Goal: Communication & Community: Answer question/provide support

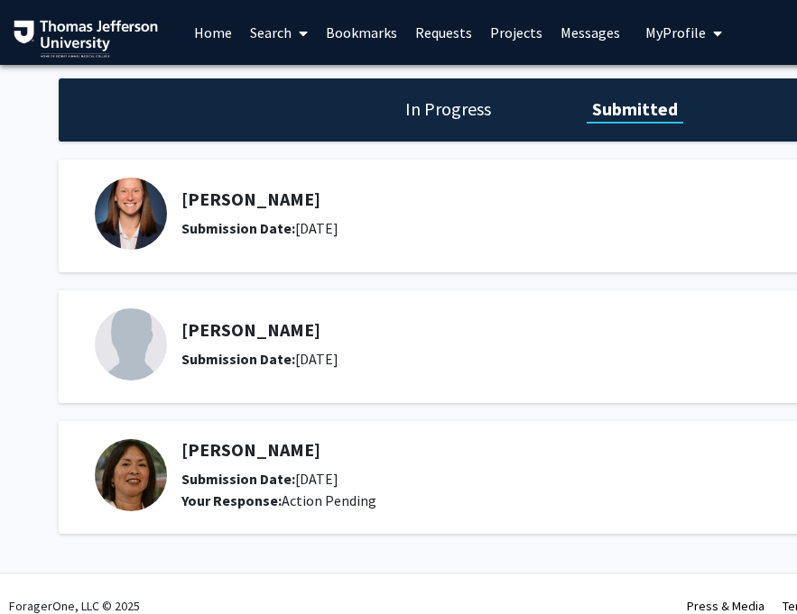
click at [255, 192] on h5 "[PERSON_NAME]" at bounding box center [460, 200] width 558 height 22
click at [579, 31] on link "Messages" at bounding box center [599, 32] width 78 height 63
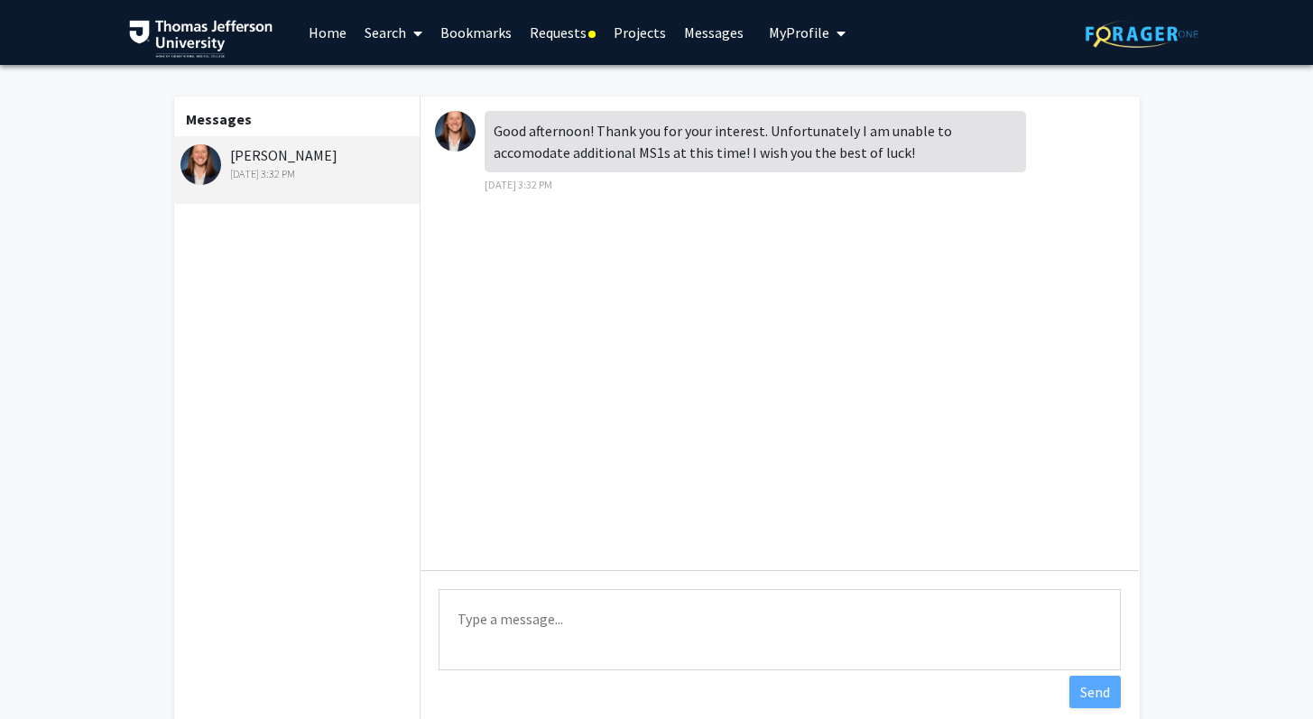
click at [506, 614] on textarea "Type a message" at bounding box center [780, 629] width 682 height 81
type textarea "Thank you for letting me know!"
click at [809, 614] on button "Send" at bounding box center [1094, 692] width 51 height 32
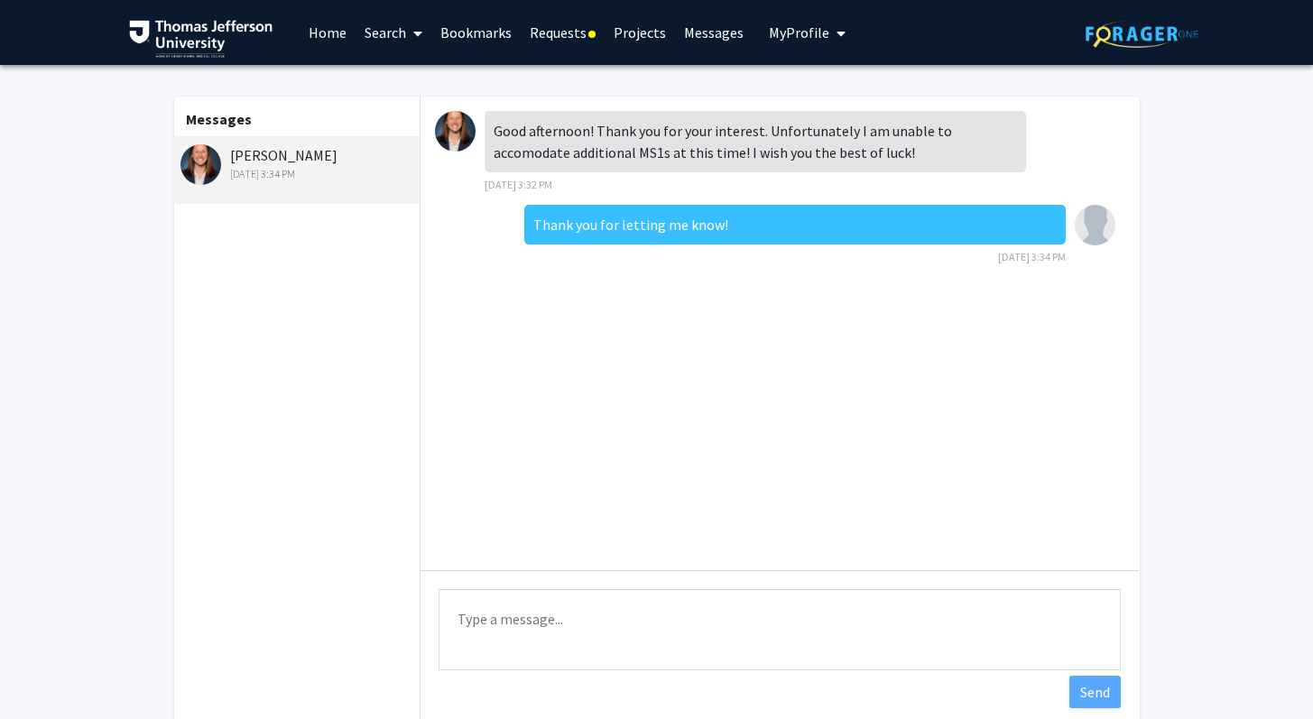
click at [456, 21] on link "Bookmarks" at bounding box center [475, 32] width 89 height 63
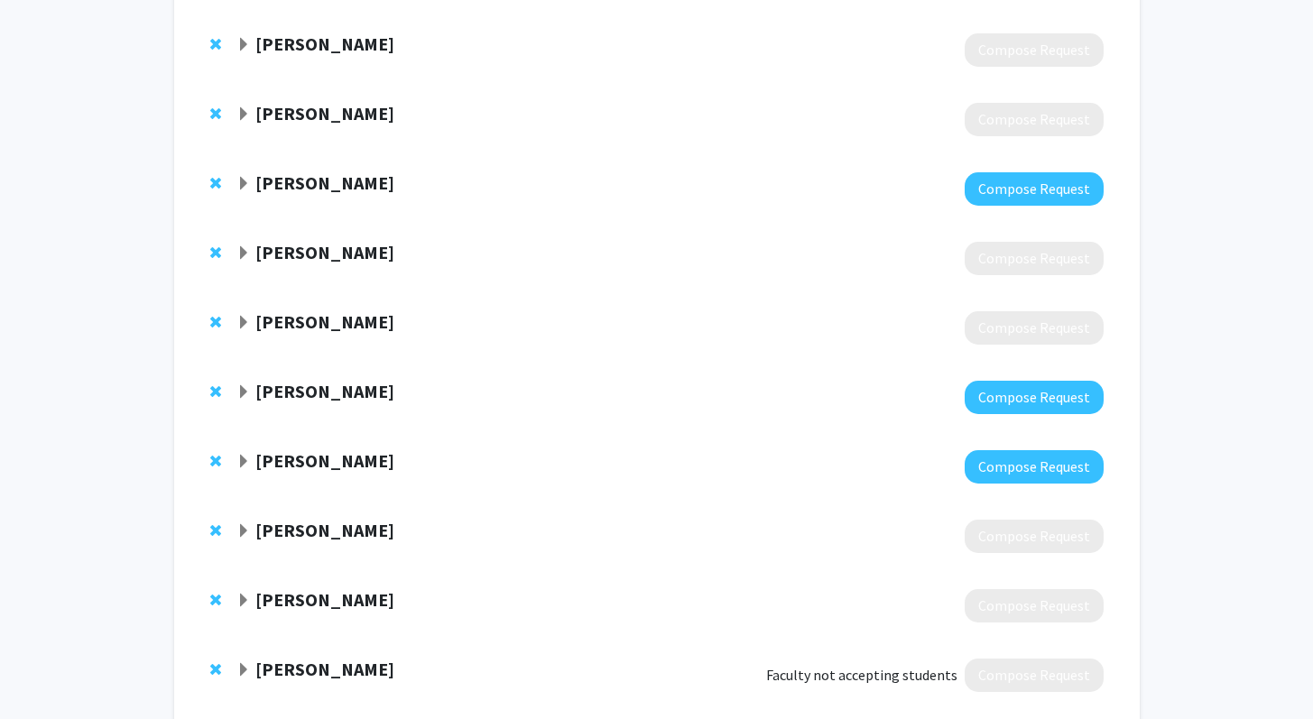
scroll to position [386, 0]
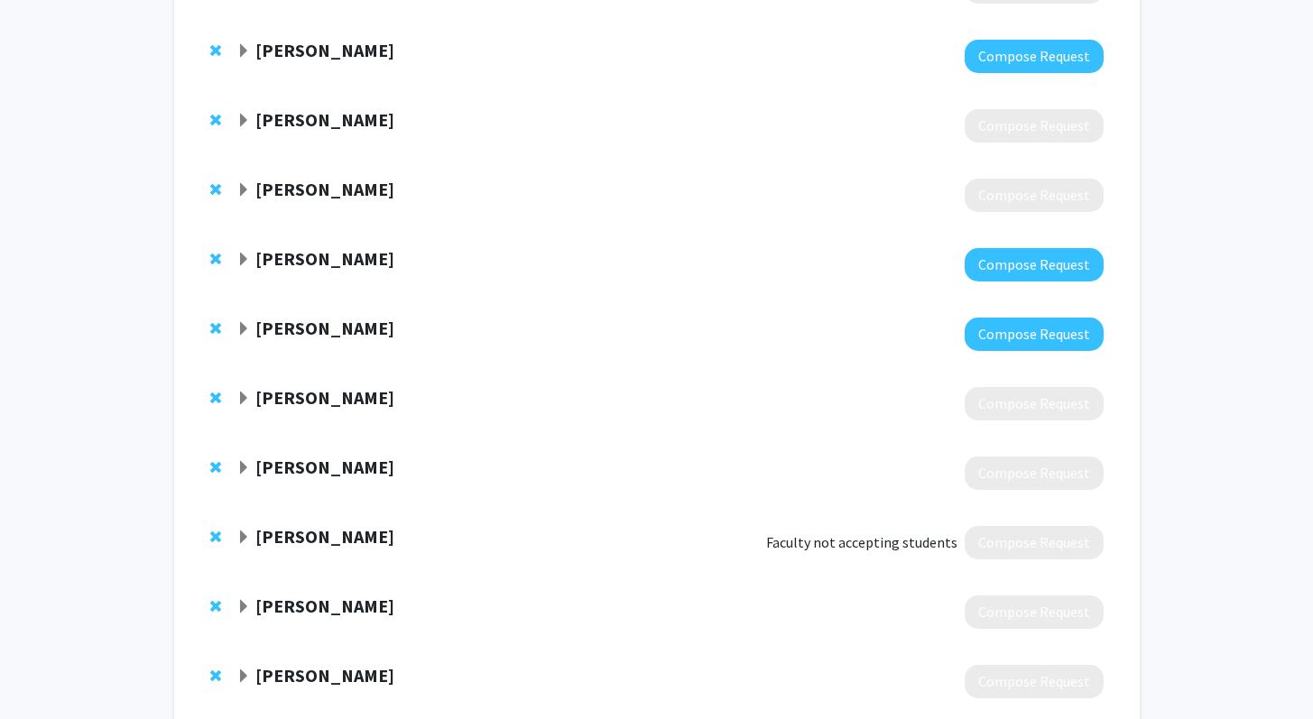
click at [315, 262] on strong "[PERSON_NAME]" at bounding box center [324, 258] width 139 height 23
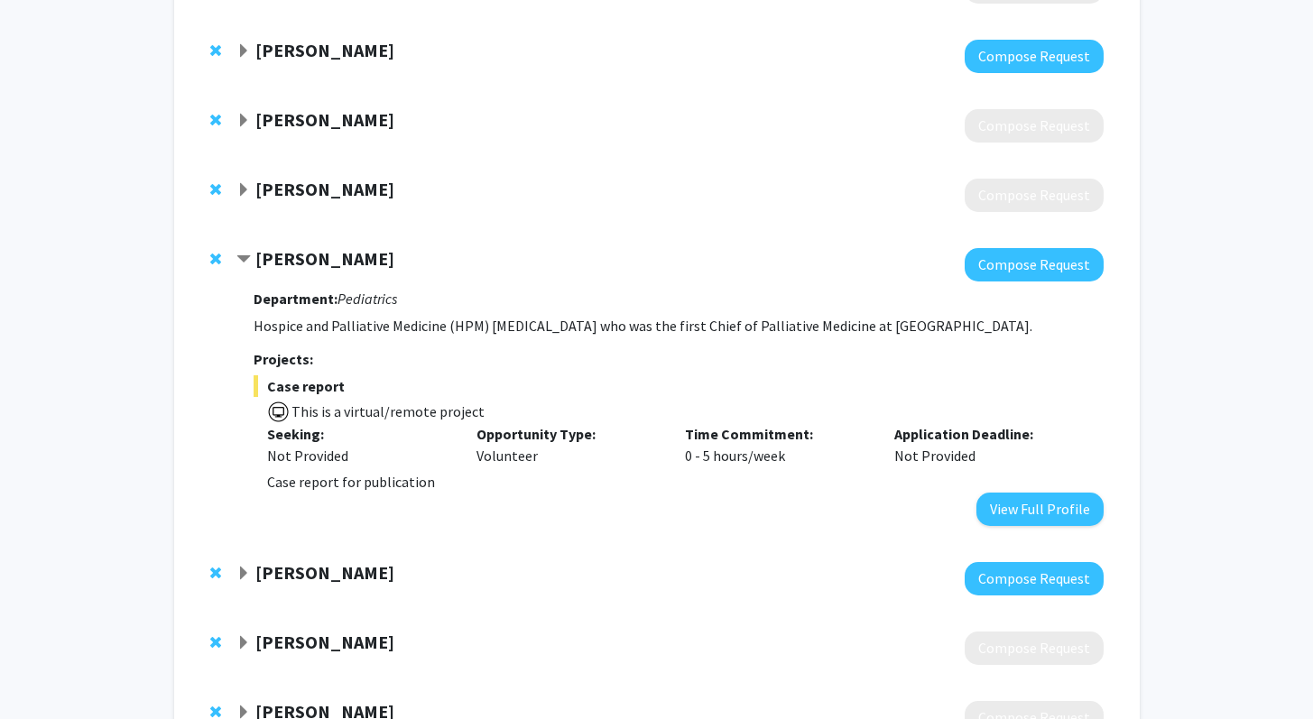
click at [315, 262] on strong "[PERSON_NAME]" at bounding box center [324, 258] width 139 height 23
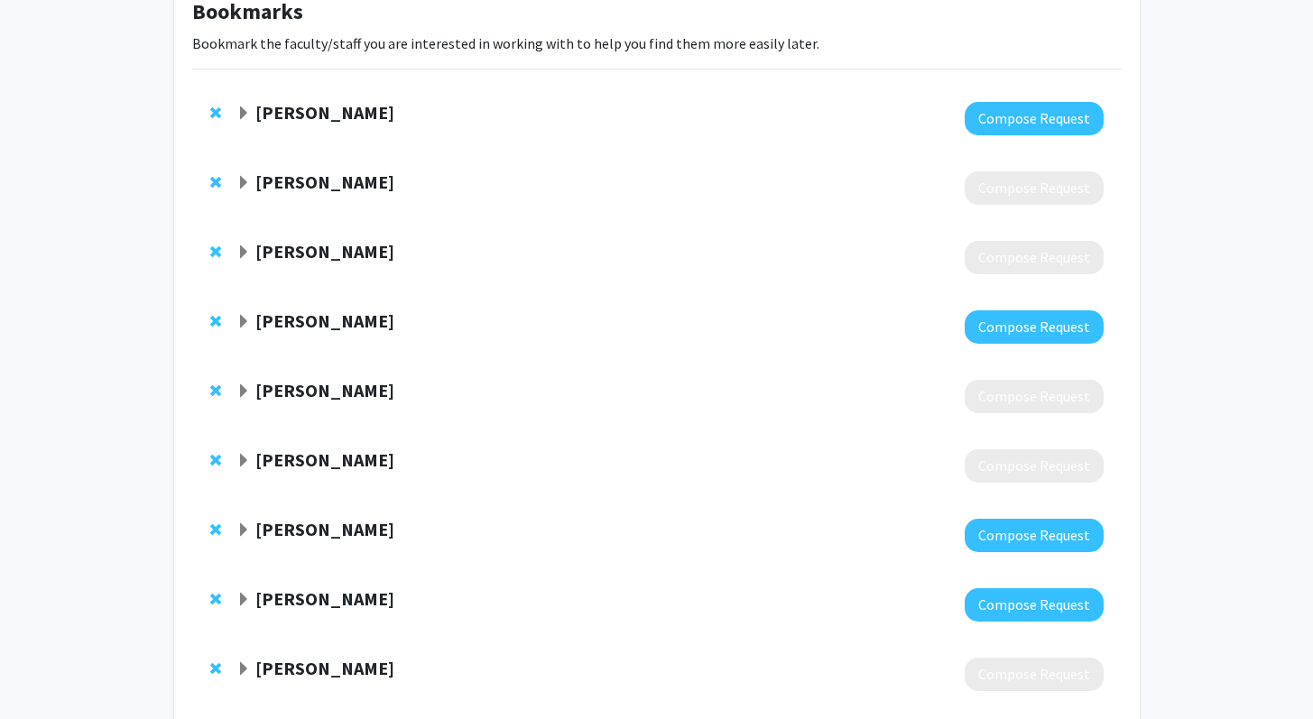
scroll to position [0, 0]
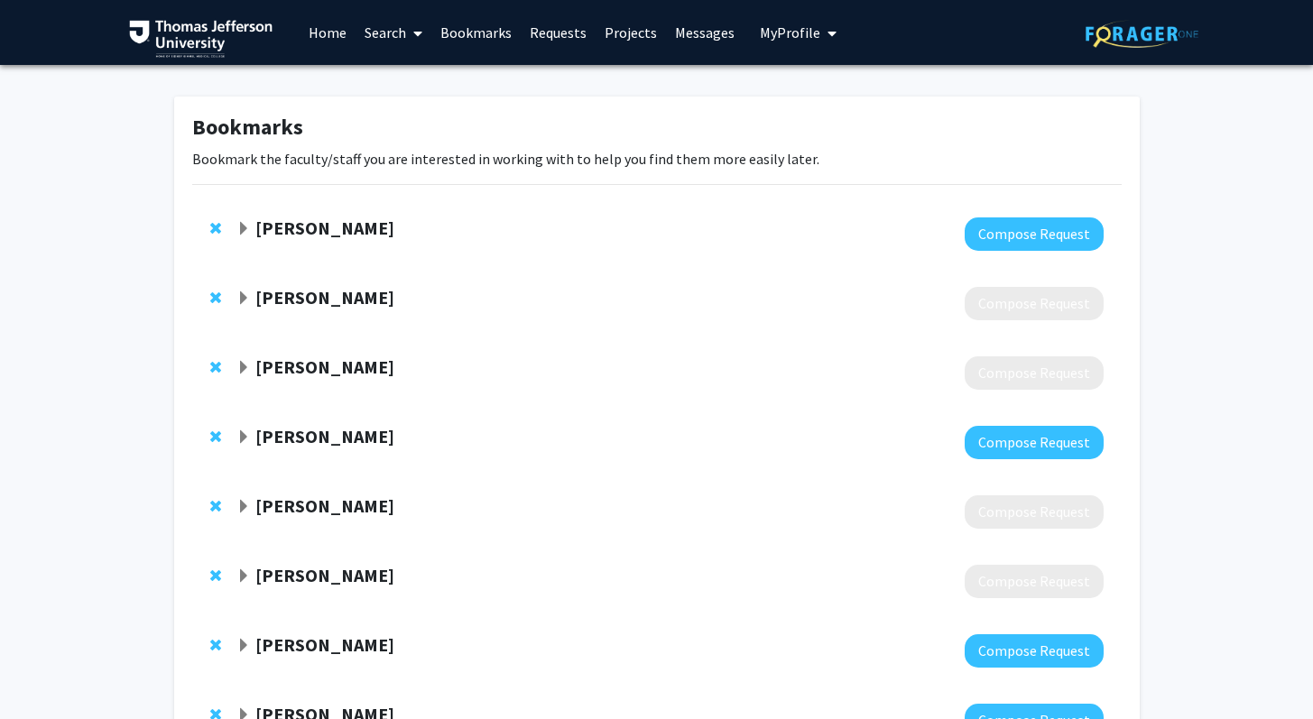
click at [213, 437] on span "Remove Katie Hunzinger from bookmarks" at bounding box center [215, 436] width 11 height 14
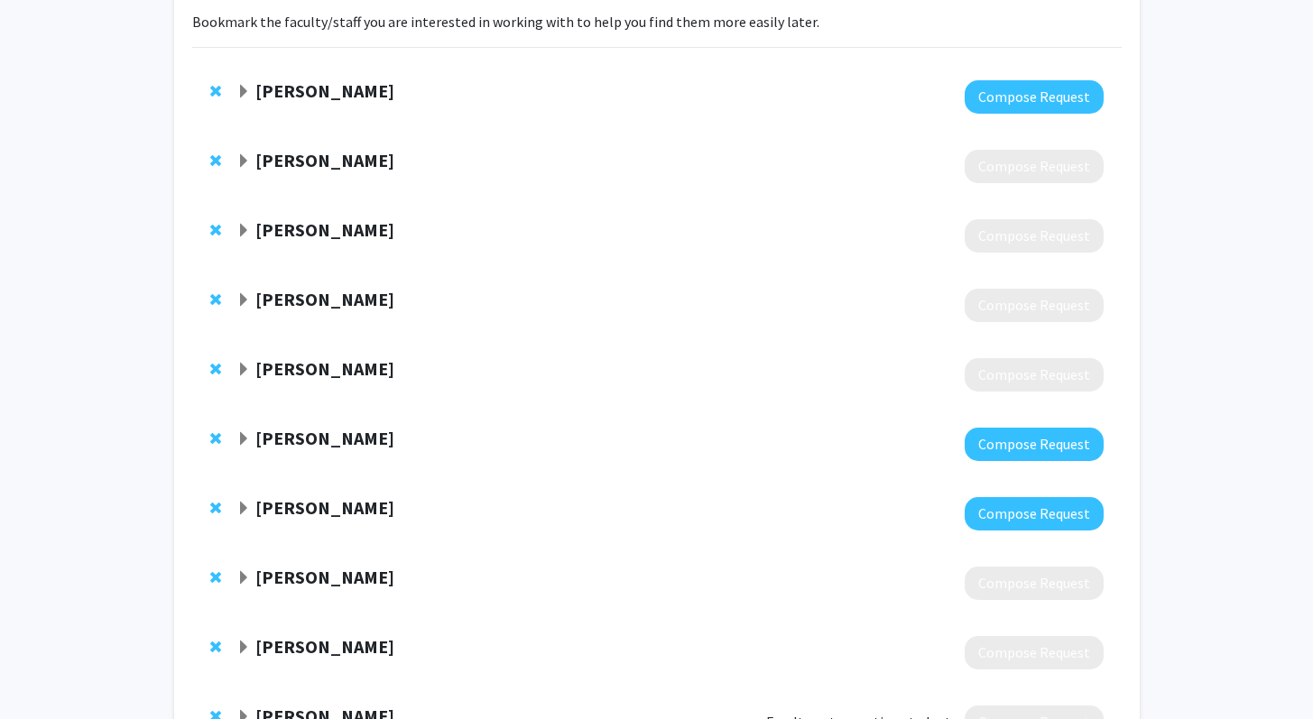
scroll to position [261, 0]
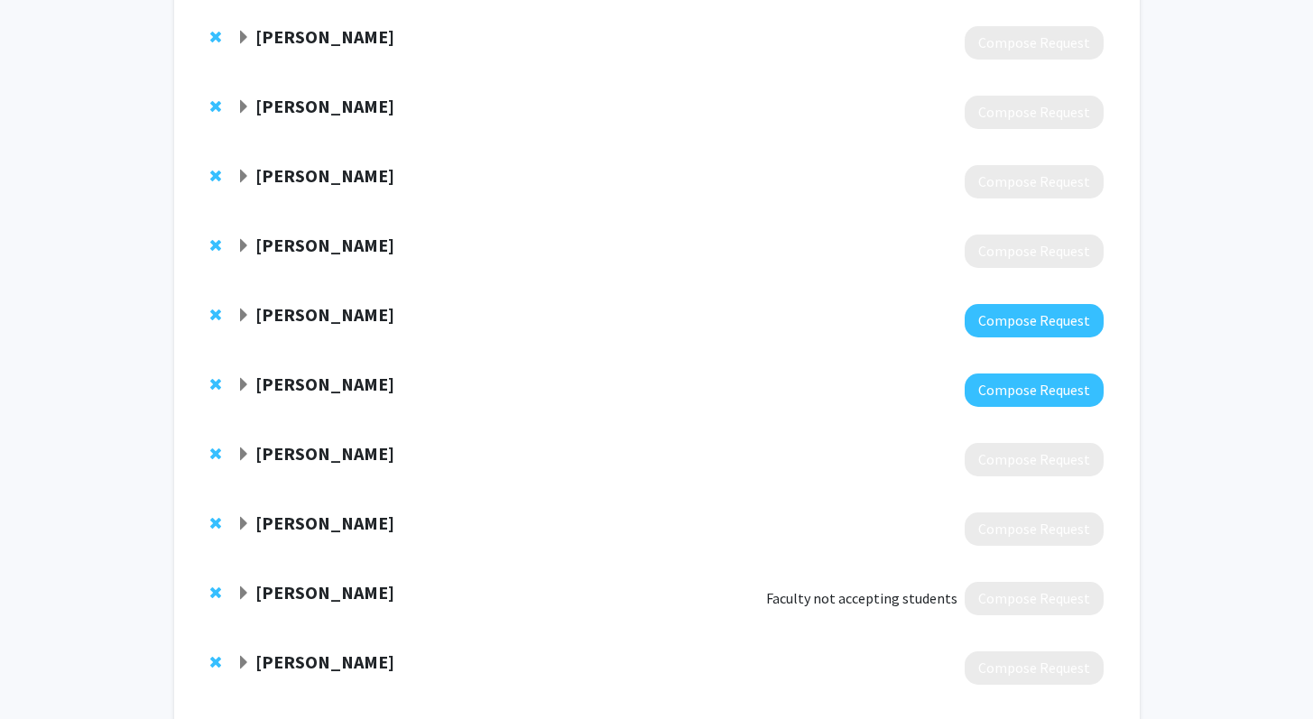
click at [334, 321] on strong "Elissa Miller" at bounding box center [324, 314] width 139 height 23
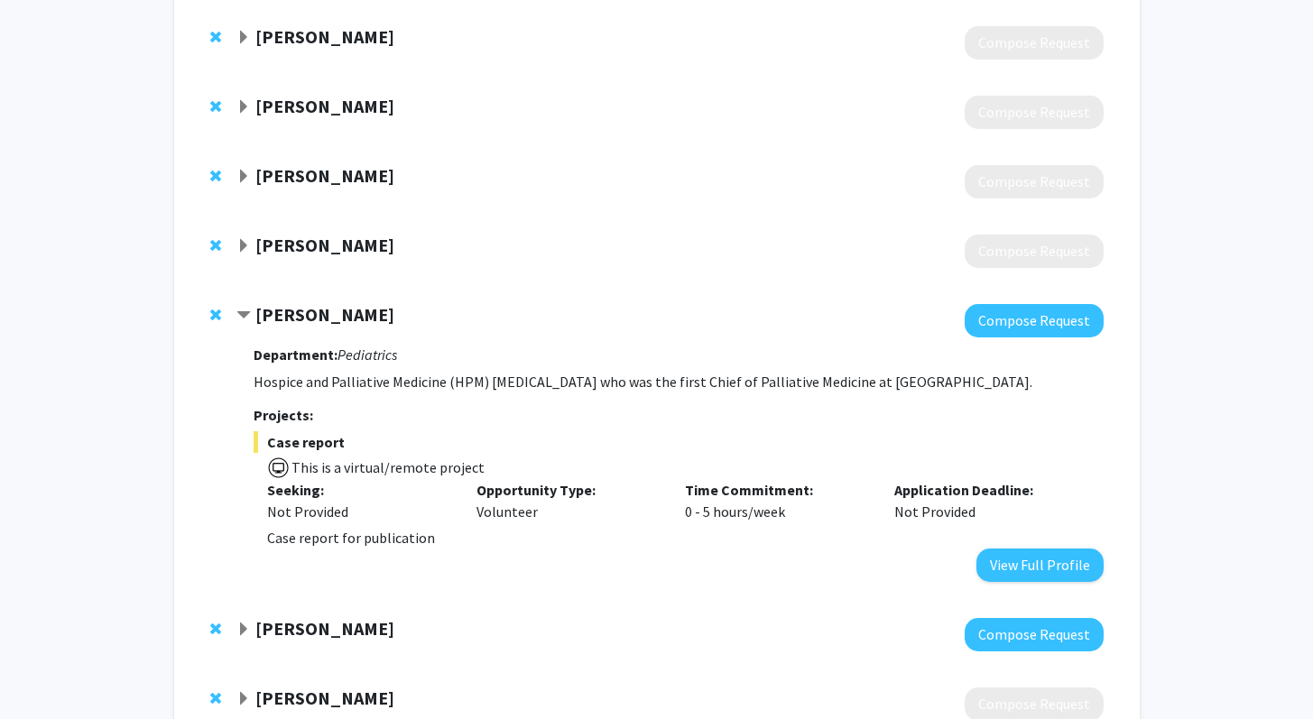
click at [334, 321] on strong "Elissa Miller" at bounding box center [324, 314] width 139 height 23
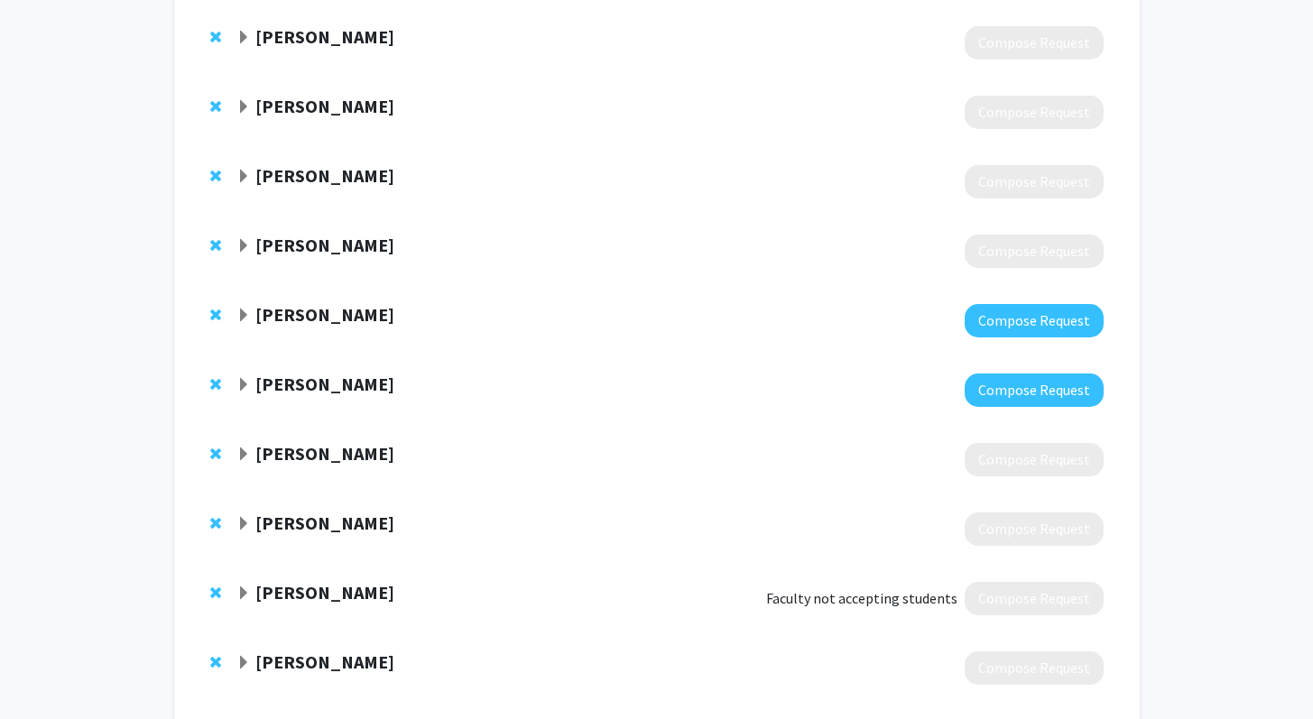
click at [217, 310] on span "Remove Elissa Miller from bookmarks" at bounding box center [215, 315] width 11 height 14
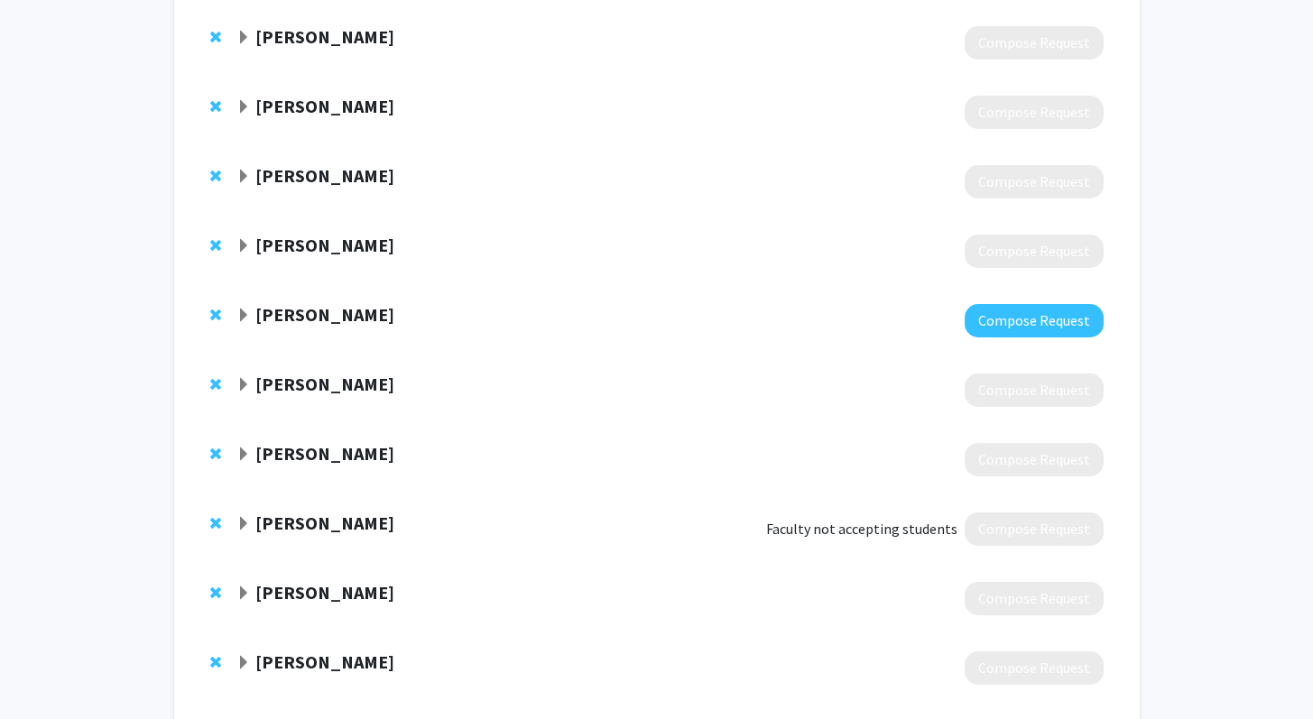
click at [215, 520] on span "Remove Chengyuan Wu from bookmarks" at bounding box center [215, 523] width 11 height 14
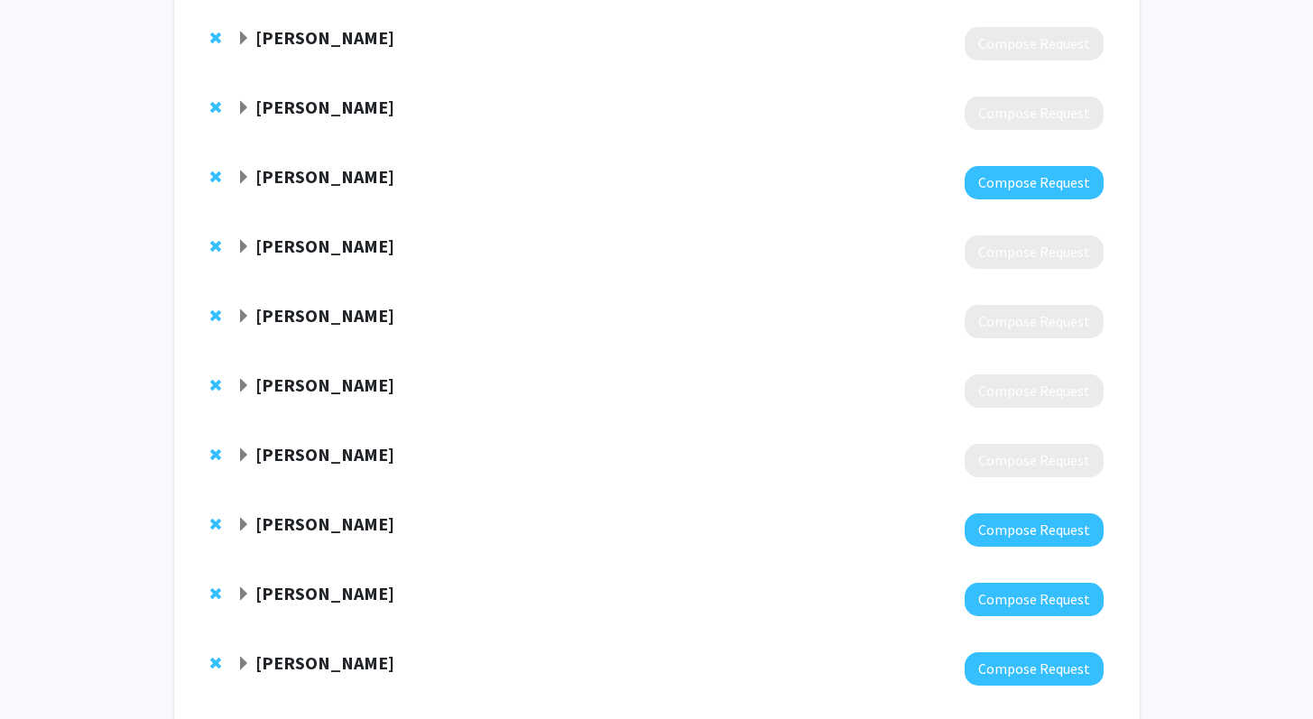
scroll to position [398, 0]
click at [217, 524] on span "Remove Cynthia Cheng from bookmarks" at bounding box center [215, 525] width 11 height 14
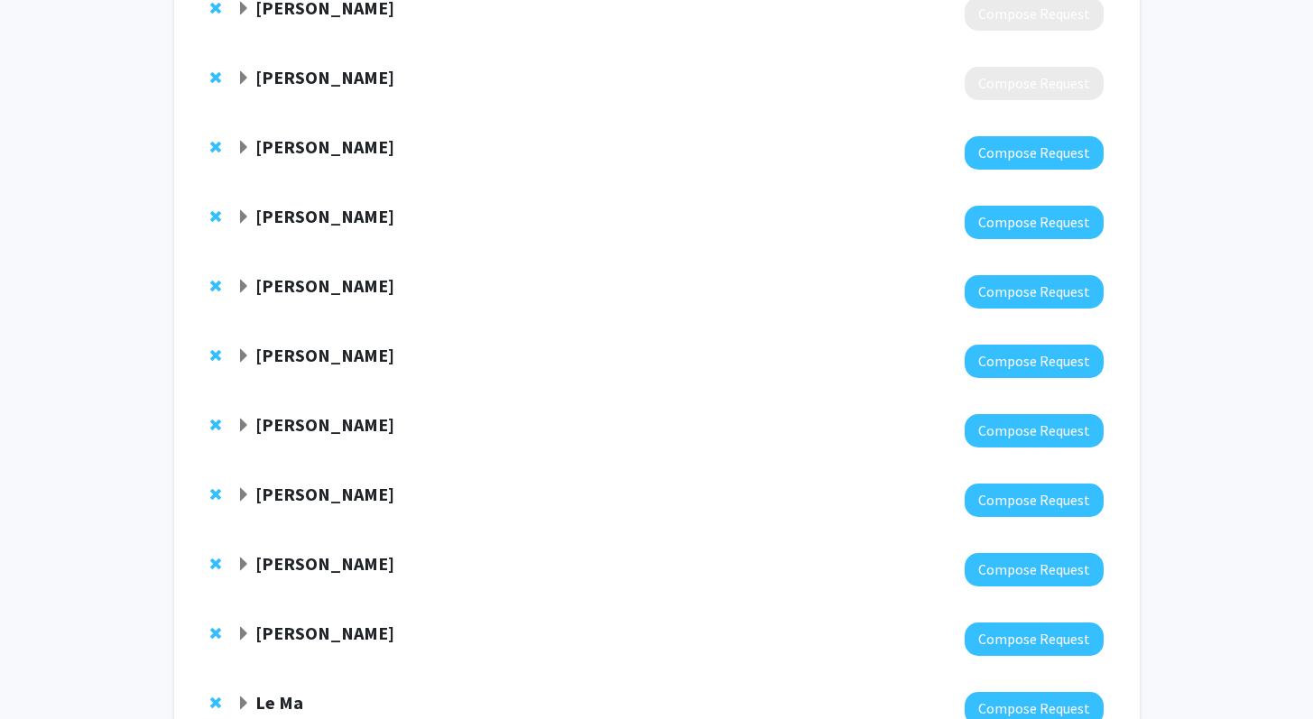
scroll to position [854, 0]
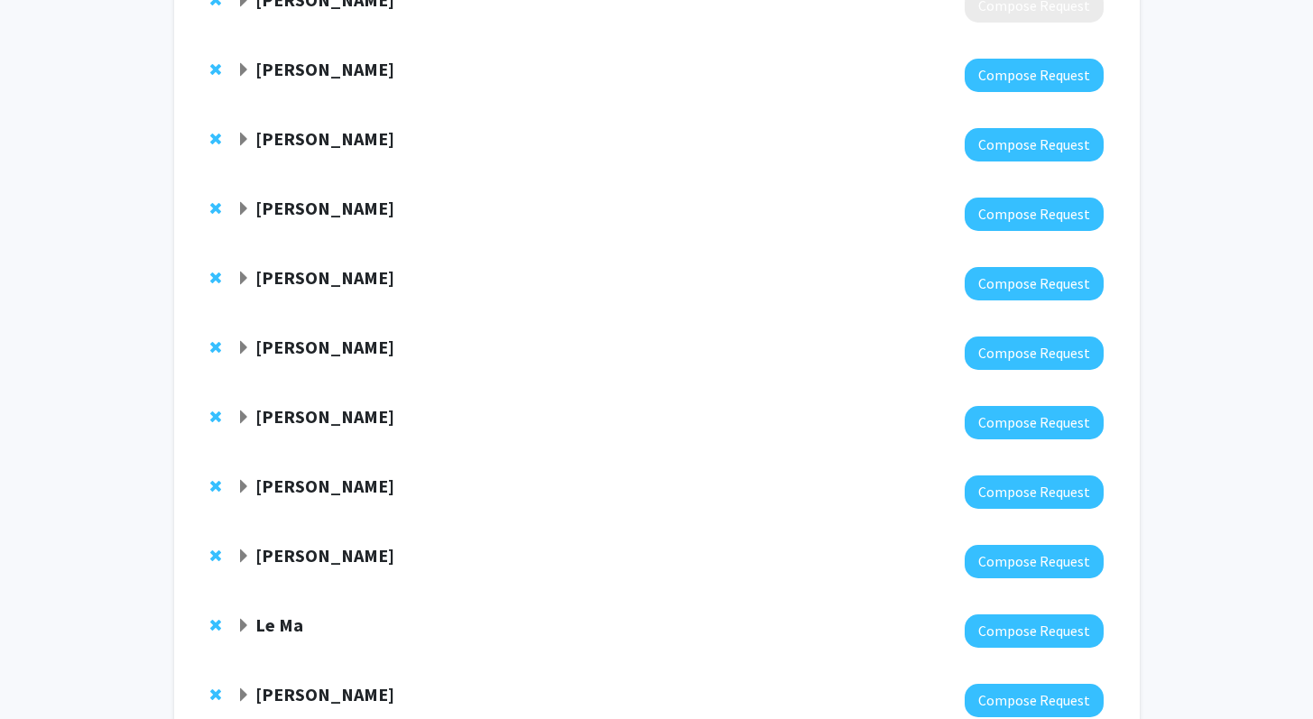
click at [272, 415] on strong "Davide Trotti" at bounding box center [324, 416] width 139 height 23
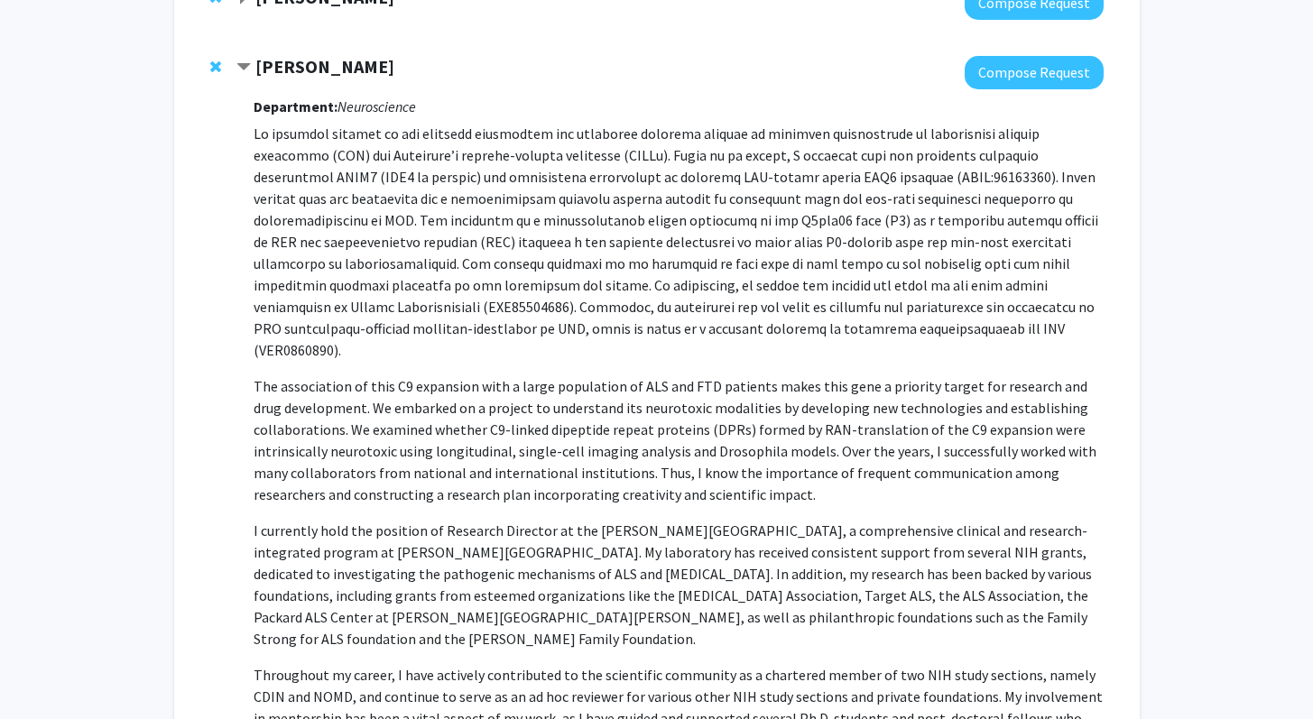
scroll to position [1923, 0]
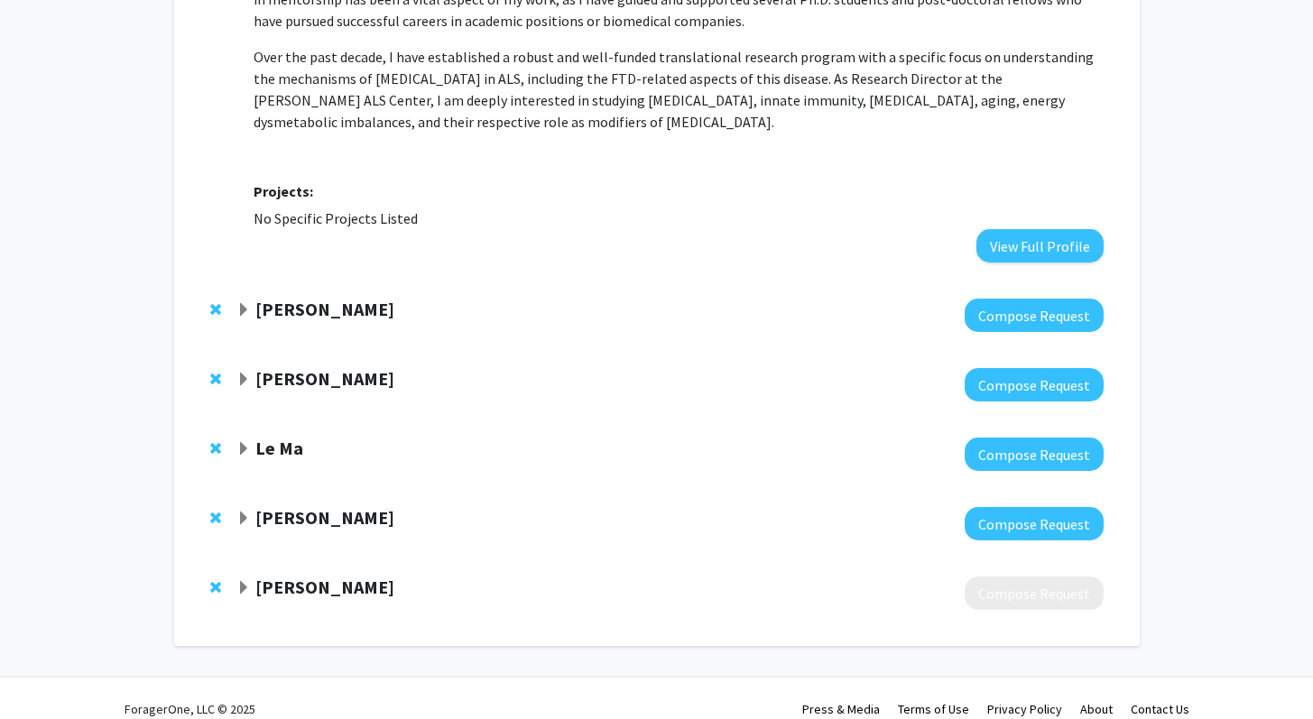
click at [297, 576] on strong "Holly Ramage" at bounding box center [324, 587] width 139 height 23
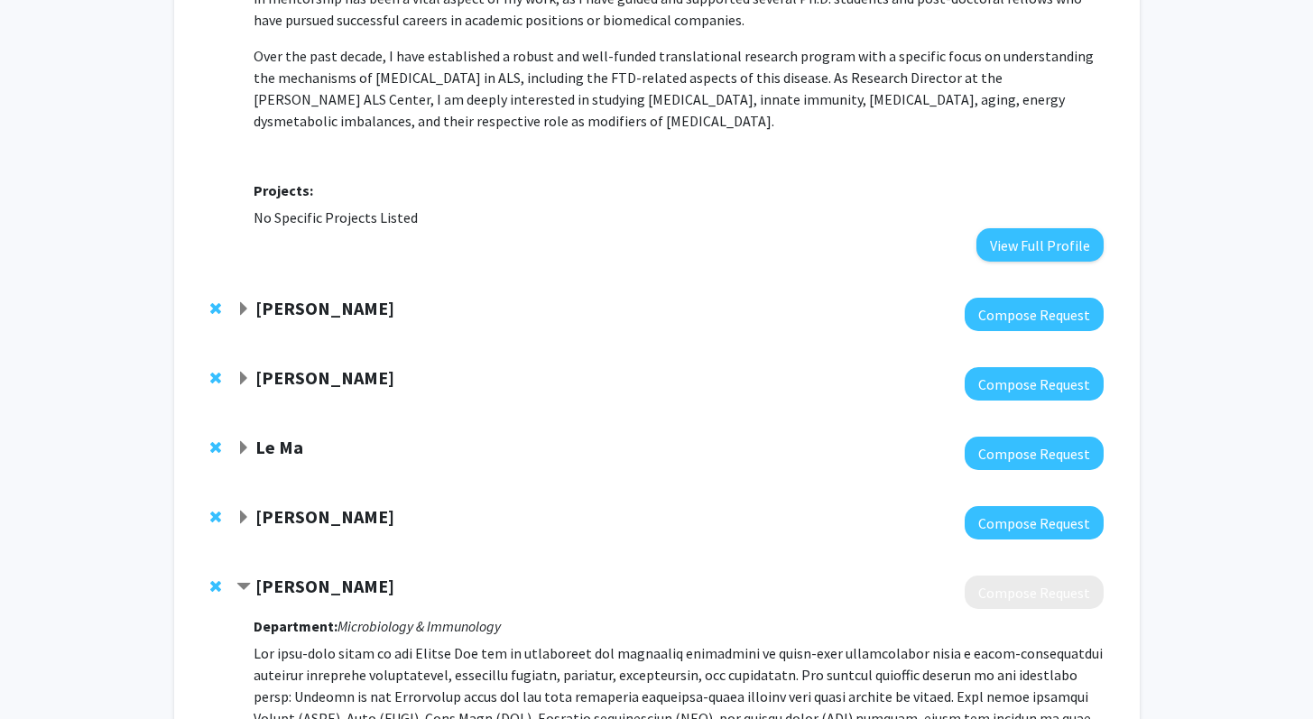
scroll to position [2146, 0]
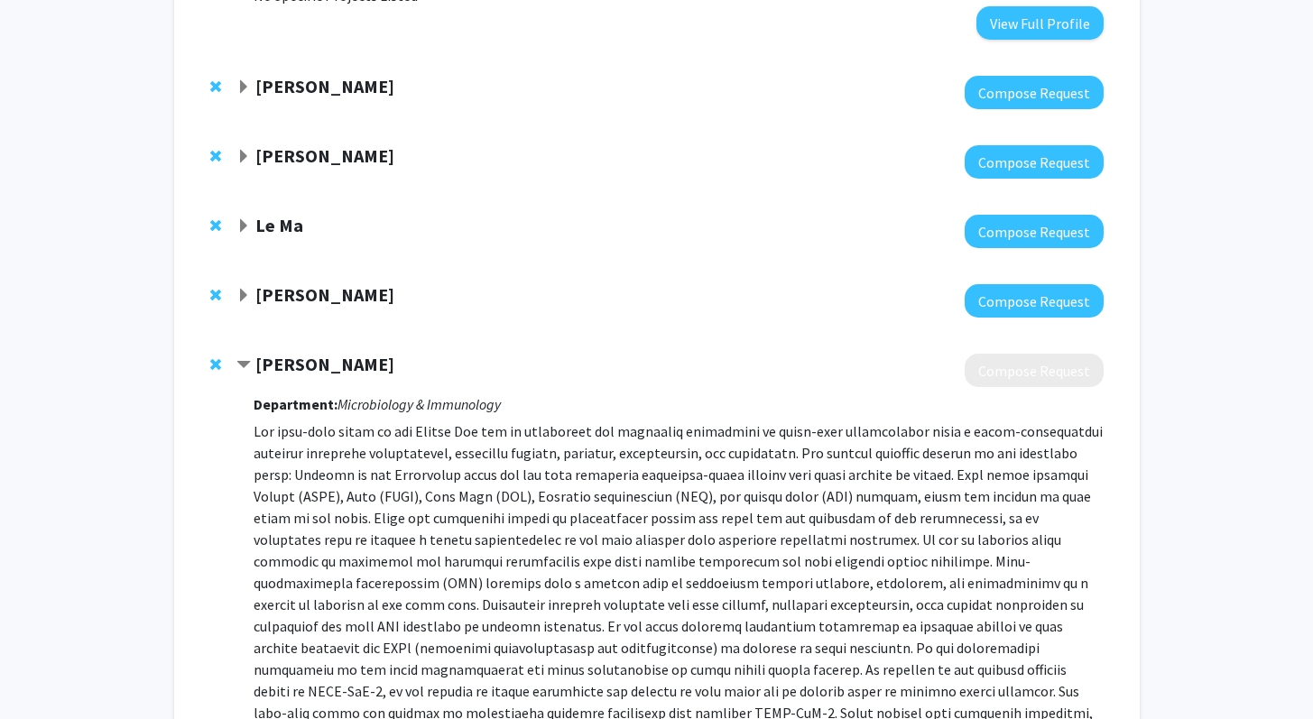
click at [344, 336] on div "Holly Ramage Compose Request Department: Microbiology & Immunology Projects: No…" at bounding box center [656, 607] width 929 height 543
click at [336, 353] on strong "Holly Ramage" at bounding box center [324, 364] width 139 height 23
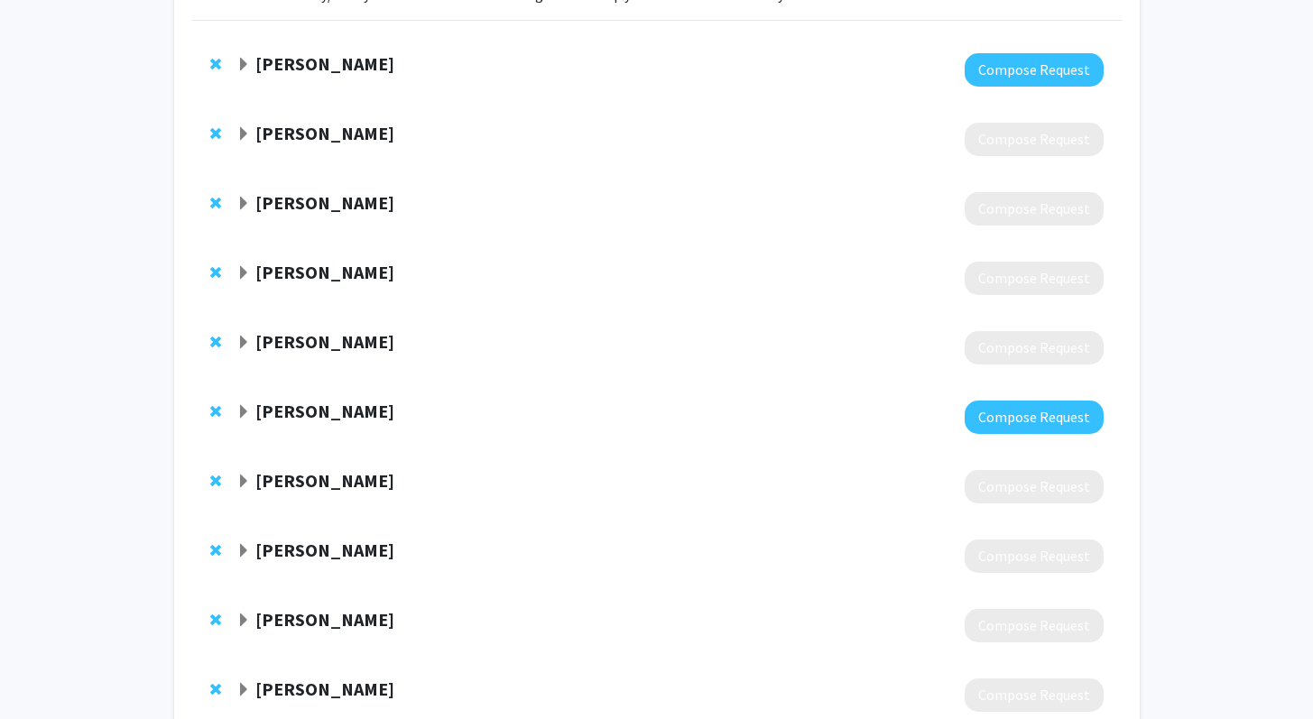
scroll to position [0, 0]
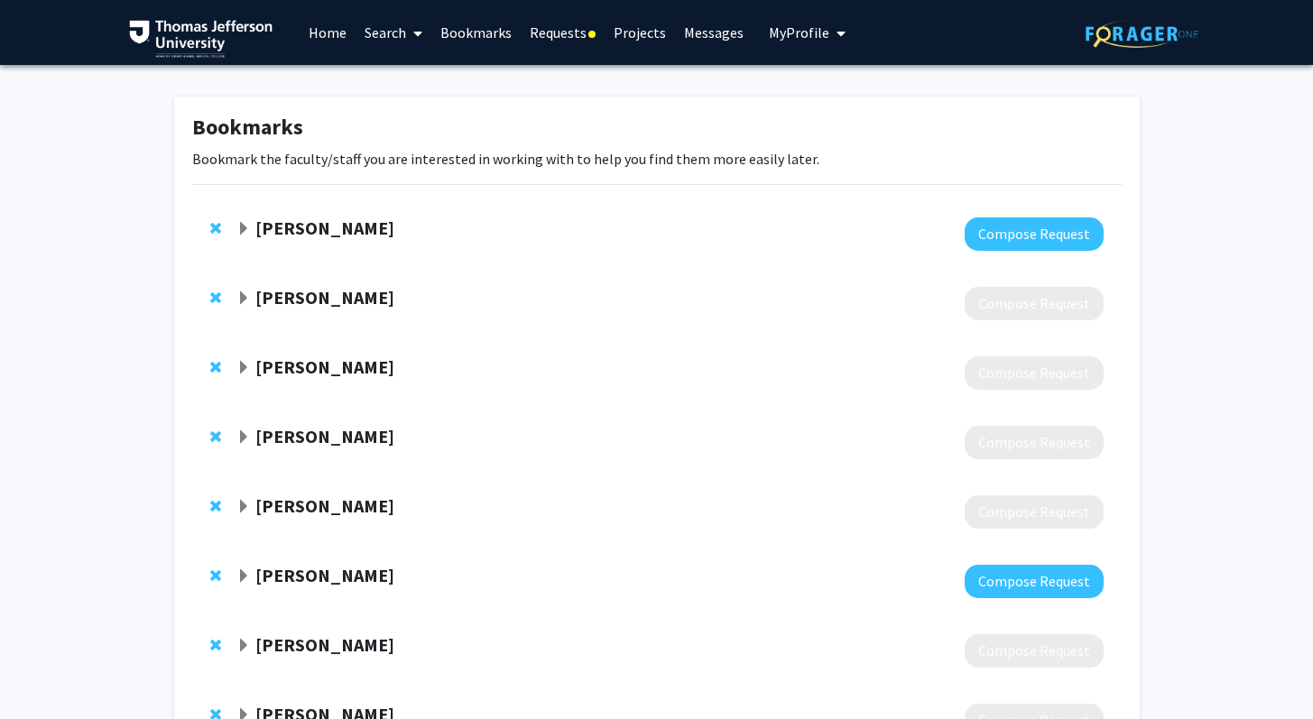
click at [374, 35] on link "Search" at bounding box center [393, 32] width 76 height 63
click at [400, 89] on span "Faculty/Staff" at bounding box center [421, 83] width 133 height 36
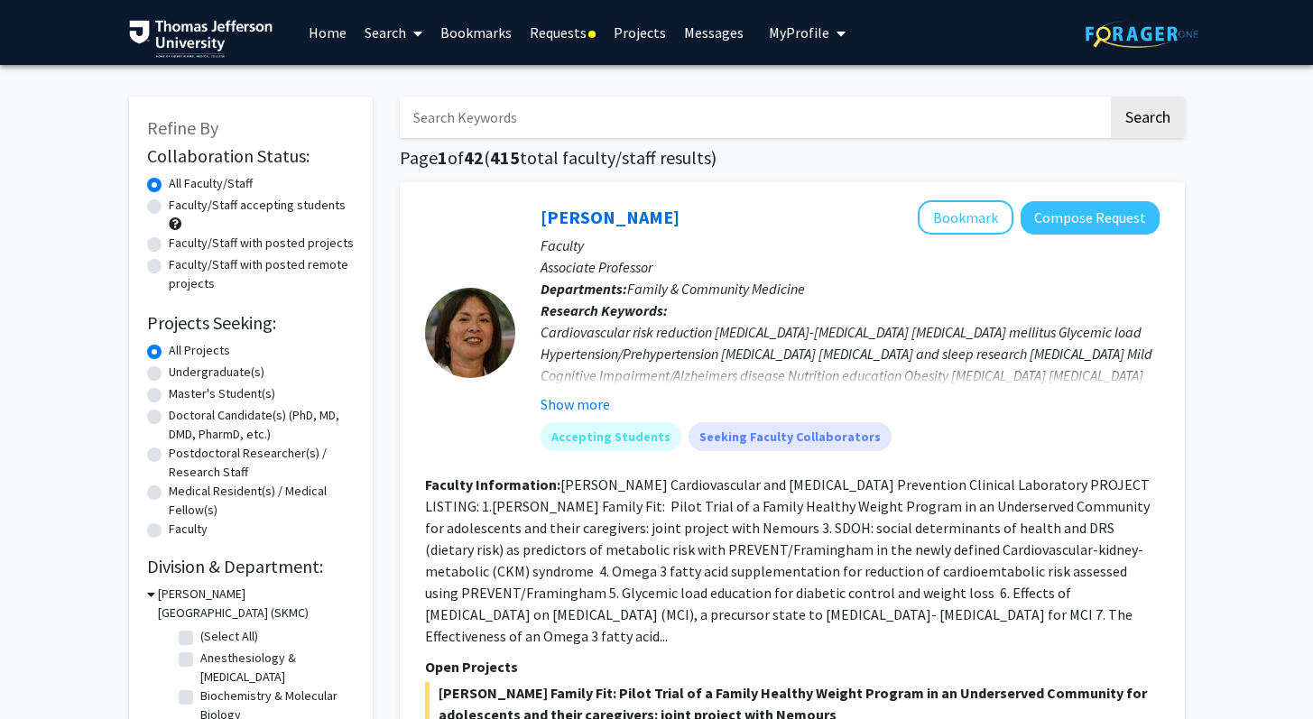
click at [514, 125] on input "Search Keywords" at bounding box center [754, 118] width 708 height 42
type input "pain"
click at [1111, 97] on button "Search" at bounding box center [1148, 118] width 74 height 42
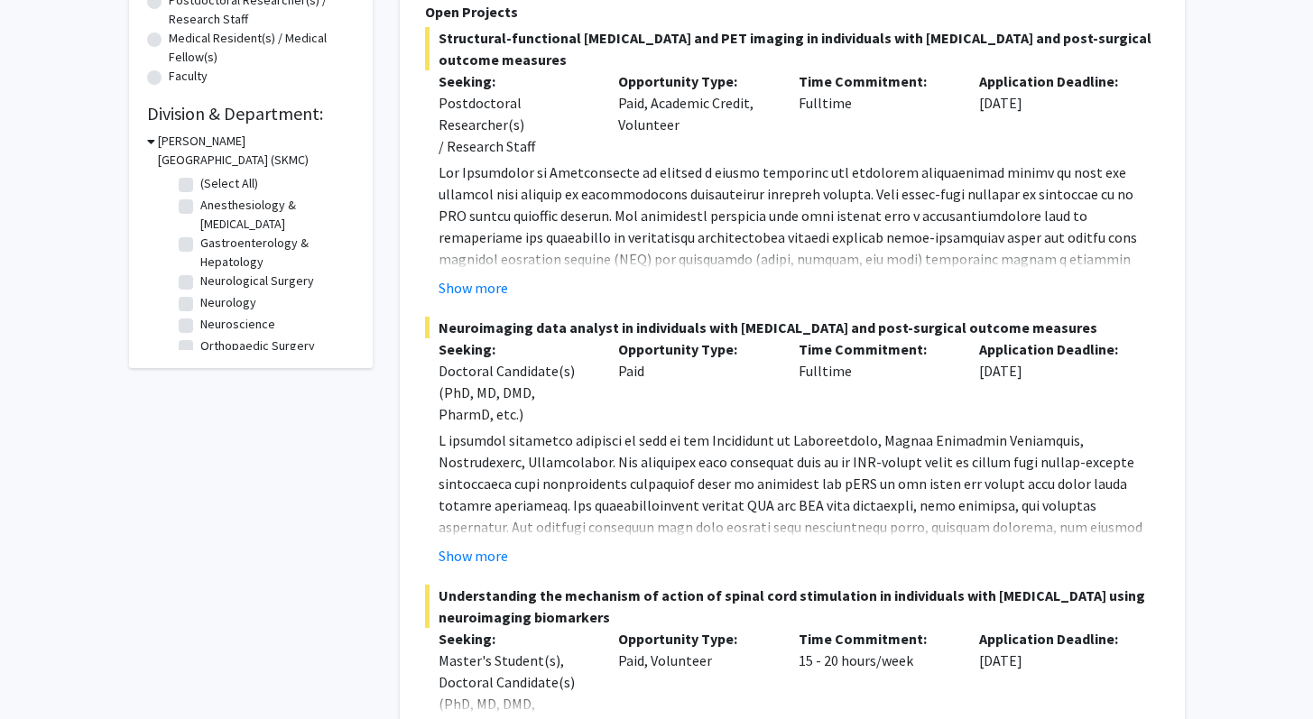
scroll to position [454, 0]
click at [470, 553] on button "Show more" at bounding box center [473, 555] width 69 height 22
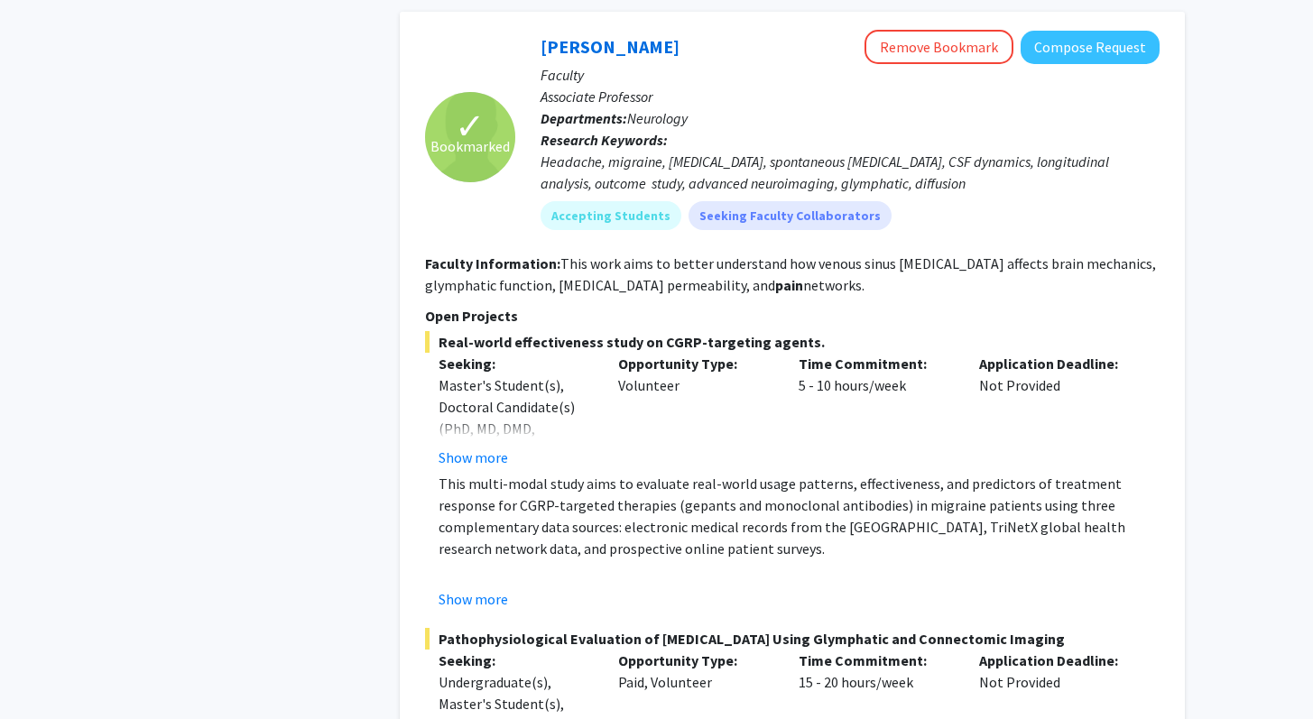
scroll to position [1831, 0]
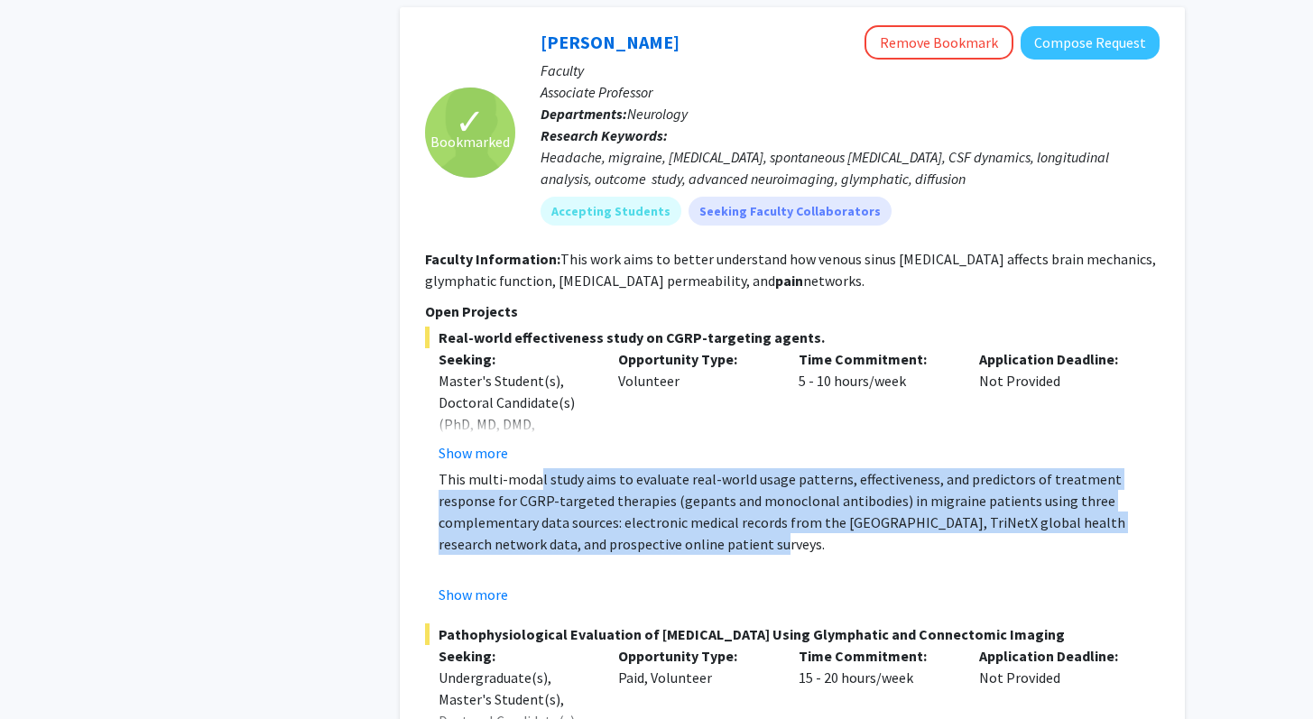
drag, startPoint x: 539, startPoint y: 456, endPoint x: 593, endPoint y: 526, distance: 88.8
click at [593, 526] on p "This multi-modal study aims to evaluate real-world usage patterns, effectivenes…" at bounding box center [799, 511] width 721 height 87
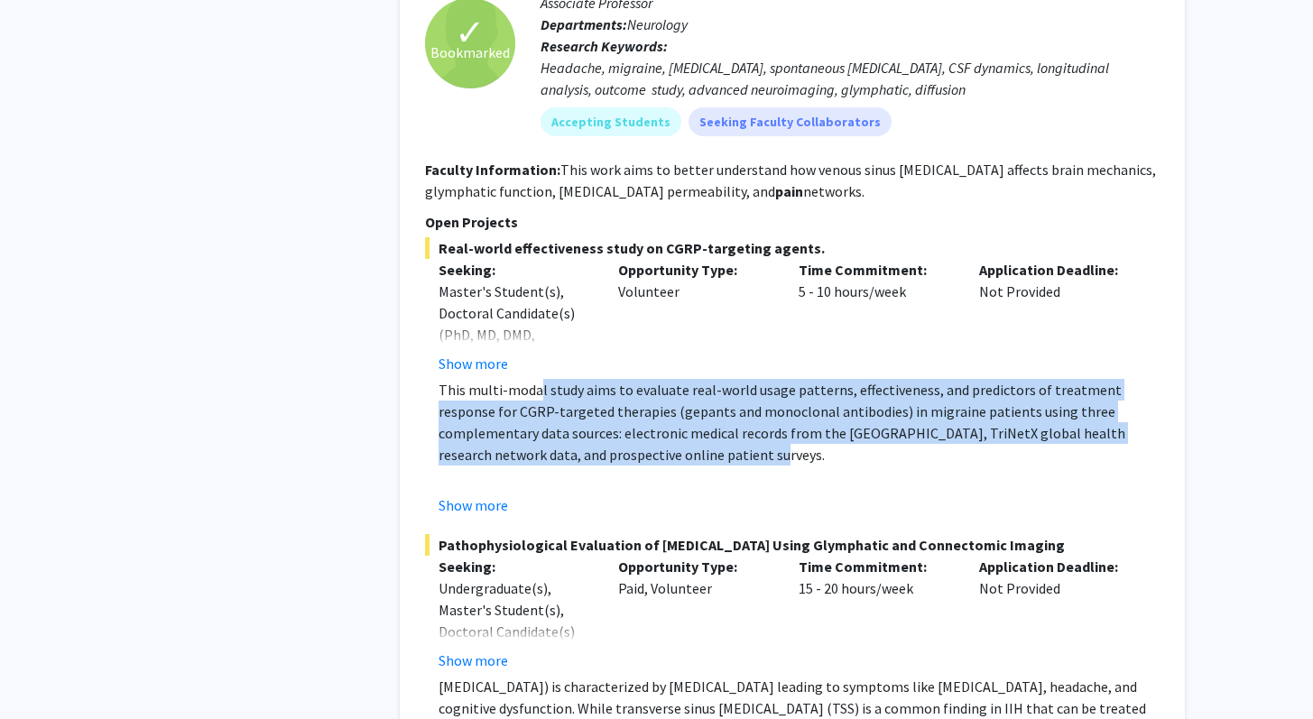
scroll to position [2009, 0]
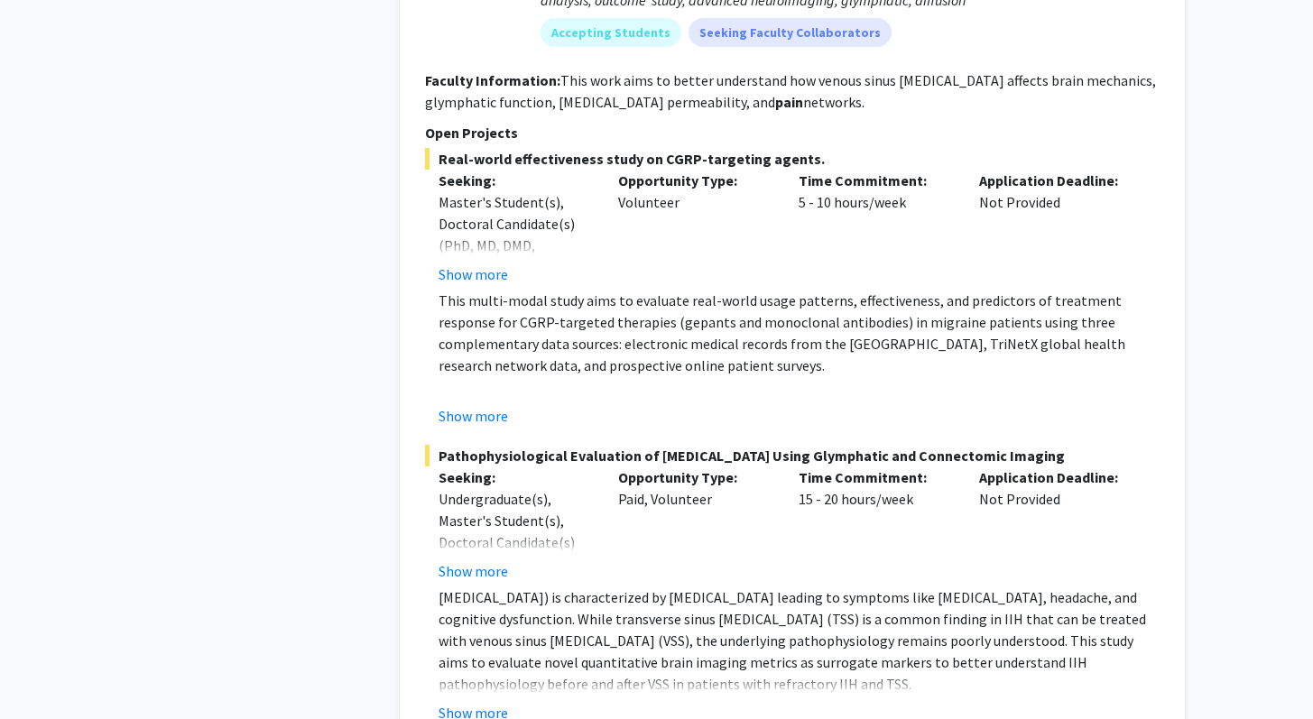
click at [575, 577] on div "Show more" at bounding box center [515, 571] width 153 height 22
click at [567, 600] on p "Idiopathic intracranial hypertension (IIH) is characterized by elevated intracr…" at bounding box center [799, 640] width 721 height 108
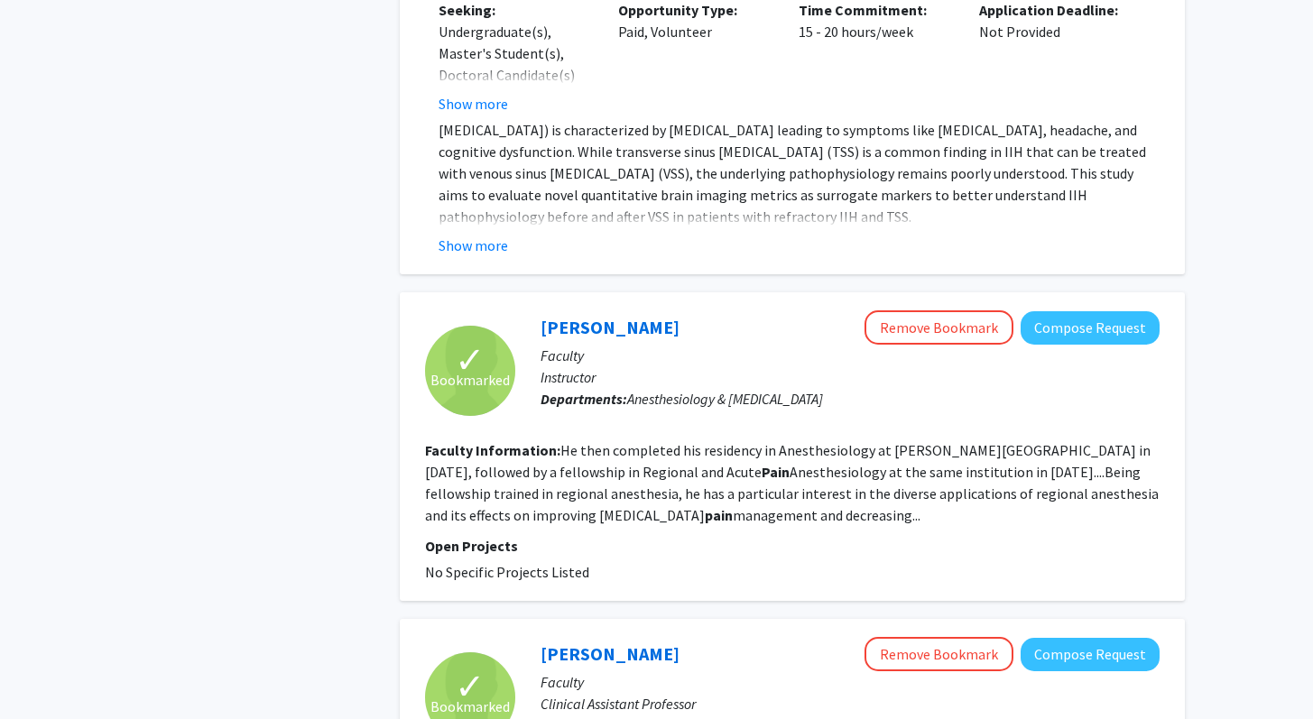
scroll to position [2586, 0]
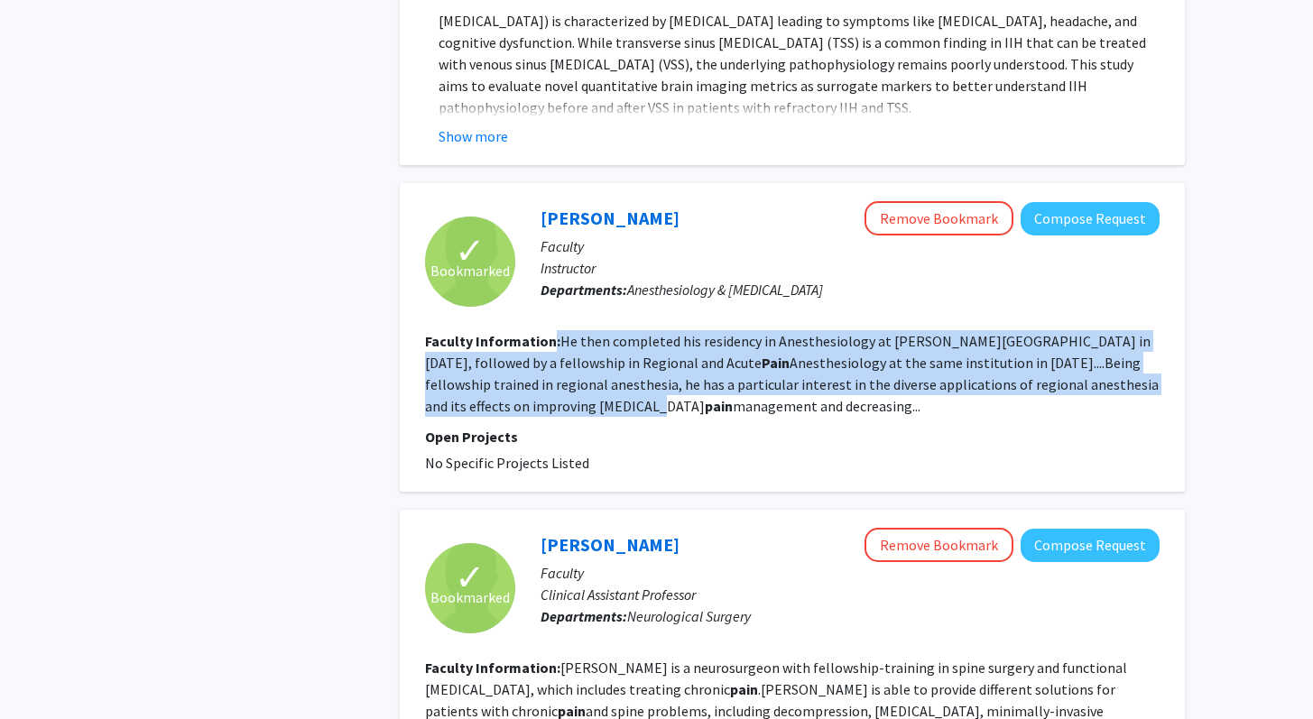
drag, startPoint x: 552, startPoint y: 338, endPoint x: 572, endPoint y: 395, distance: 60.2
click at [572, 395] on section "Faculty Information: He then completed his residency in Anesthesiology at Thoma…" at bounding box center [792, 373] width 734 height 87
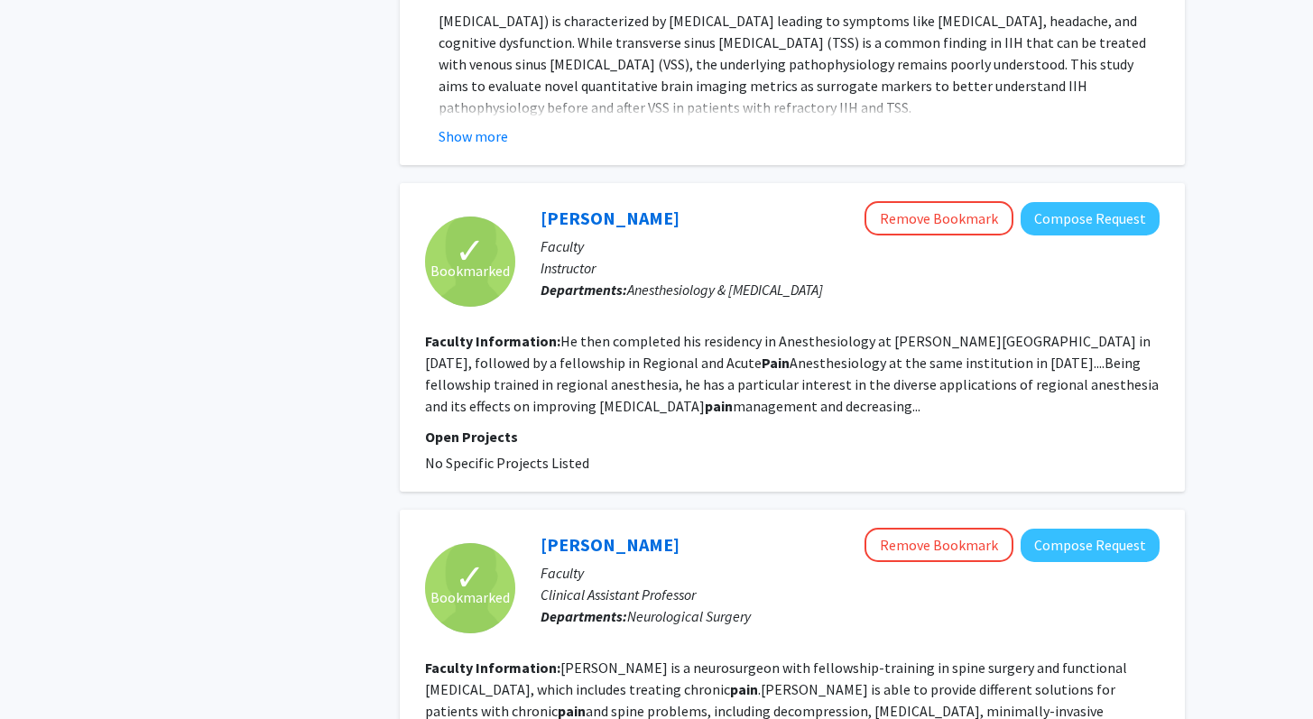
click at [502, 438] on p "Open Projects" at bounding box center [792, 437] width 734 height 22
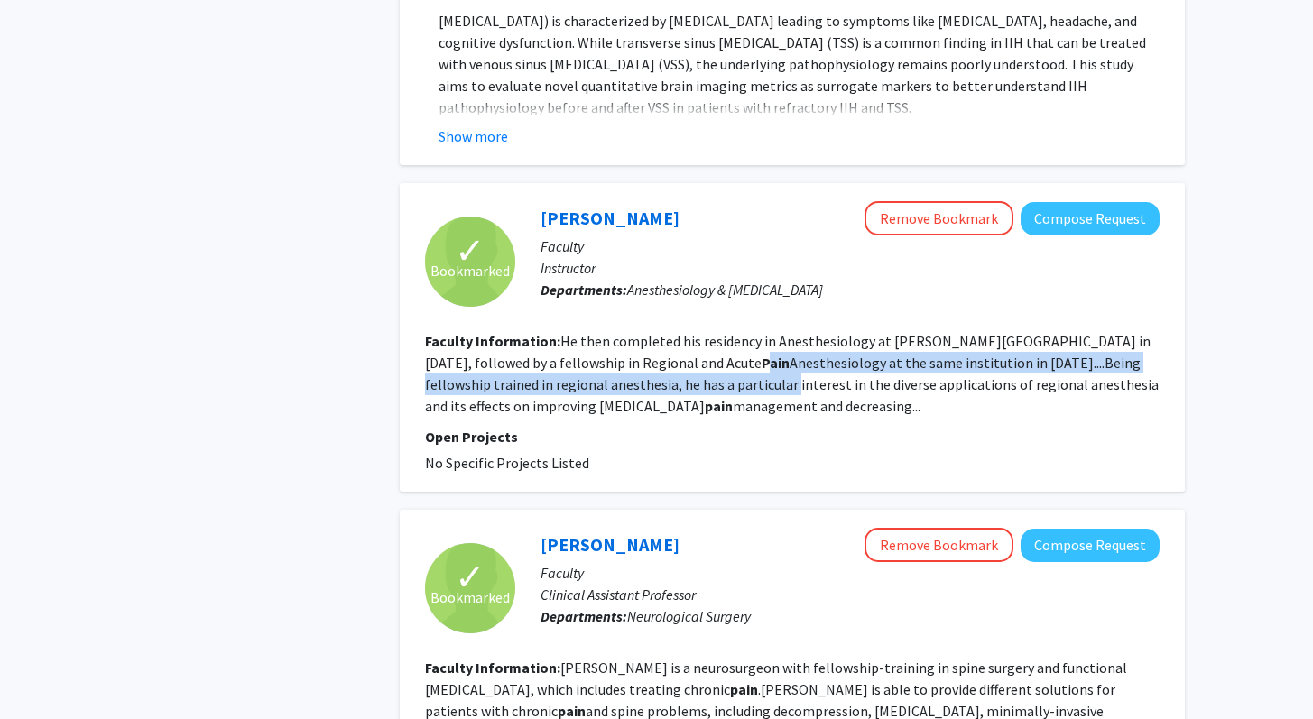
drag, startPoint x: 716, startPoint y: 360, endPoint x: 729, endPoint y: 376, distance: 20.6
click at [729, 376] on fg-read-more "He then completed his residency in Anesthesiology at Thomas Jefferson Universit…" at bounding box center [792, 373] width 734 height 83
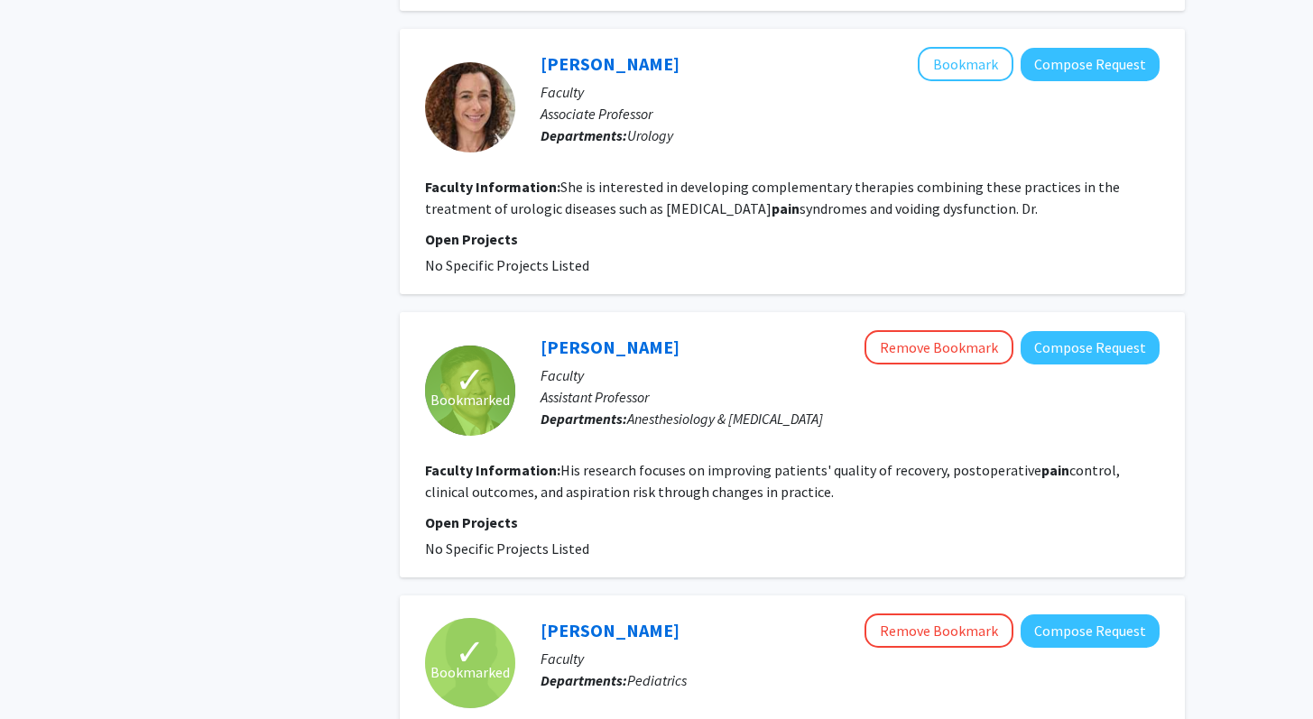
scroll to position [4571, 0]
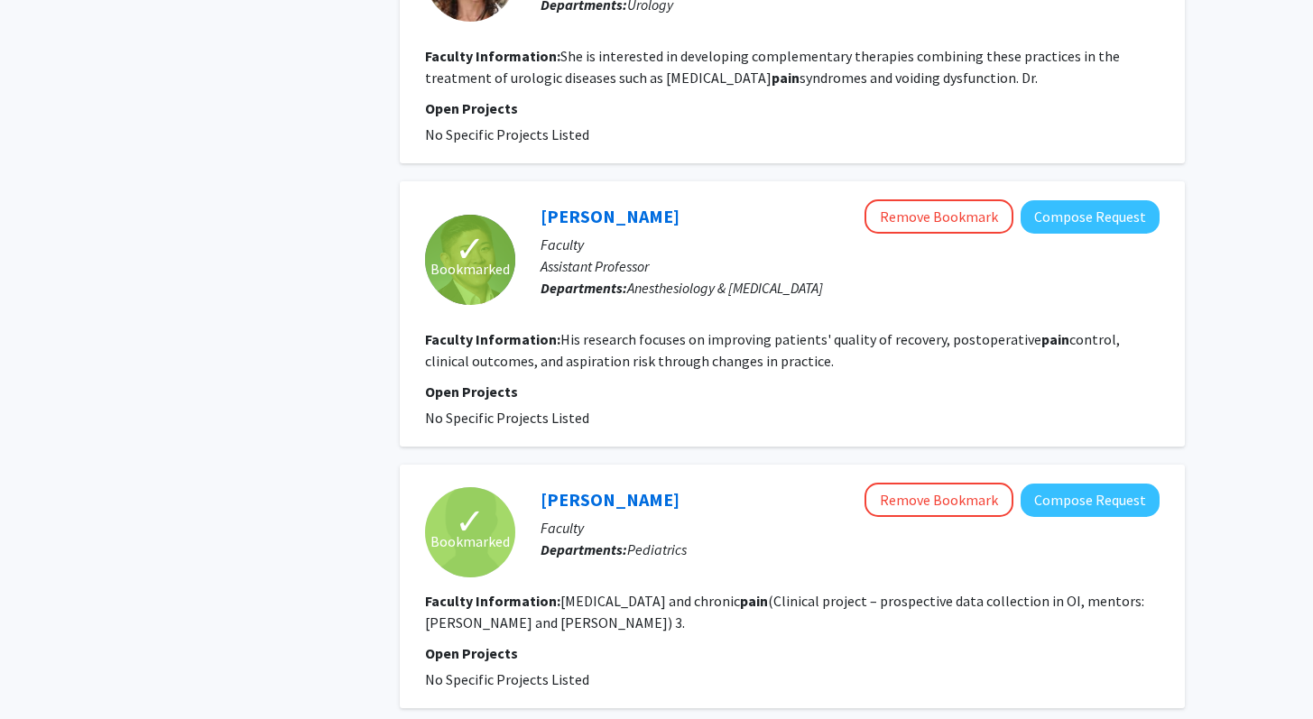
click at [645, 592] on fg-read-more "Osteogenesis imperfecta and chronic pain (Clinical project – prospective data c…" at bounding box center [784, 612] width 719 height 40
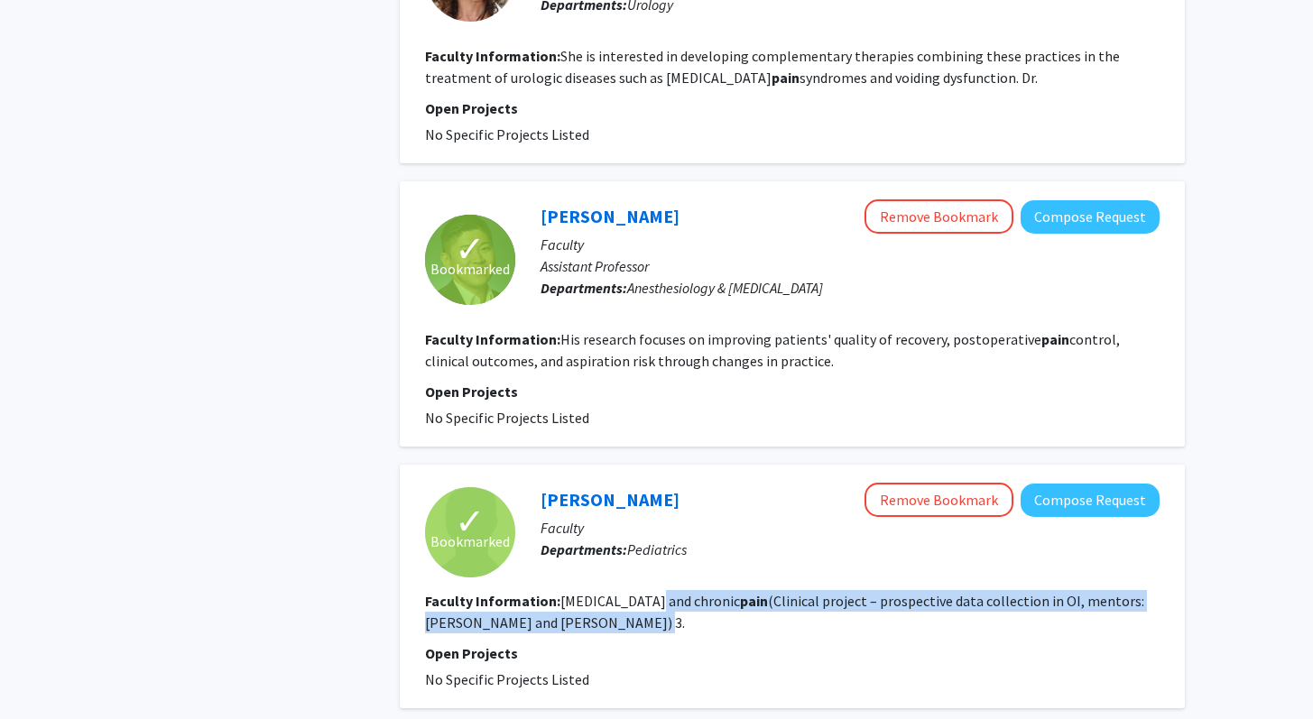
drag, startPoint x: 646, startPoint y: 558, endPoint x: 666, endPoint y: 588, distance: 36.5
click at [666, 590] on section "Faculty Information: Osteogenesis imperfecta and chronic pain (Clinical project…" at bounding box center [792, 611] width 734 height 43
click at [665, 592] on fg-read-more "Osteogenesis imperfecta and chronic pain (Clinical project – prospective data c…" at bounding box center [784, 612] width 719 height 40
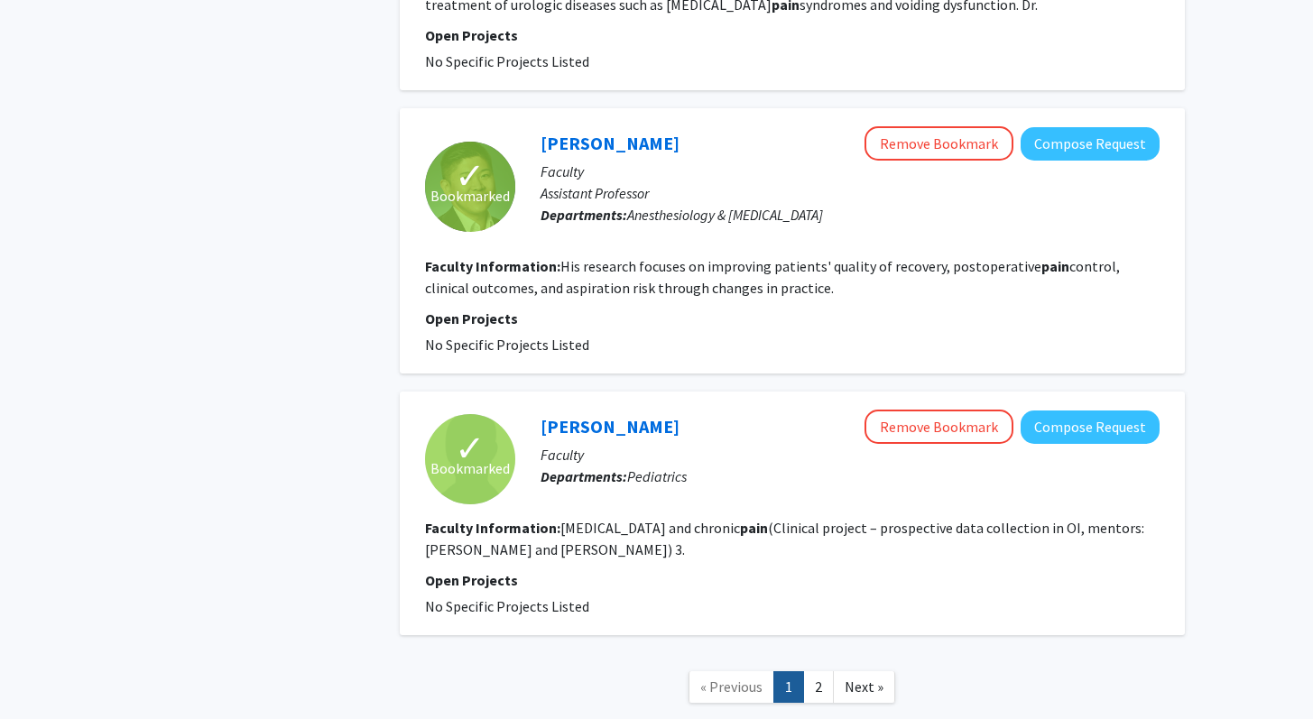
scroll to position [4716, 0]
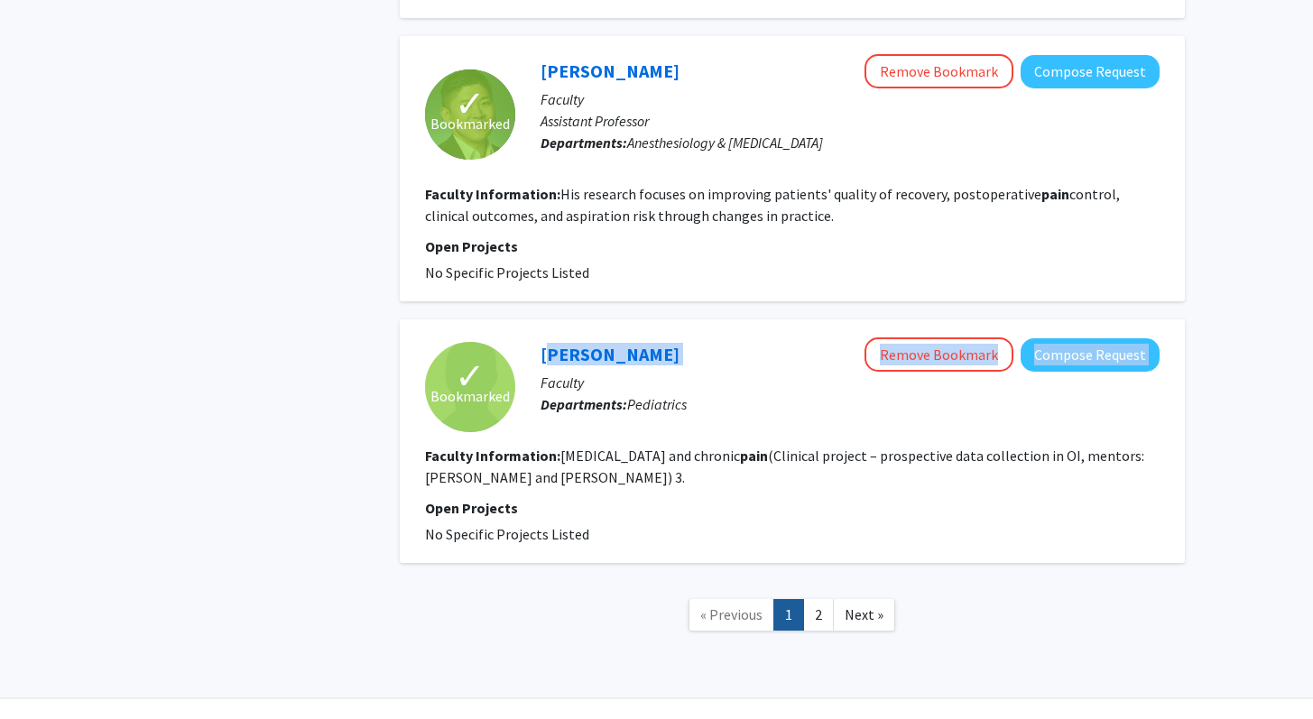
drag, startPoint x: 685, startPoint y: 311, endPoint x: 536, endPoint y: 310, distance: 148.9
click at [536, 337] on div "Ricki Carroll Remove Bookmark Compose Request Faculty Departments: Pediatrics" at bounding box center [837, 386] width 644 height 98
copy div "Ricki Carroll Remove Bookmark Compose Request"
click at [1047, 447] on fg-read-more "Osteogenesis imperfecta and chronic pain (Clinical project – prospective data c…" at bounding box center [784, 467] width 719 height 40
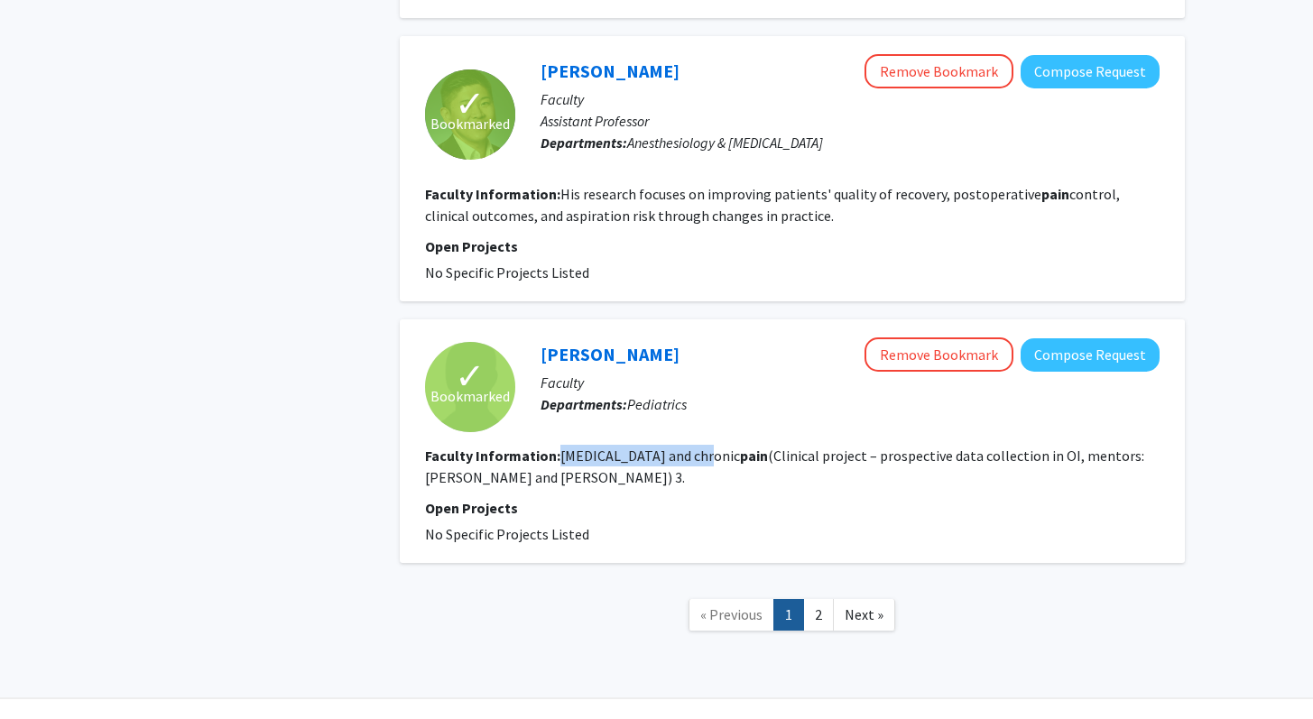
drag, startPoint x: 557, startPoint y: 411, endPoint x: 700, endPoint y: 409, distance: 143.5
click at [700, 445] on section "Faculty Information: Osteogenesis imperfecta and chronic pain (Clinical project…" at bounding box center [792, 466] width 734 height 43
click at [702, 447] on fg-read-more "Osteogenesis imperfecta and chronic pain (Clinical project – prospective data c…" at bounding box center [784, 467] width 719 height 40
drag, startPoint x: 707, startPoint y: 412, endPoint x: 558, endPoint y: 409, distance: 149.8
click at [558, 447] on fg-read-more "Osteogenesis imperfecta and chronic pain (Clinical project – prospective data c…" at bounding box center [784, 467] width 719 height 40
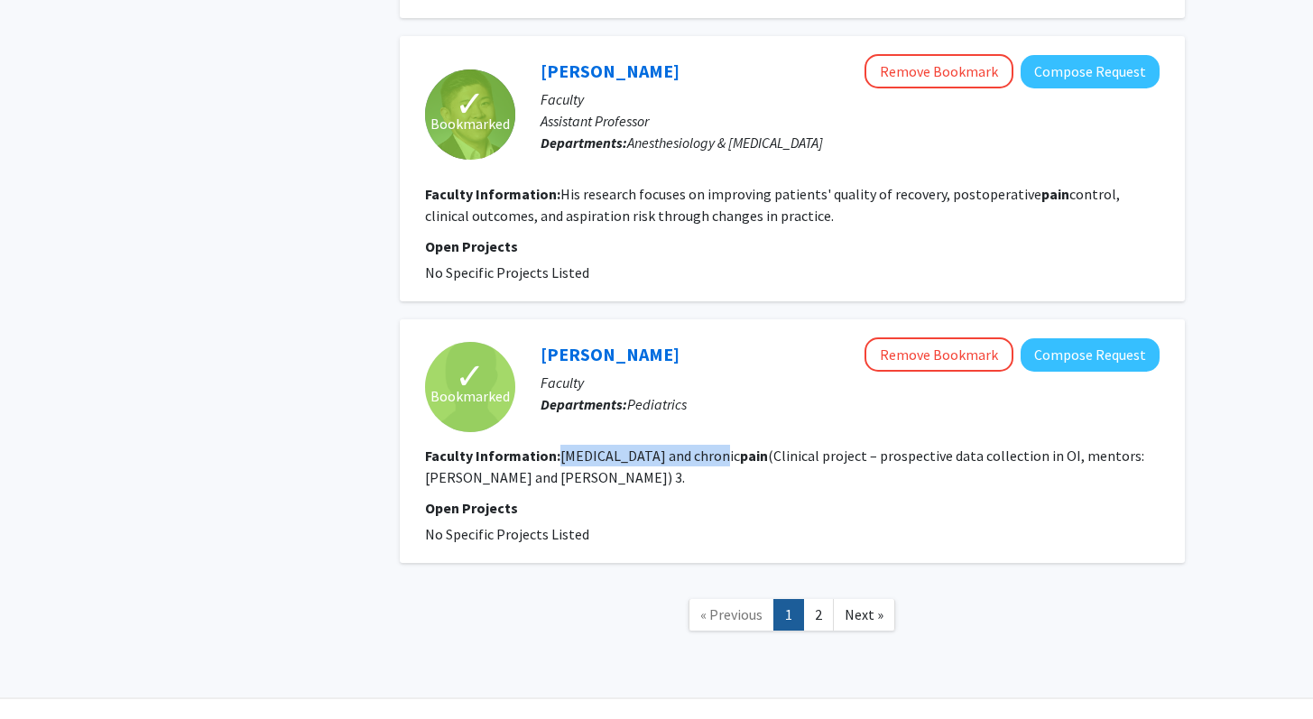
copy fg-read-more "Osteogenesis imperfecta"
click at [793, 393] on p "Departments: Pediatrics" at bounding box center [849, 404] width 619 height 22
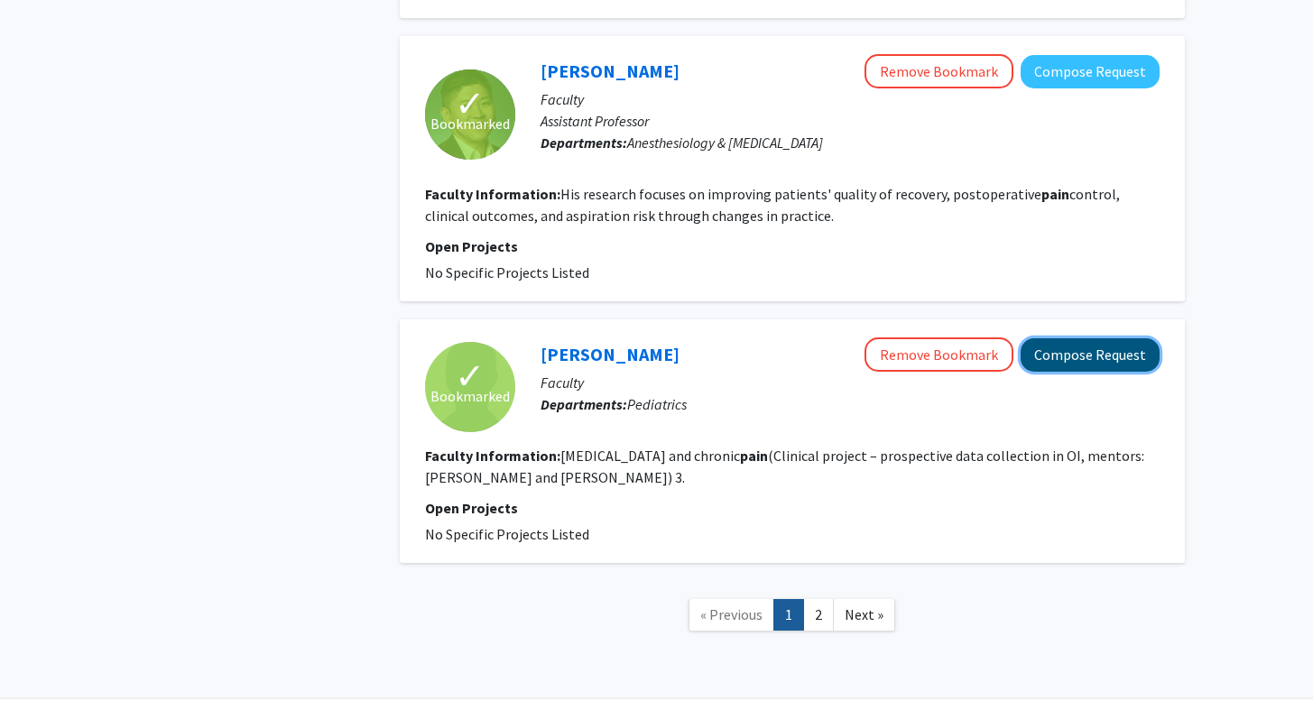
click at [1056, 338] on button "Compose Request" at bounding box center [1089, 354] width 139 height 33
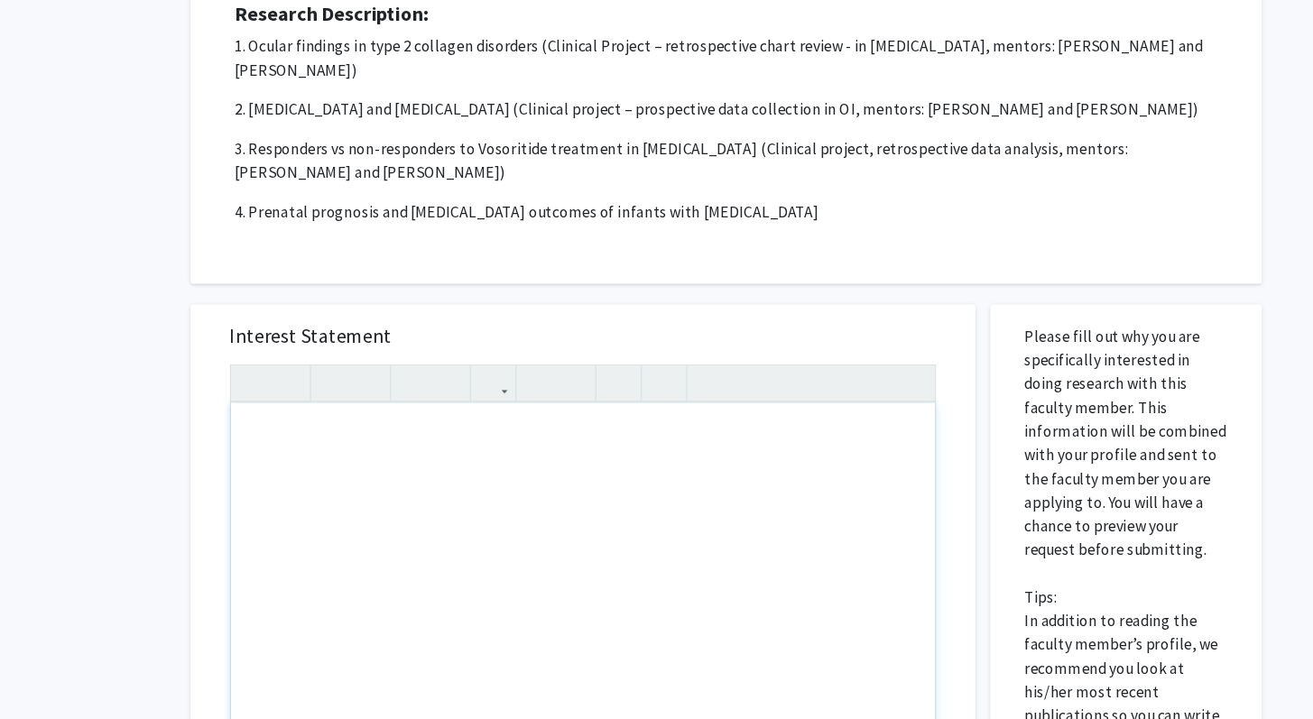
scroll to position [128, 0]
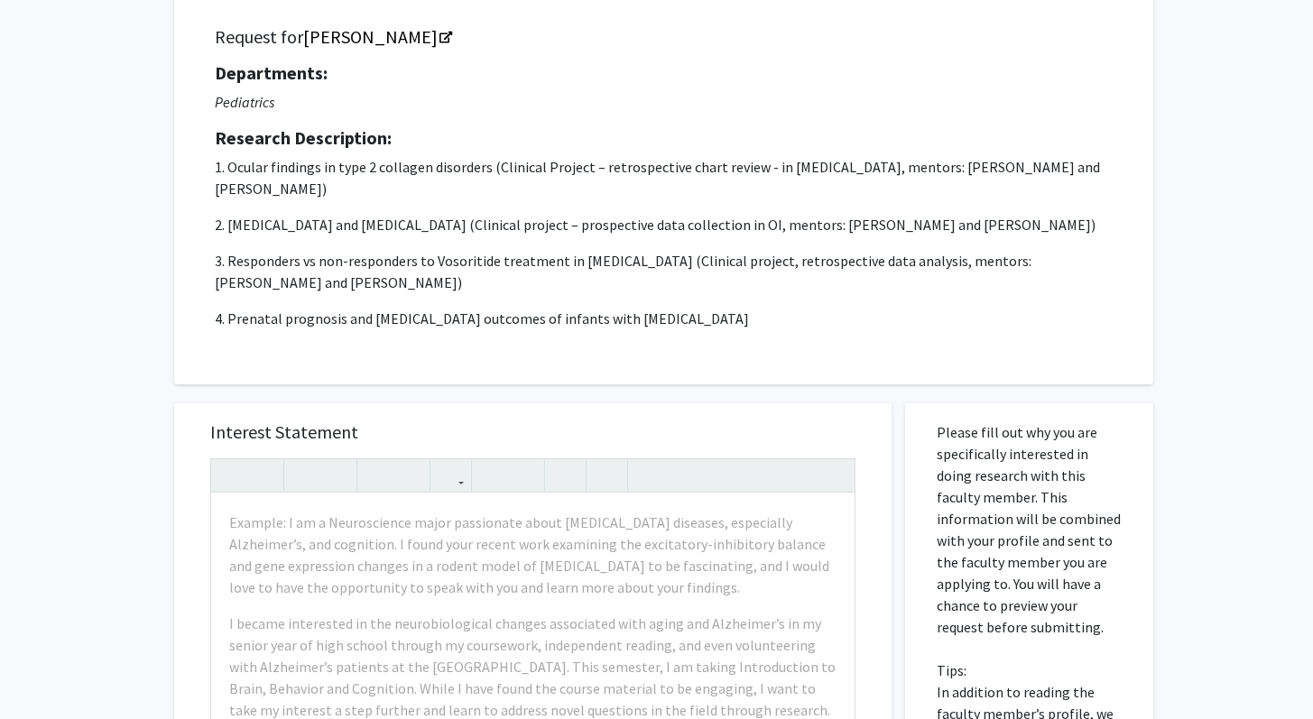
click at [466, 168] on p "1. Ocular findings in type 2 collagen disorders (Clinical Project – retrospecti…" at bounding box center [664, 177] width 898 height 43
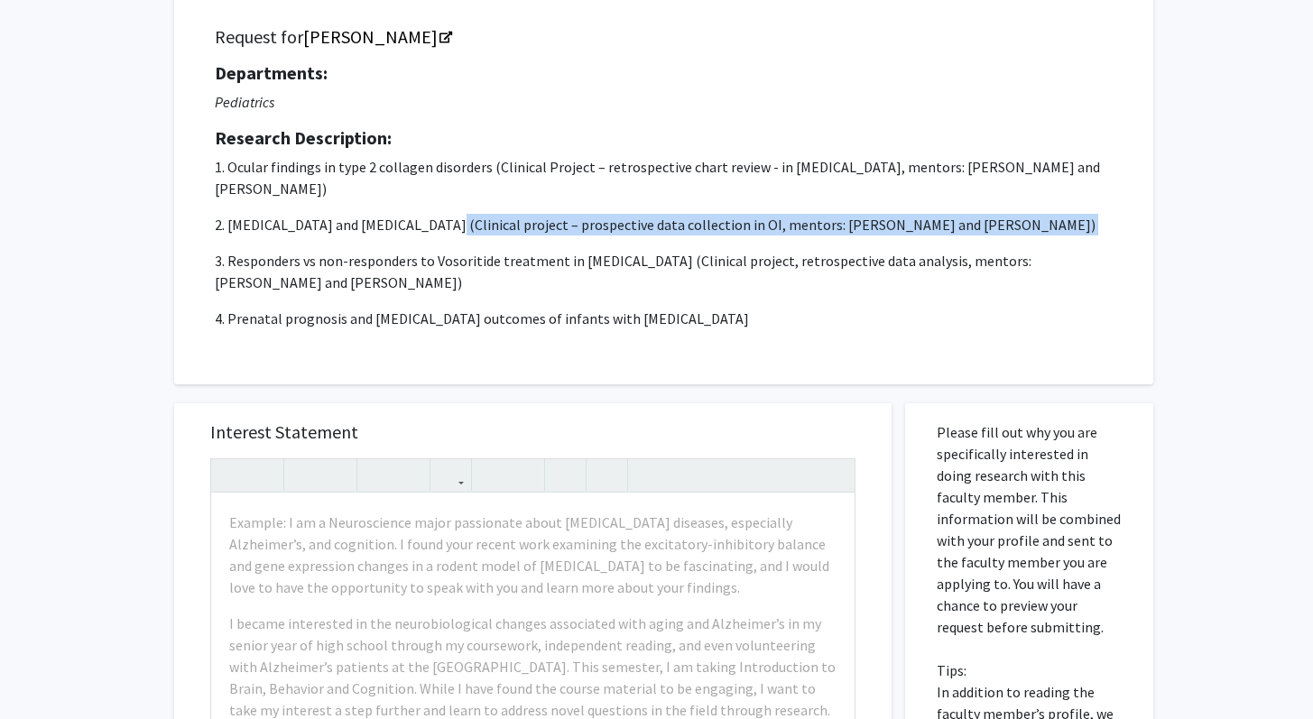
drag, startPoint x: 440, startPoint y: 219, endPoint x: 459, endPoint y: 242, distance: 29.5
click at [460, 242] on p "1. Ocular findings in type 2 collagen disorders (Clinical Project – retrospecti…" at bounding box center [664, 242] width 898 height 173
click at [459, 242] on p "1. Ocular findings in type 2 collagen disorders (Clinical Project – retrospecti…" at bounding box center [664, 242] width 898 height 173
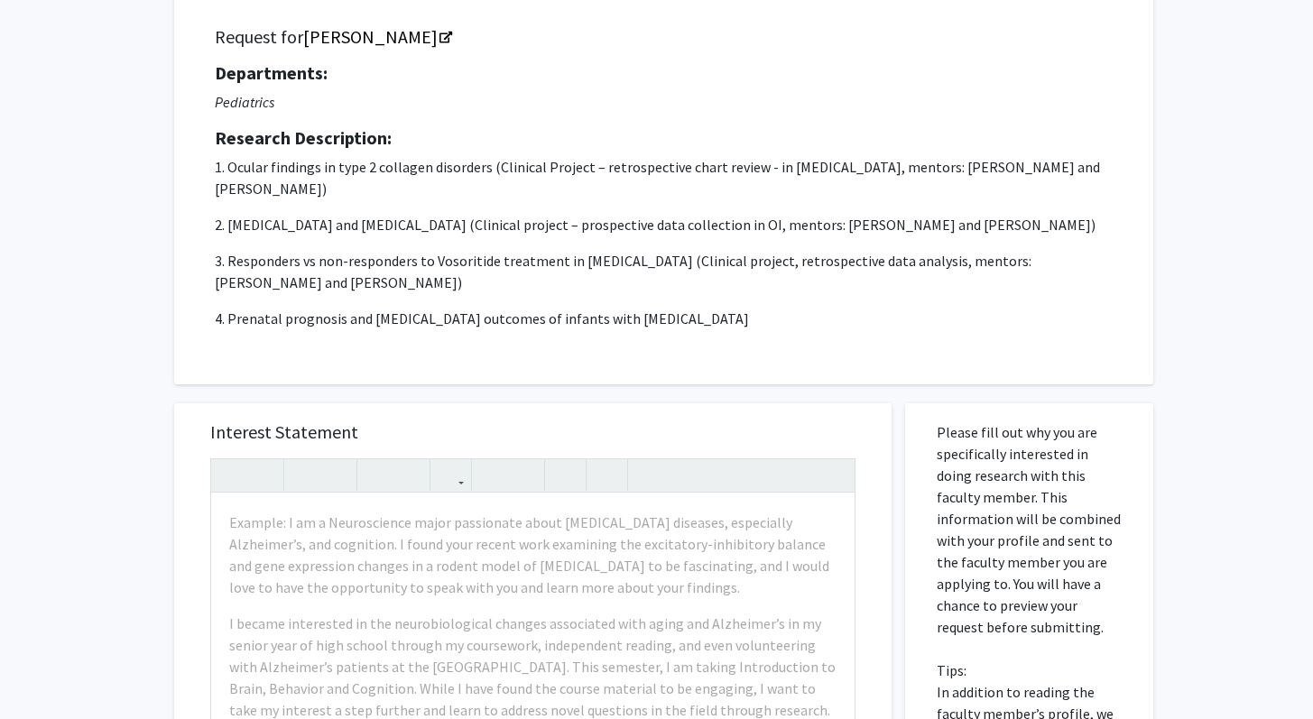
click at [598, 261] on p "3. Responders vs non-responders to Vosoritide treatment in achondroplasia (Clin…" at bounding box center [664, 271] width 898 height 43
copy p "achondroplasia"
drag, startPoint x: 385, startPoint y: 258, endPoint x: 674, endPoint y: 337, distance: 299.2
click at [674, 338] on div "Request for Ricki Carroll Departments: Pediatrics Research Description: 1. Ocul…" at bounding box center [664, 185] width 934 height 354
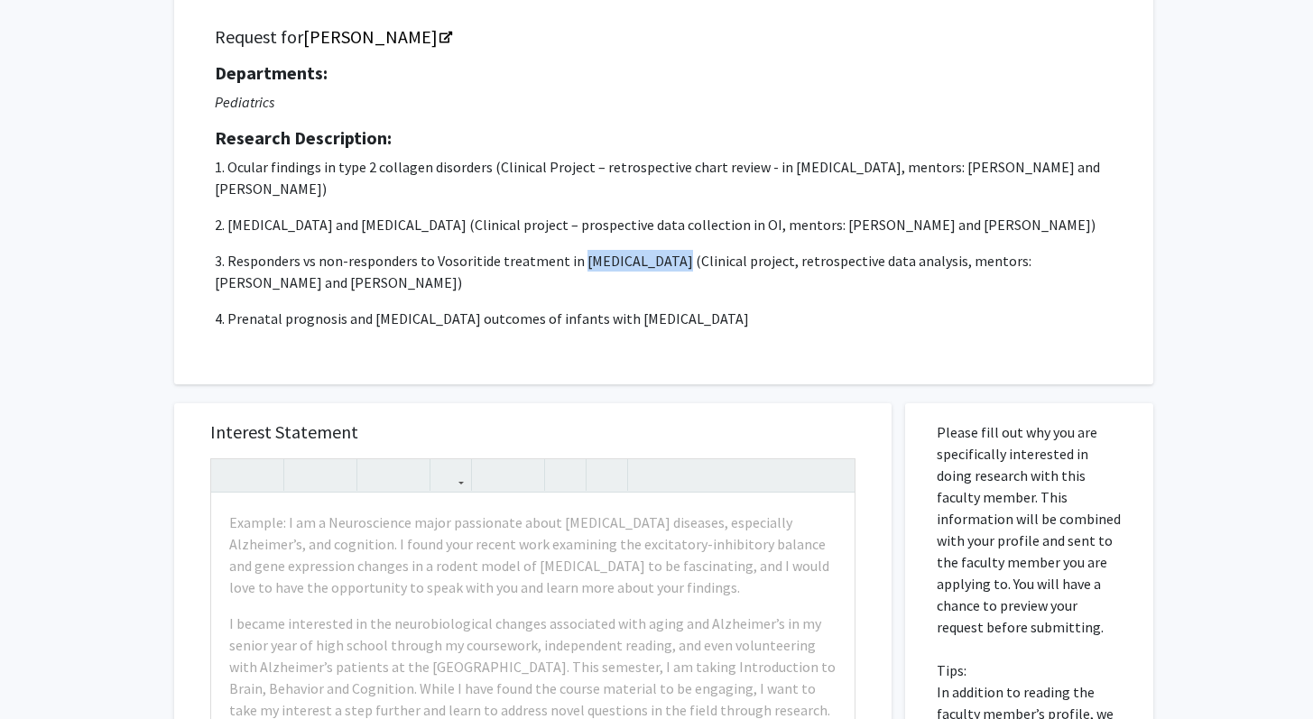
scroll to position [239, 0]
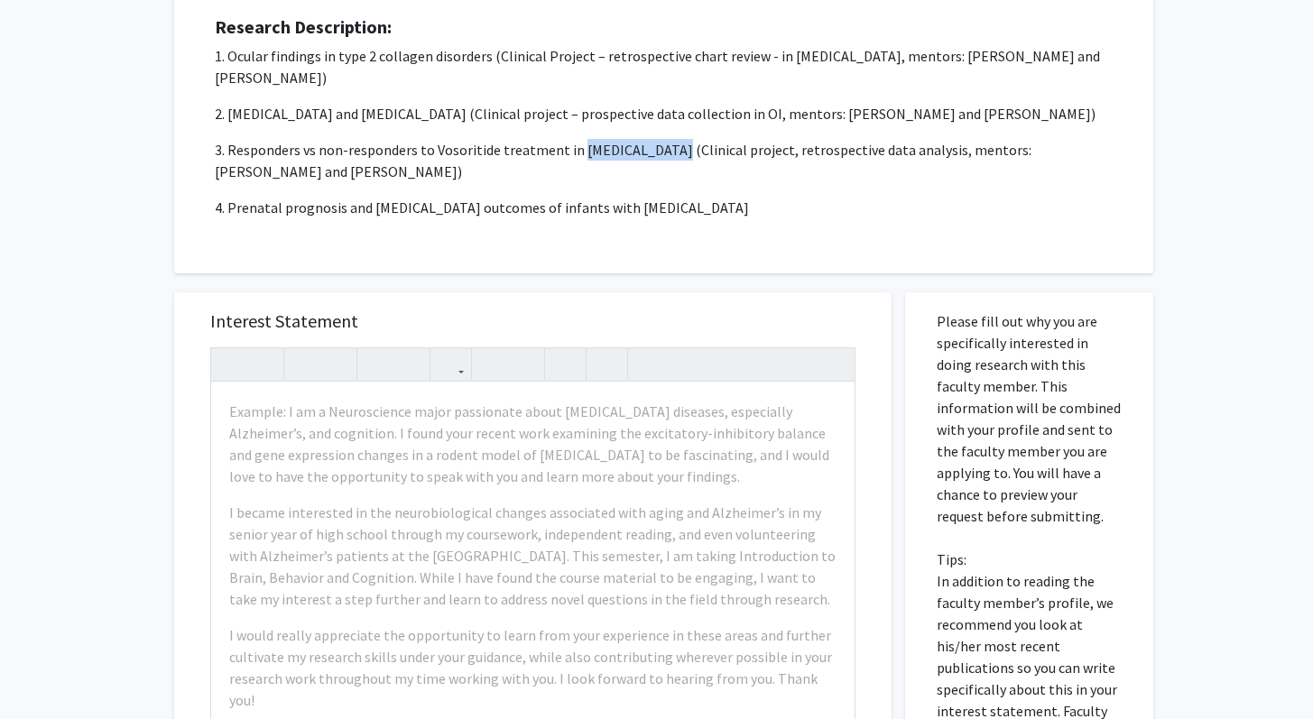
click at [718, 237] on div "Request for Ricki Carroll Departments: Pediatrics Research Description: 1. Ocul…" at bounding box center [664, 74] width 934 height 354
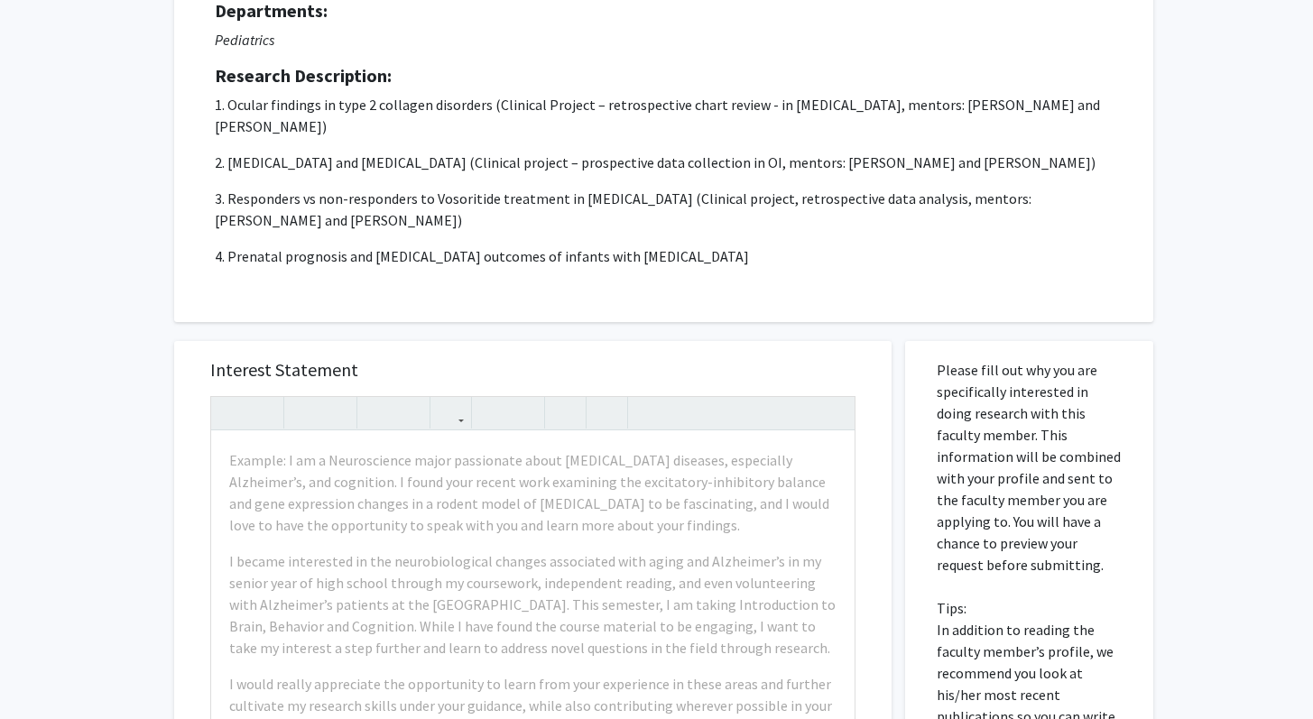
scroll to position [129, 0]
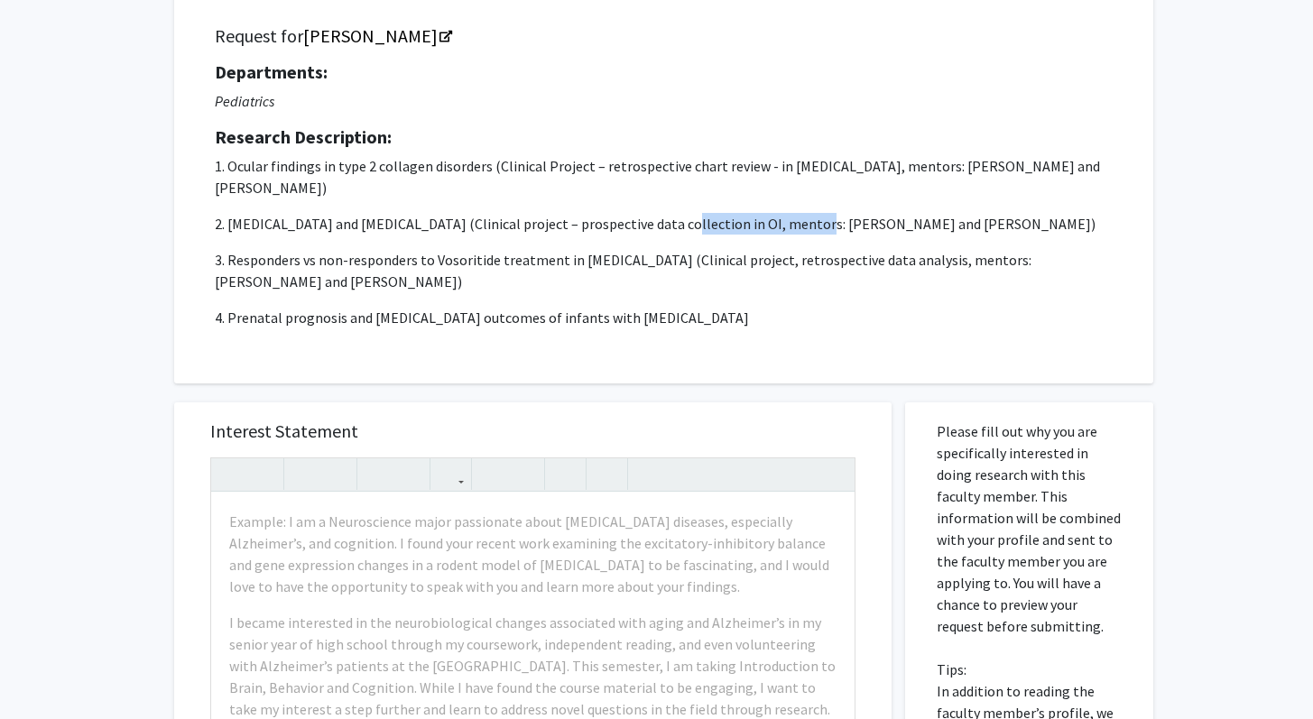
drag, startPoint x: 663, startPoint y: 222, endPoint x: 784, endPoint y: 230, distance: 121.2
click at [784, 230] on p "2. Osteogenesis imperfecta and chronic pain (Clinical project – prospective dat…" at bounding box center [664, 224] width 898 height 22
click at [776, 226] on p "2. Osteogenesis imperfecta and chronic pain (Clinical project – prospective dat…" at bounding box center [664, 224] width 898 height 22
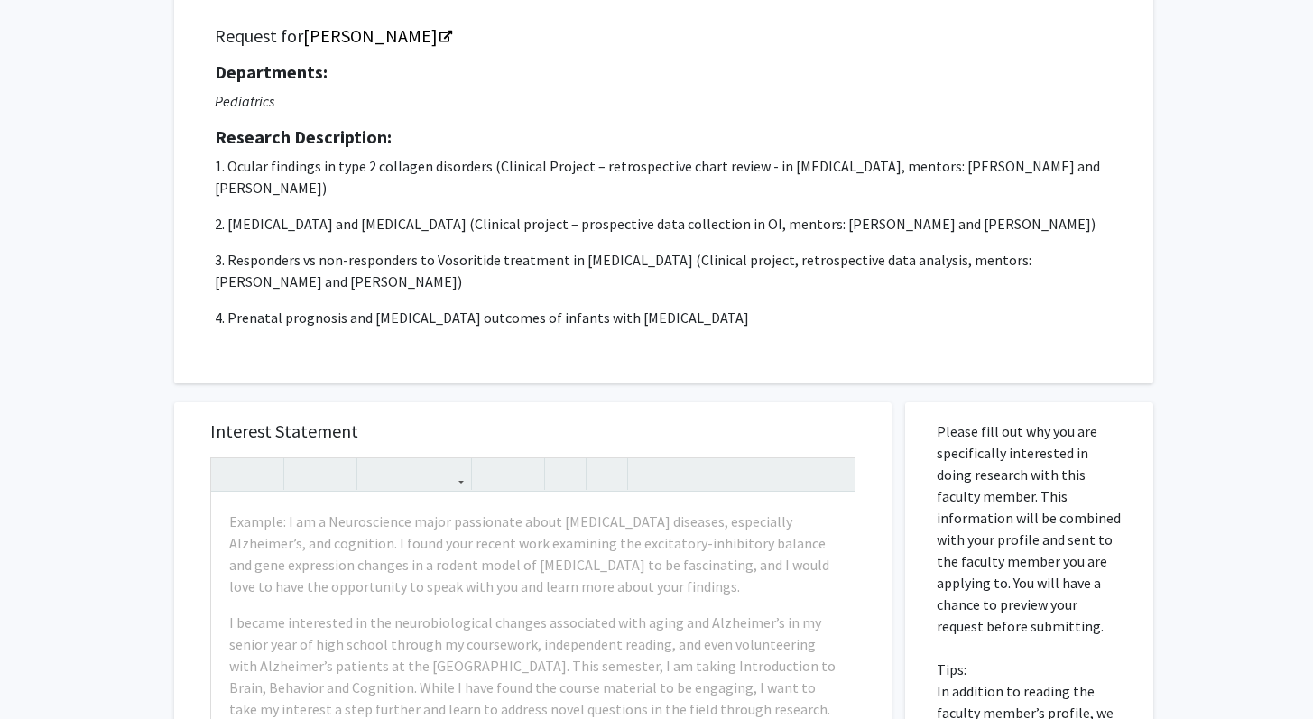
click at [598, 229] on p "2. Osteogenesis imperfecta and chronic pain (Clinical project – prospective dat…" at bounding box center [664, 224] width 898 height 22
drag, startPoint x: 590, startPoint y: 228, endPoint x: 784, endPoint y: 217, distance: 194.3
click at [784, 217] on p "2. Osteogenesis imperfecta and chronic pain (Clinical project – prospective dat…" at bounding box center [664, 224] width 898 height 22
copy p "prospective data collection in OI"
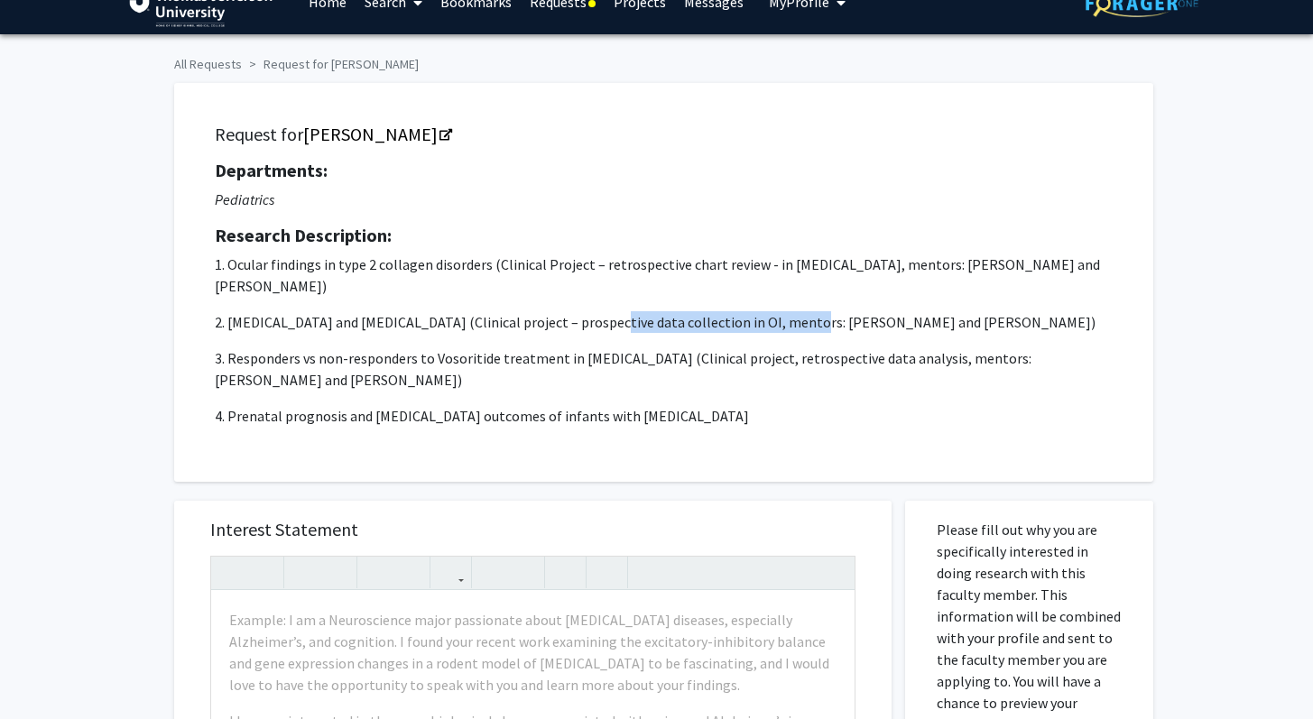
scroll to position [0, 0]
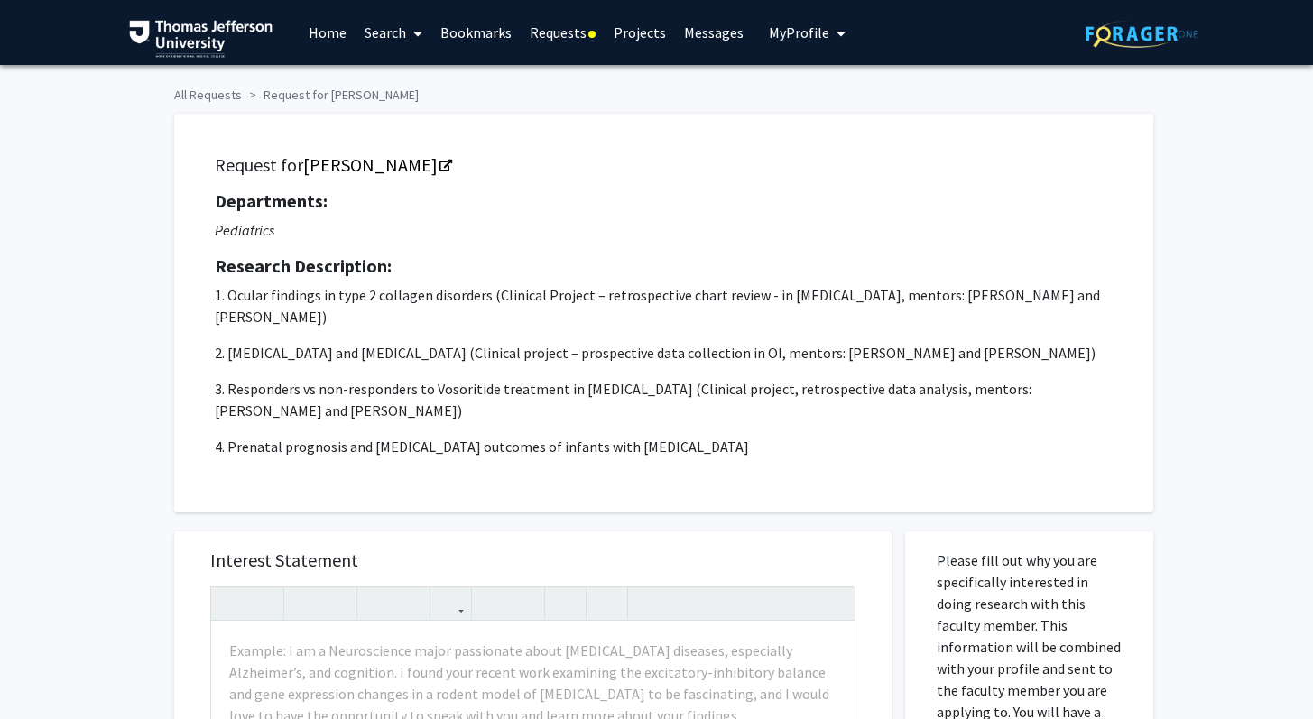
click at [471, 394] on p "3. Responders vs non-responders to Vosoritide treatment in achondroplasia (Clin…" at bounding box center [664, 399] width 898 height 43
click at [226, 355] on p "2. Osteogenesis imperfecta and chronic pain (Clinical project – prospective dat…" at bounding box center [664, 353] width 898 height 22
drag, startPoint x: 217, startPoint y: 350, endPoint x: 472, endPoint y: 358, distance: 254.6
click at [472, 358] on p "2. Osteogenesis imperfecta and chronic pain (Clinical project – prospective dat…" at bounding box center [664, 353] width 898 height 22
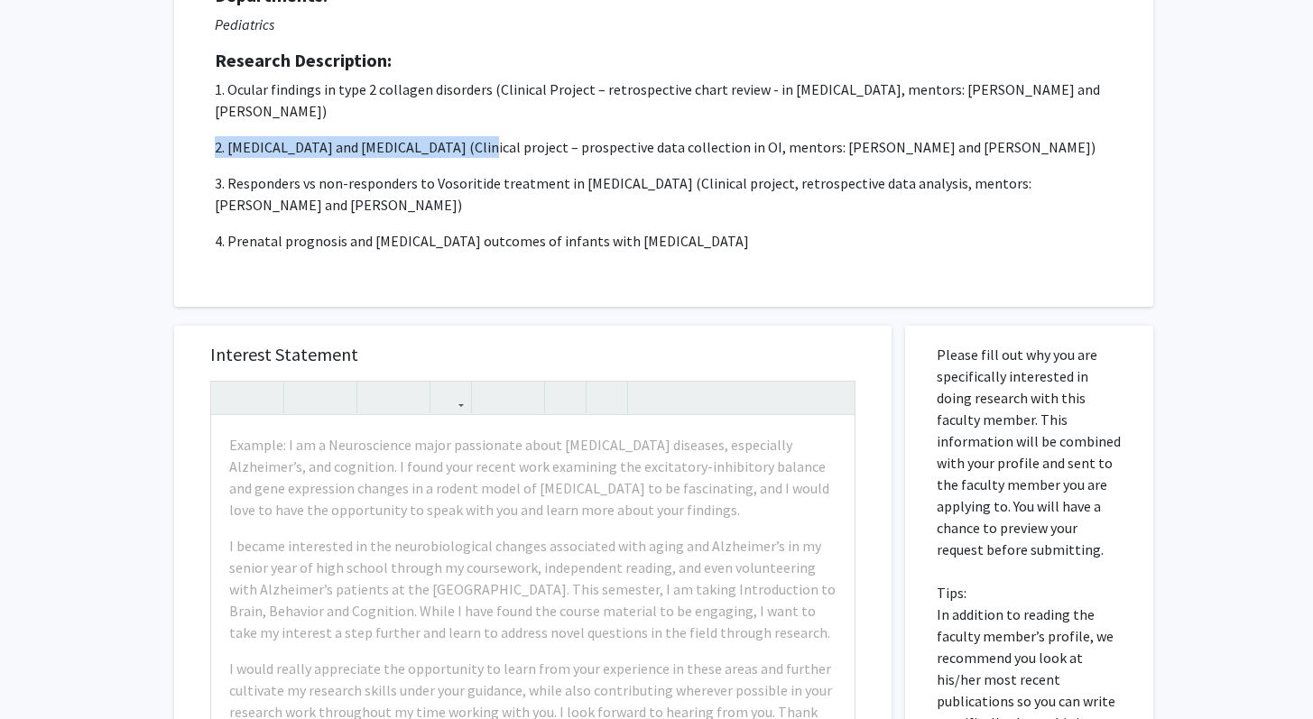
scroll to position [383, 0]
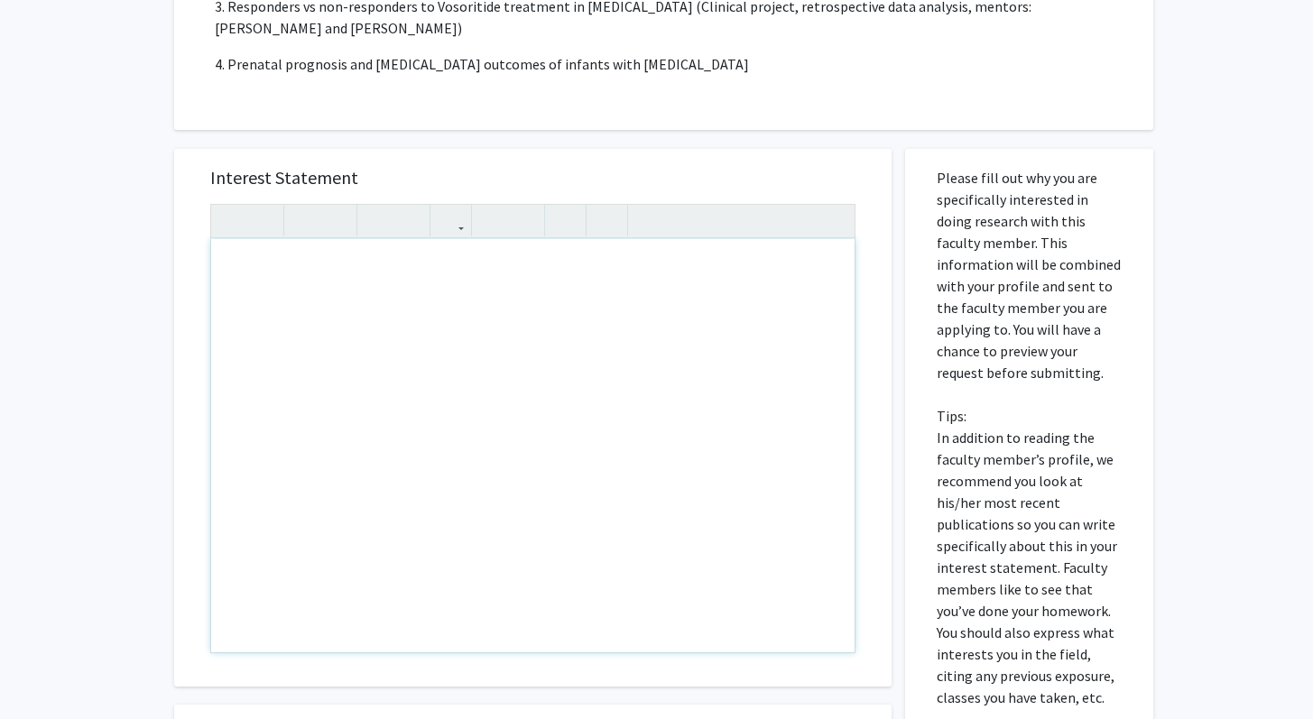
paste div "Note to users with screen readers: Please press Alt+0 or Option+0 to deactivate…"
type textarea "<p>Hi Dr. Carroll, </p> <p>I am Pramith, a first-year medical student at SKMC. …"
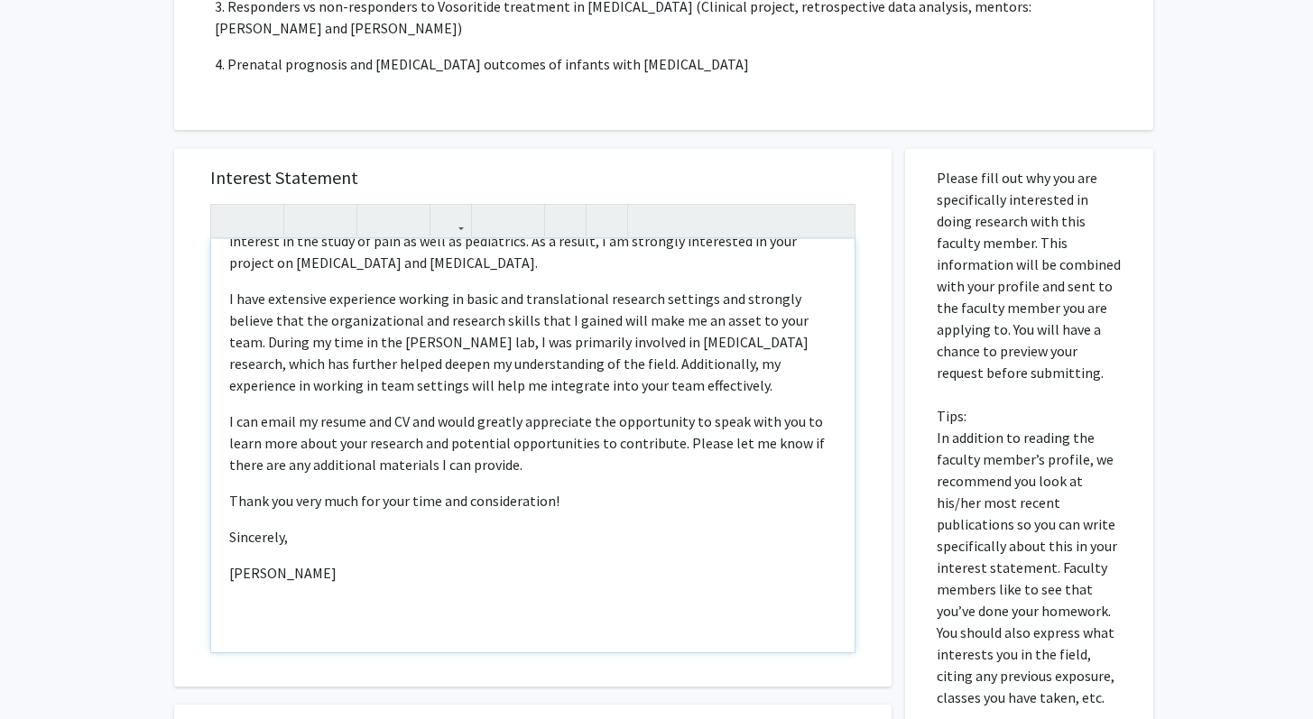
type textarea "<p>Hi Dr. Carroll, </p> <p>I am Pramith, a first-year medical student at SKMC. …"
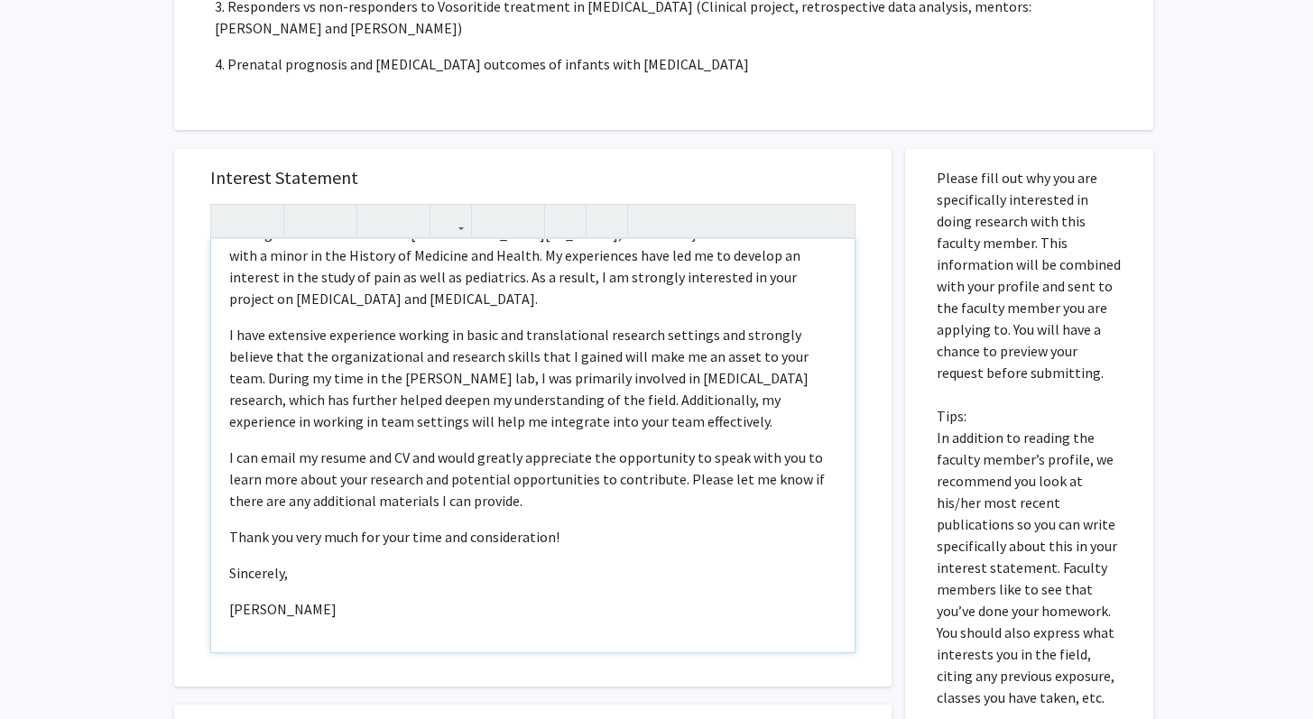
scroll to position [795, 0]
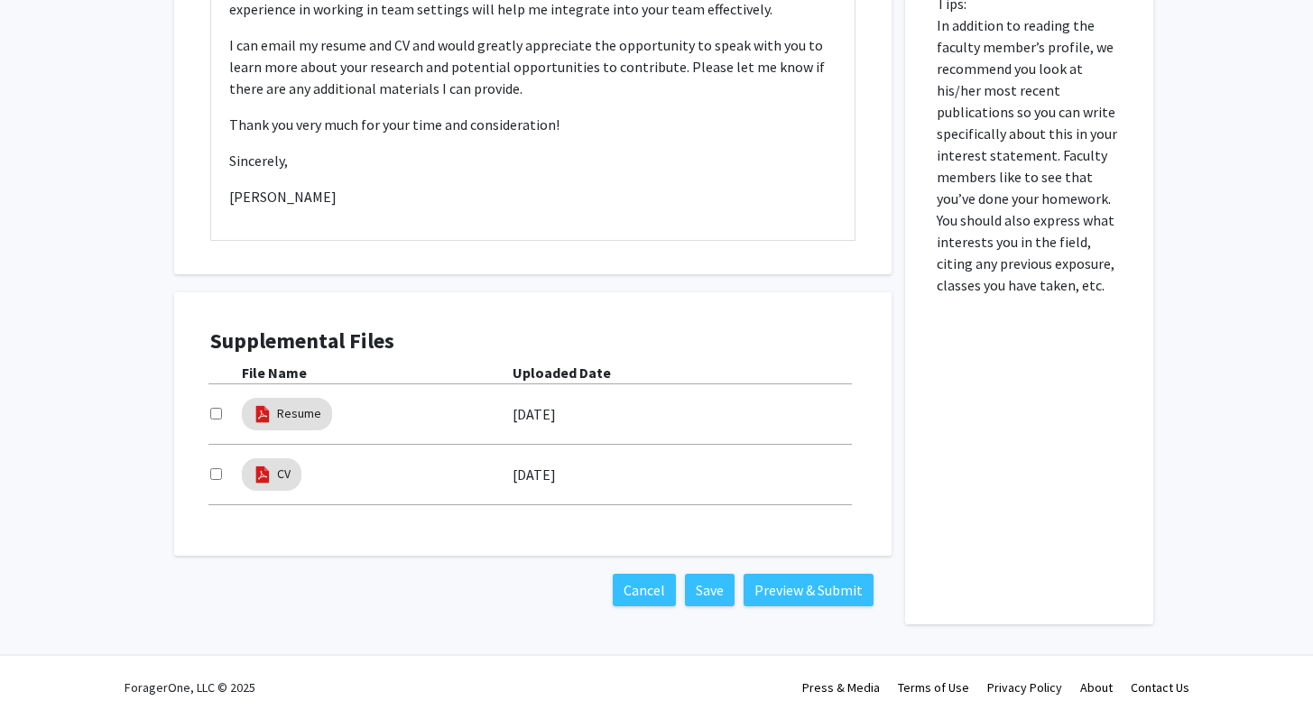
click at [215, 415] on input "checkbox" at bounding box center [216, 414] width 12 height 12
checkbox input "true"
click at [218, 483] on div at bounding box center [226, 475] width 32 height 22
click at [212, 471] on input "checkbox" at bounding box center [216, 474] width 12 height 12
checkbox input "true"
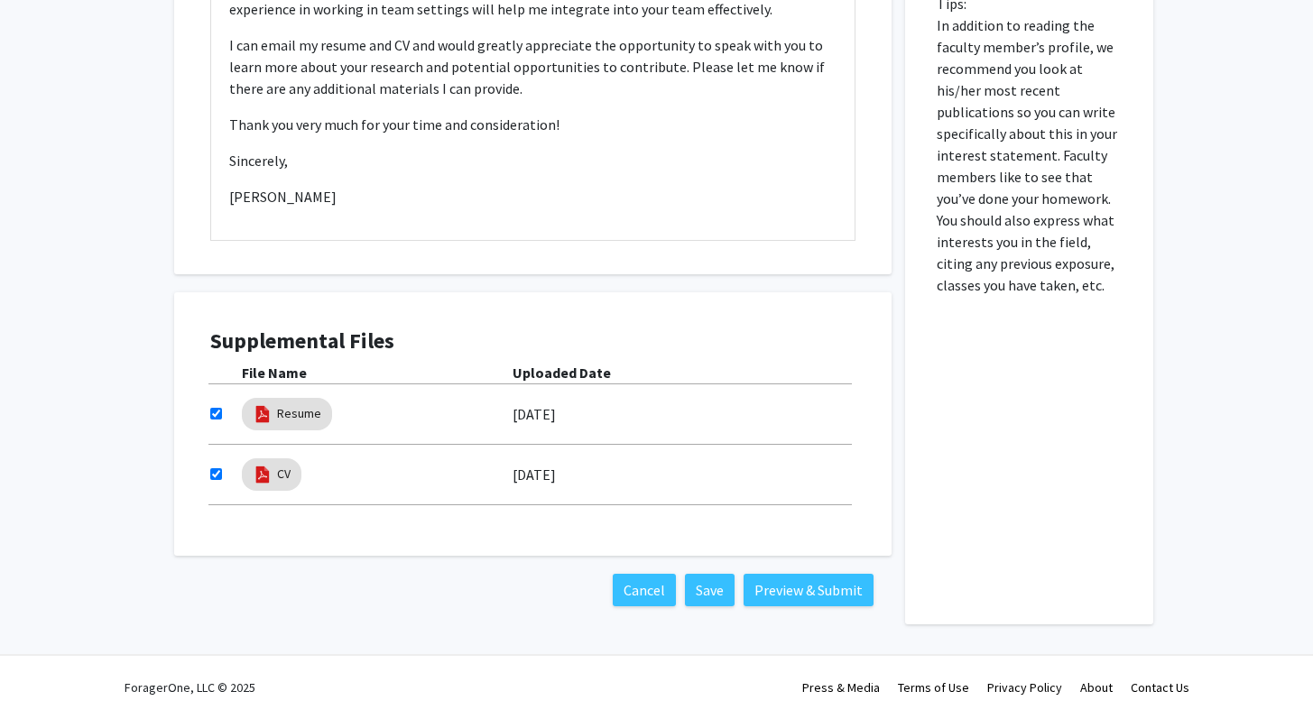
scroll to position [58, 0]
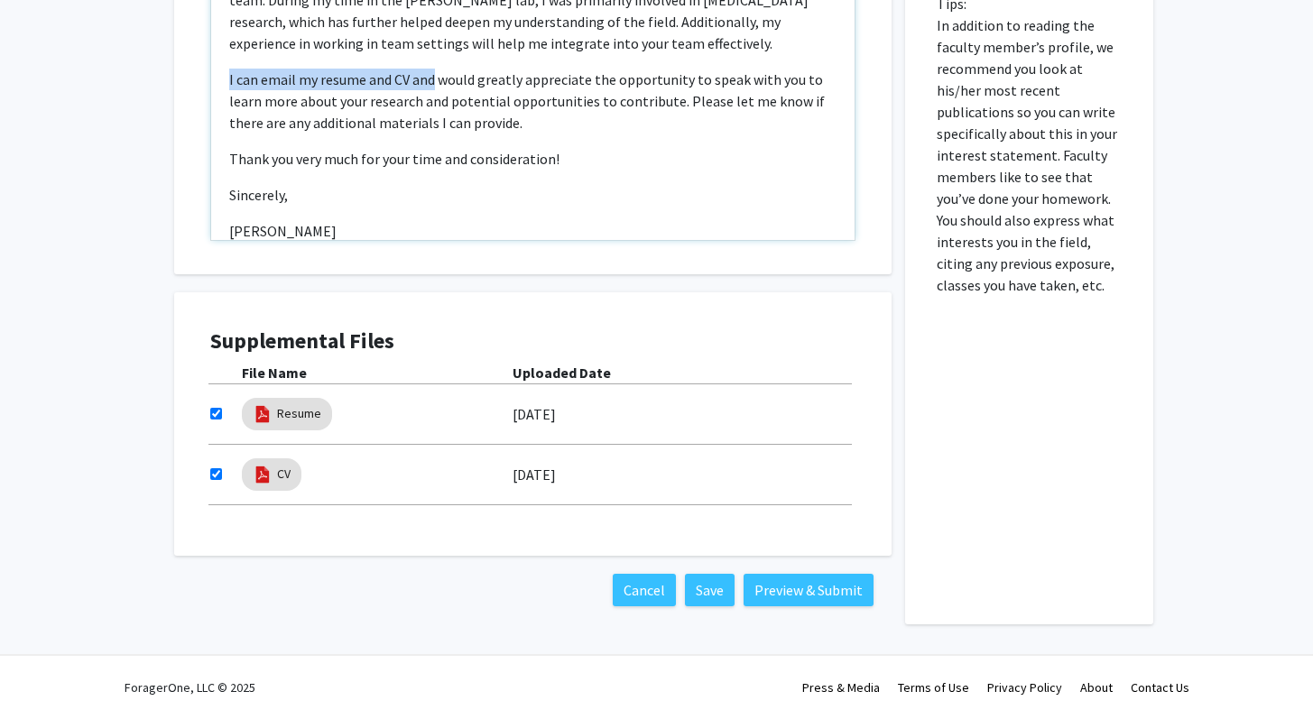
drag, startPoint x: 216, startPoint y: 81, endPoint x: 432, endPoint y: 81, distance: 216.5
click at [432, 81] on div "Hi Dr. Carroll,  I am Pramith, a first-year medical student at SKMC. I comple…" at bounding box center [532, 33] width 643 height 413
type textarea "<p>Hi Dr. Carroll, </p> <p>I am Pramith, a first-year medical student at SKMC. …"
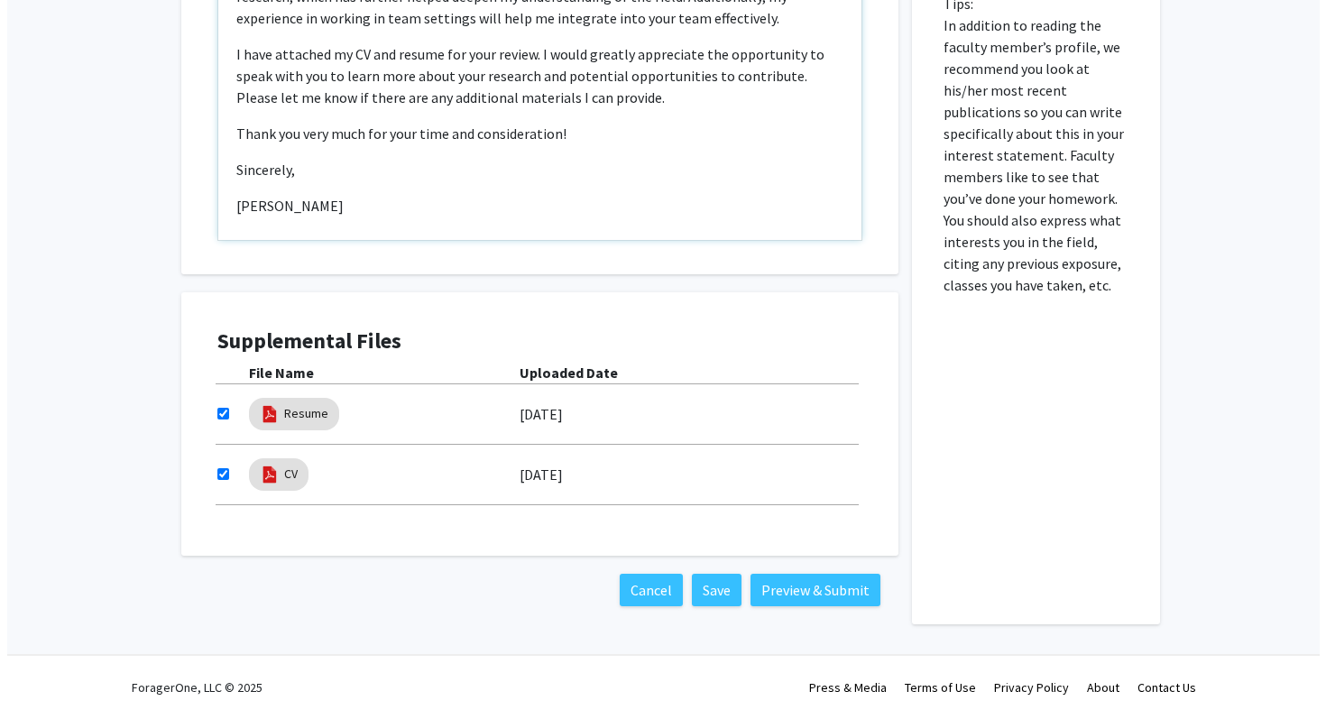
scroll to position [92, 0]
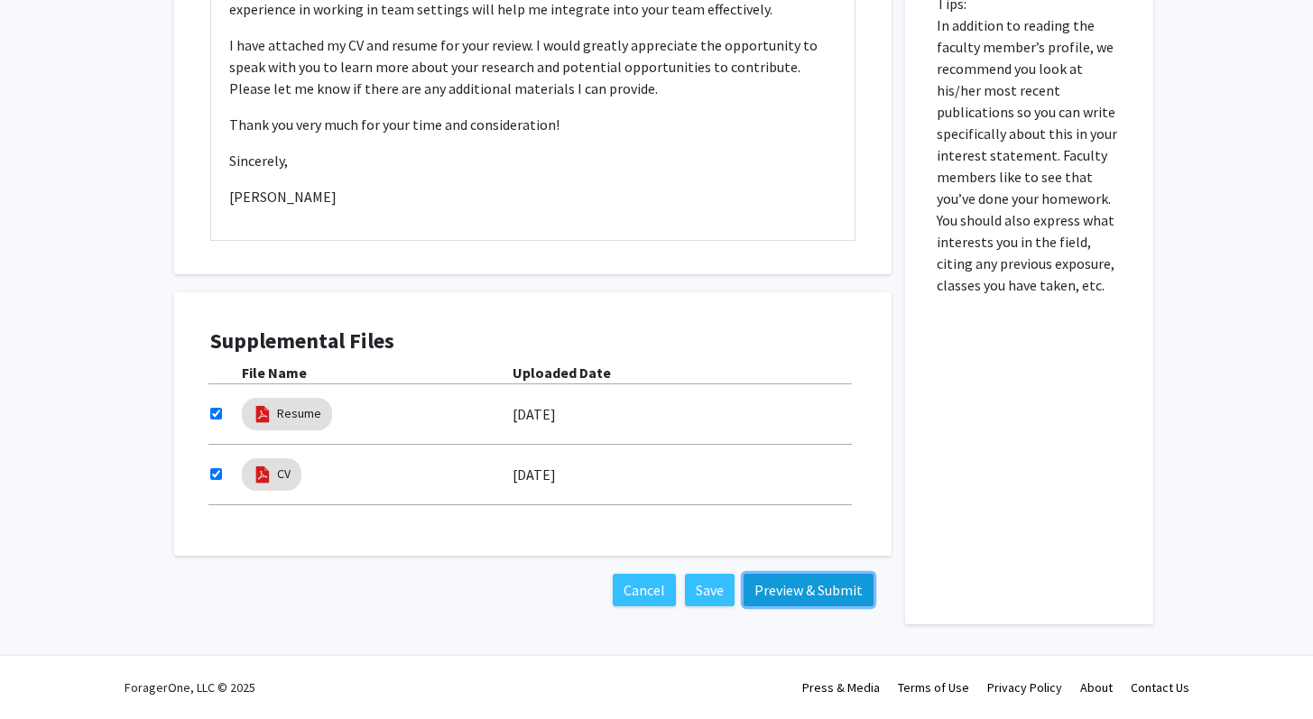
click at [775, 589] on button "Preview & Submit" at bounding box center [808, 590] width 130 height 32
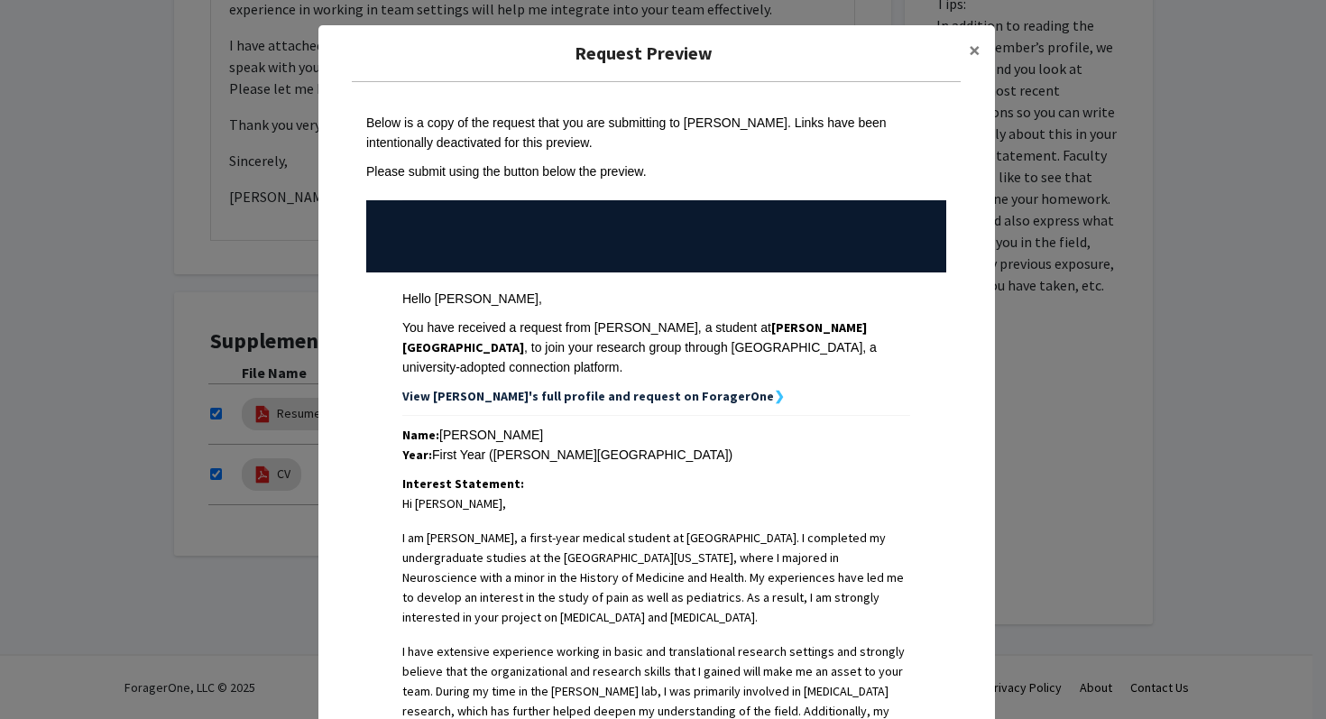
scroll to position [528, 0]
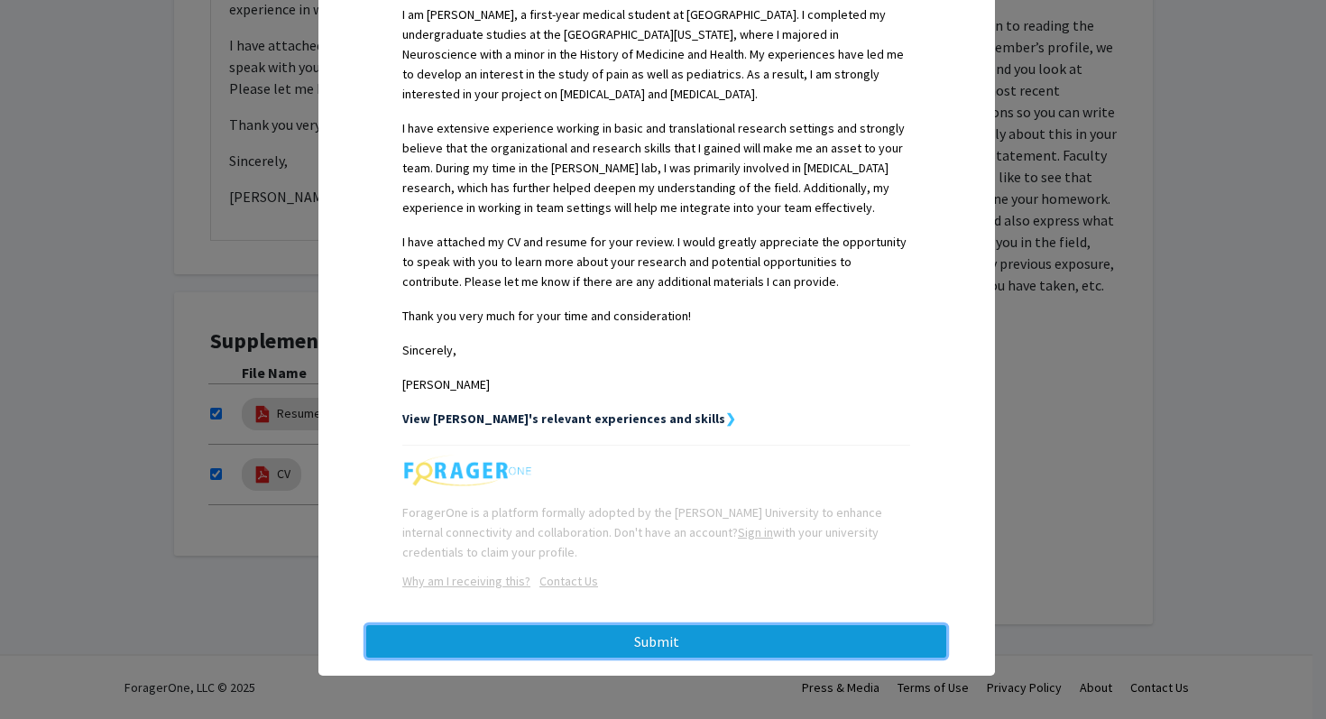
click at [762, 633] on button "Submit" at bounding box center [656, 641] width 580 height 32
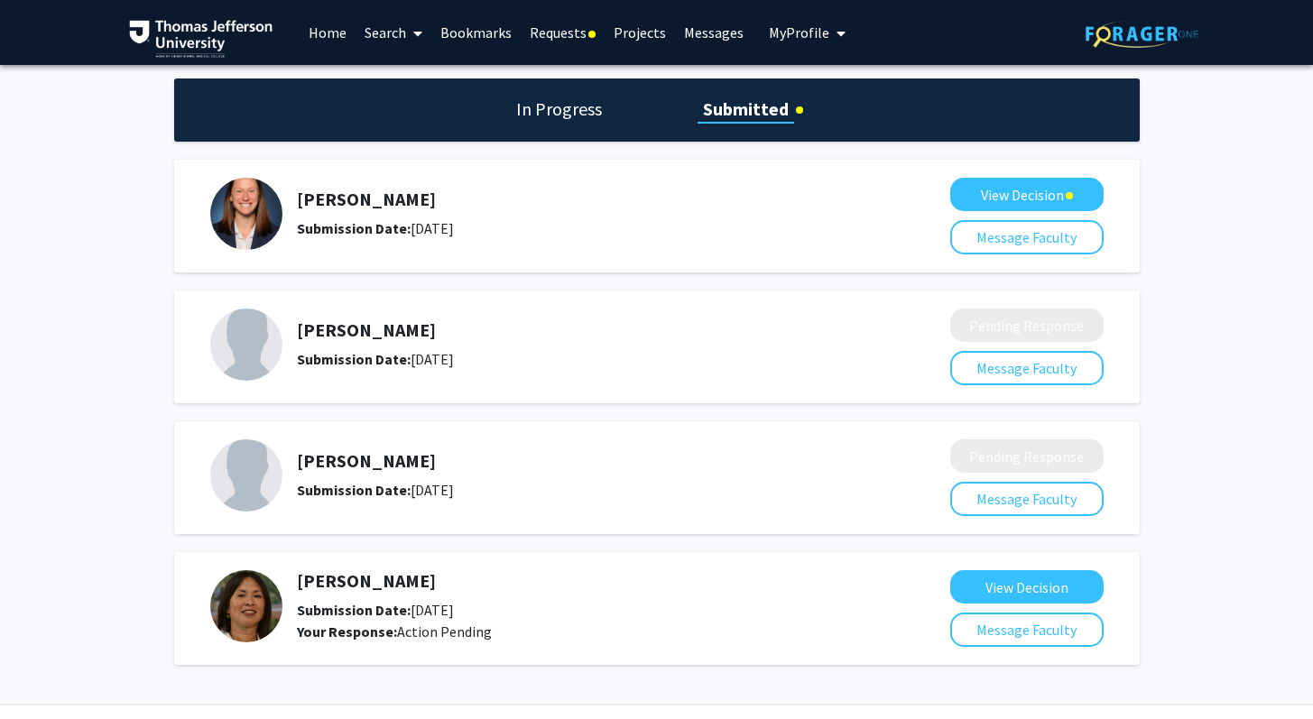
scroll to position [50, 0]
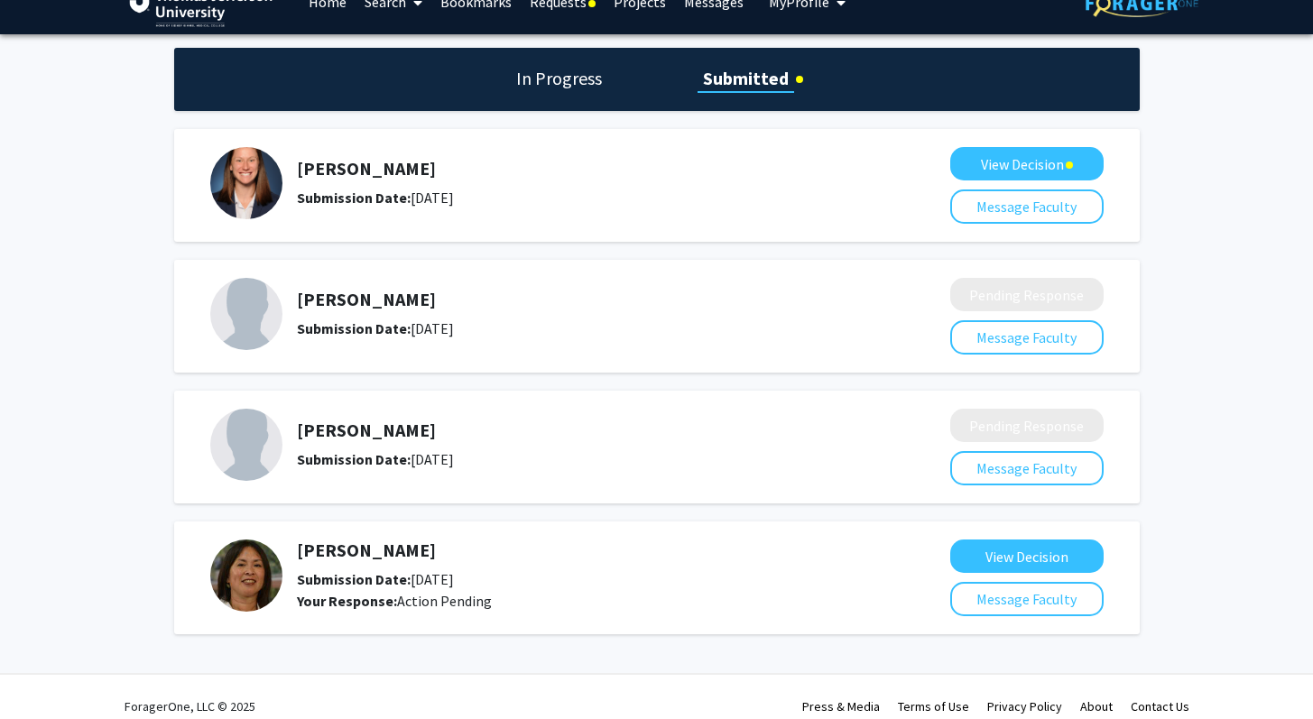
scroll to position [50, 0]
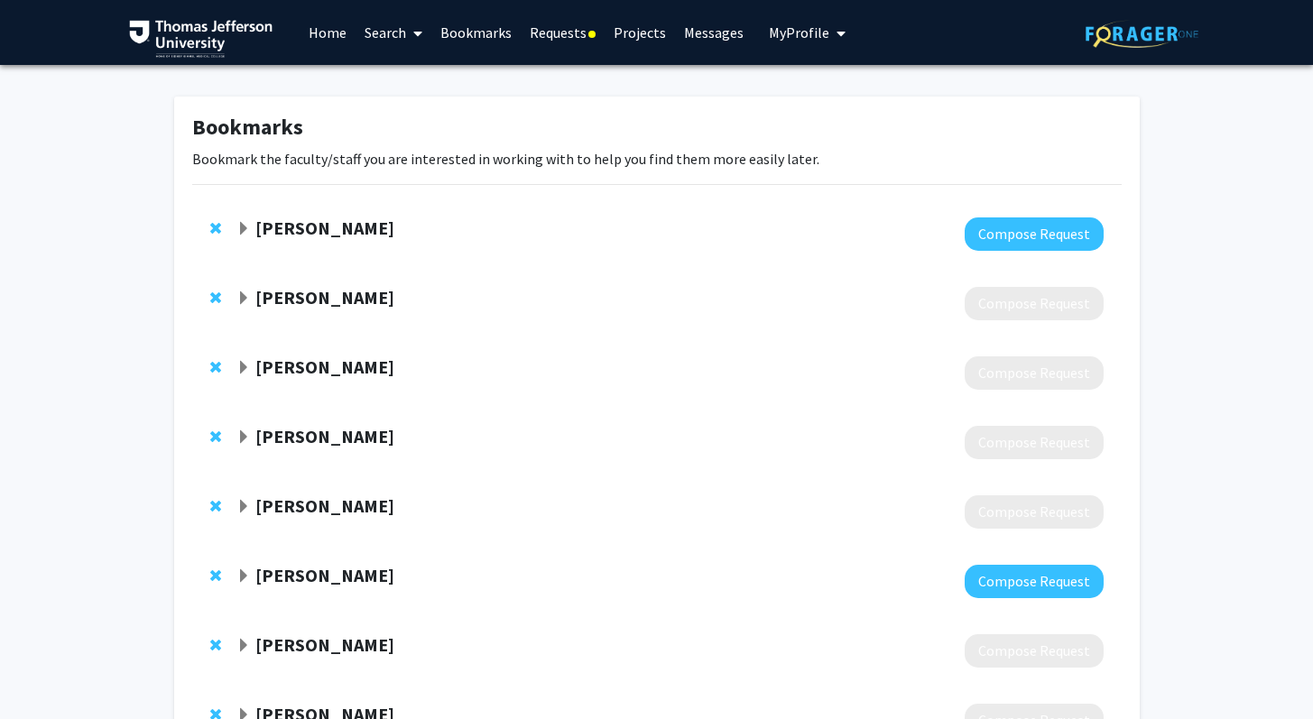
scroll to position [32, 0]
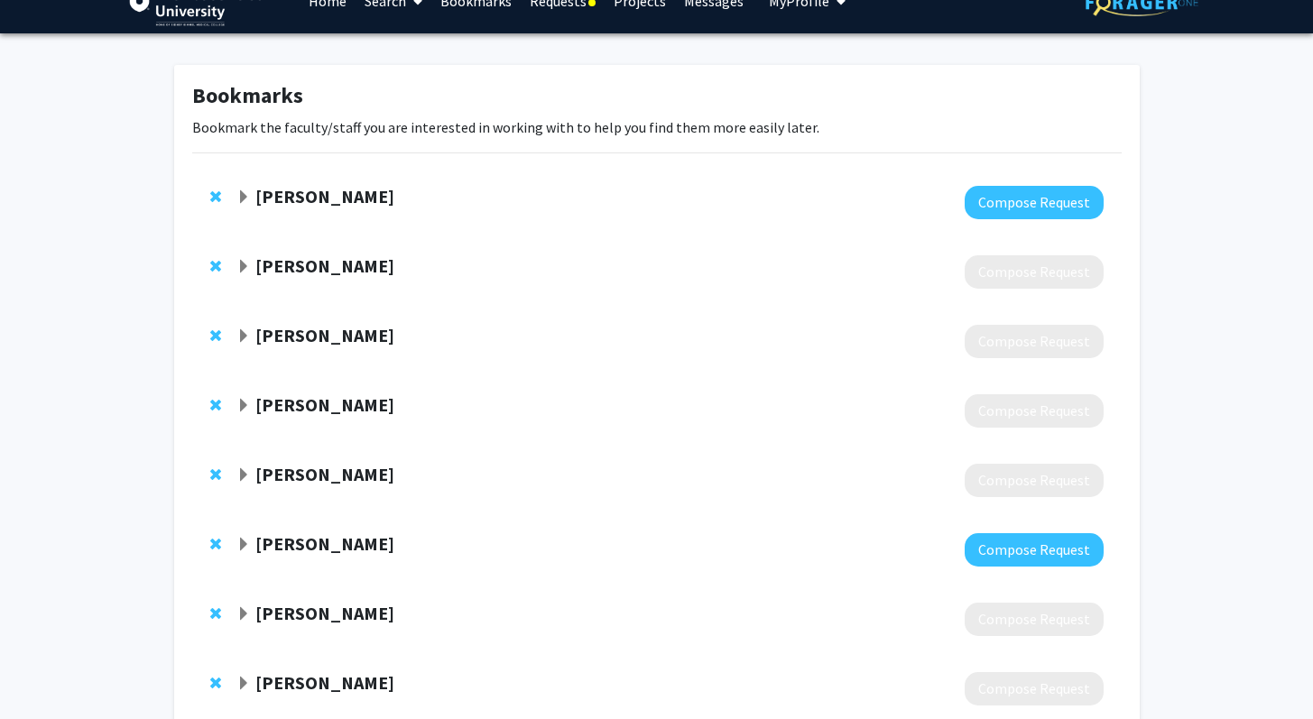
click at [342, 189] on strong "[PERSON_NAME]" at bounding box center [324, 196] width 139 height 23
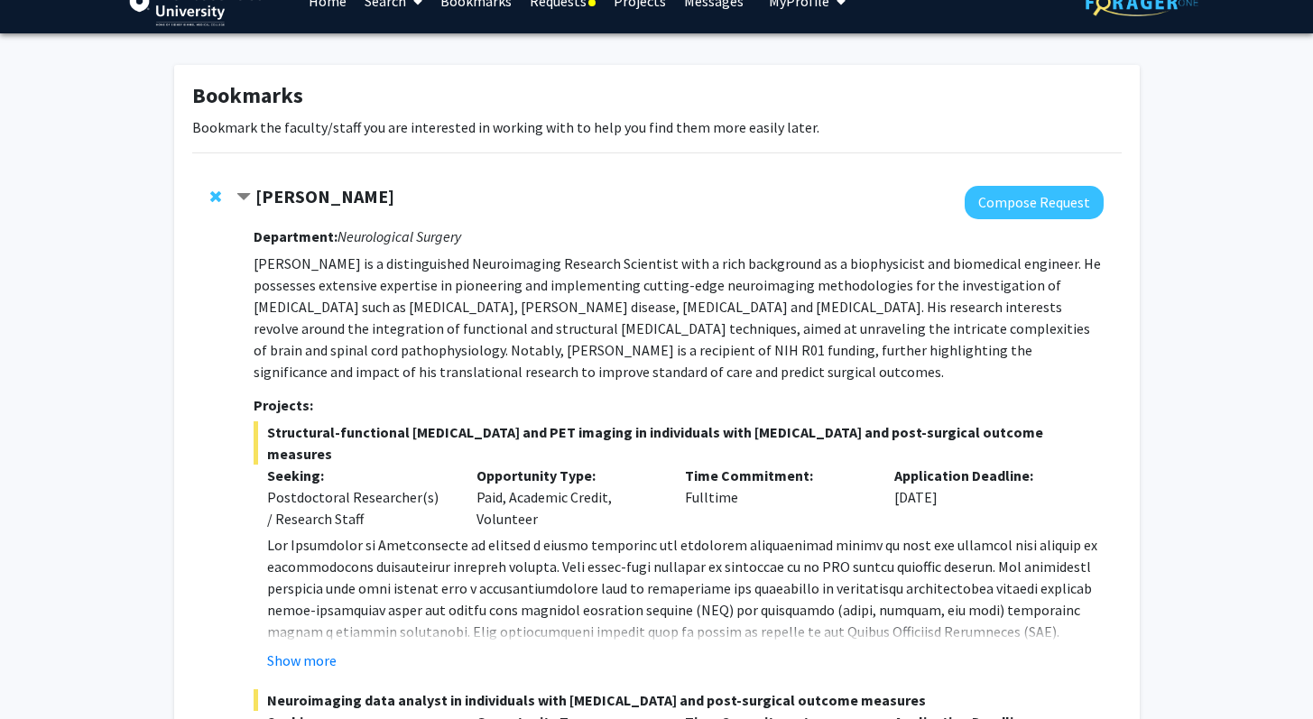
click at [342, 189] on strong "[PERSON_NAME]" at bounding box center [324, 196] width 139 height 23
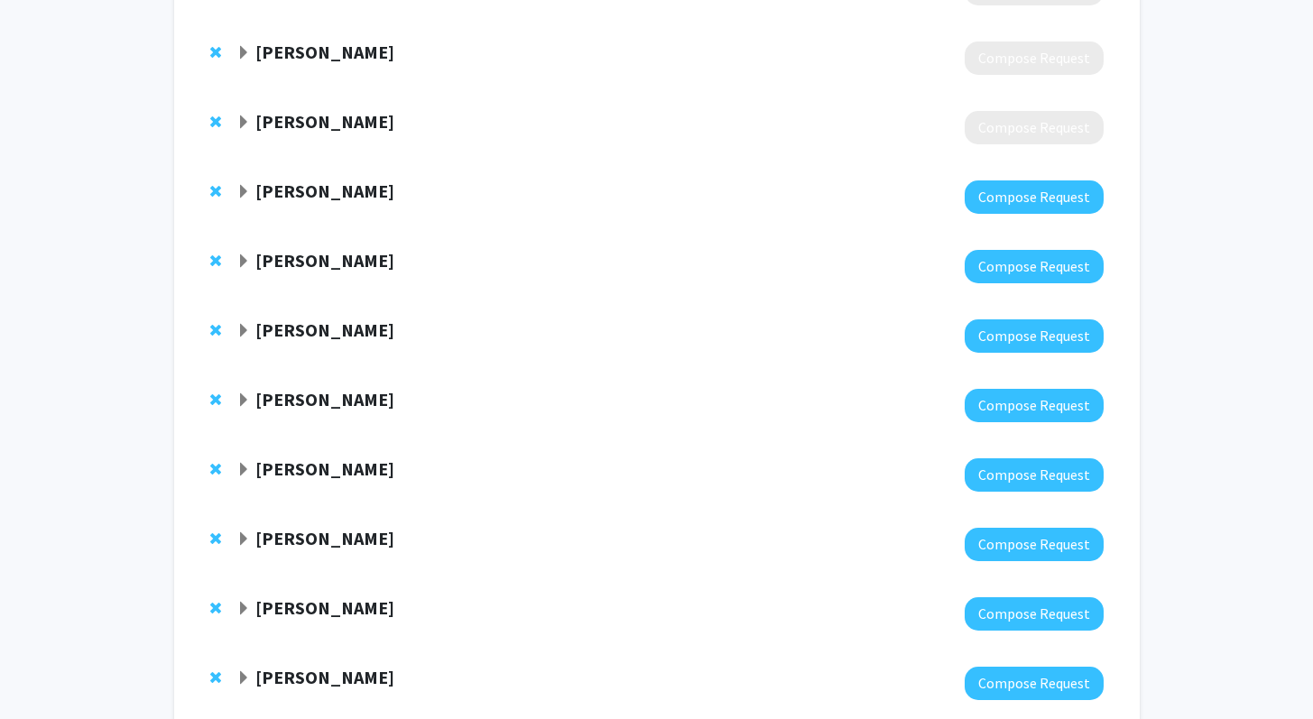
scroll to position [815, 0]
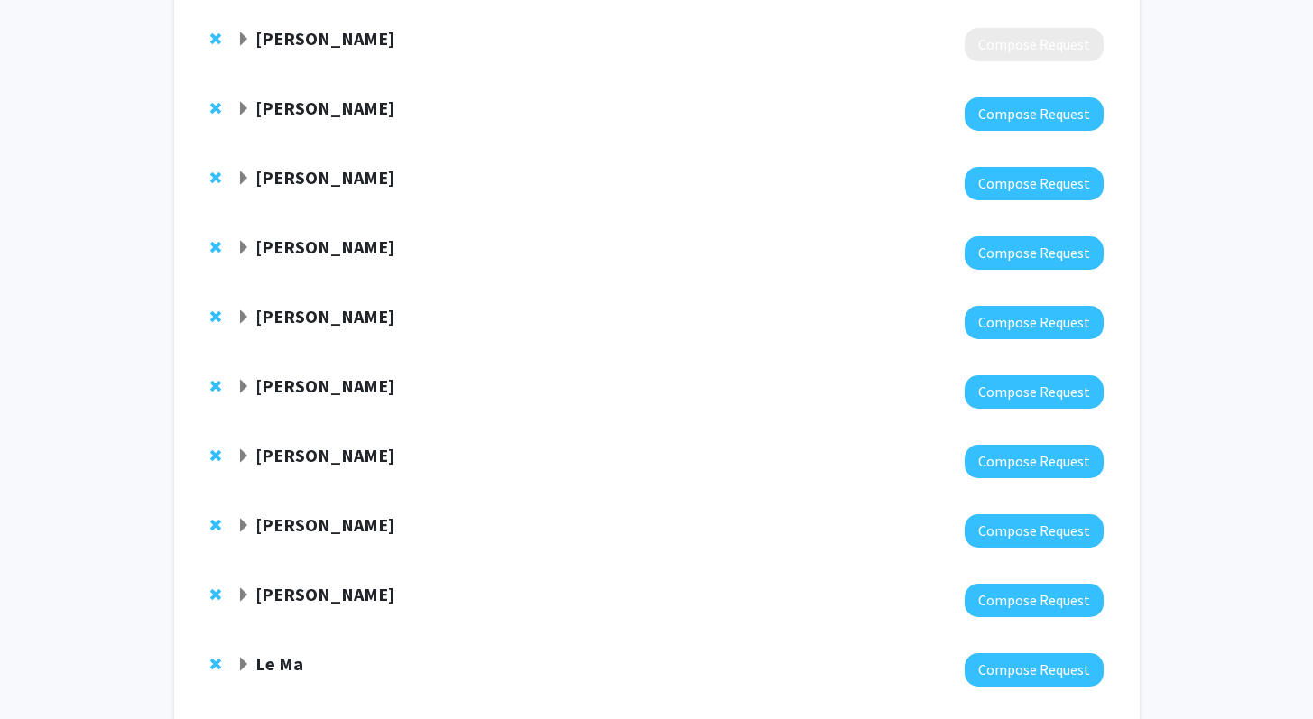
click at [326, 465] on strong "Davide Trotti" at bounding box center [324, 455] width 139 height 23
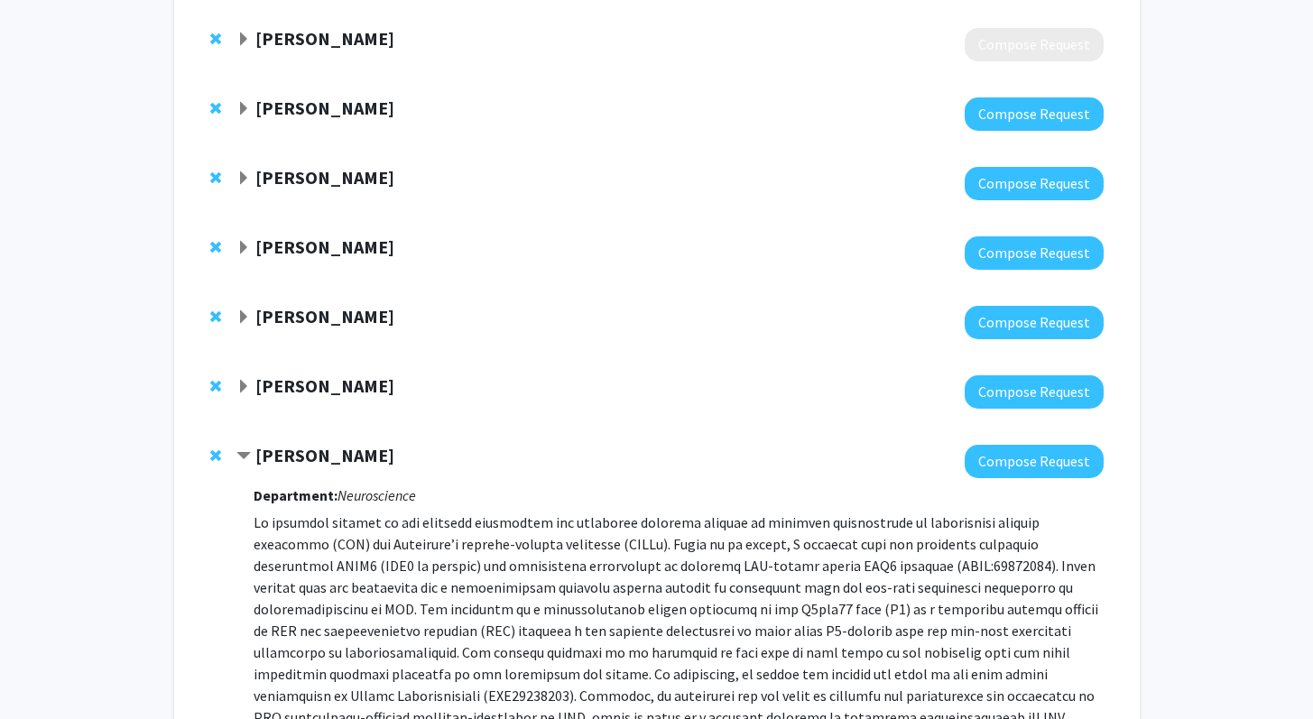
scroll to position [823, 0]
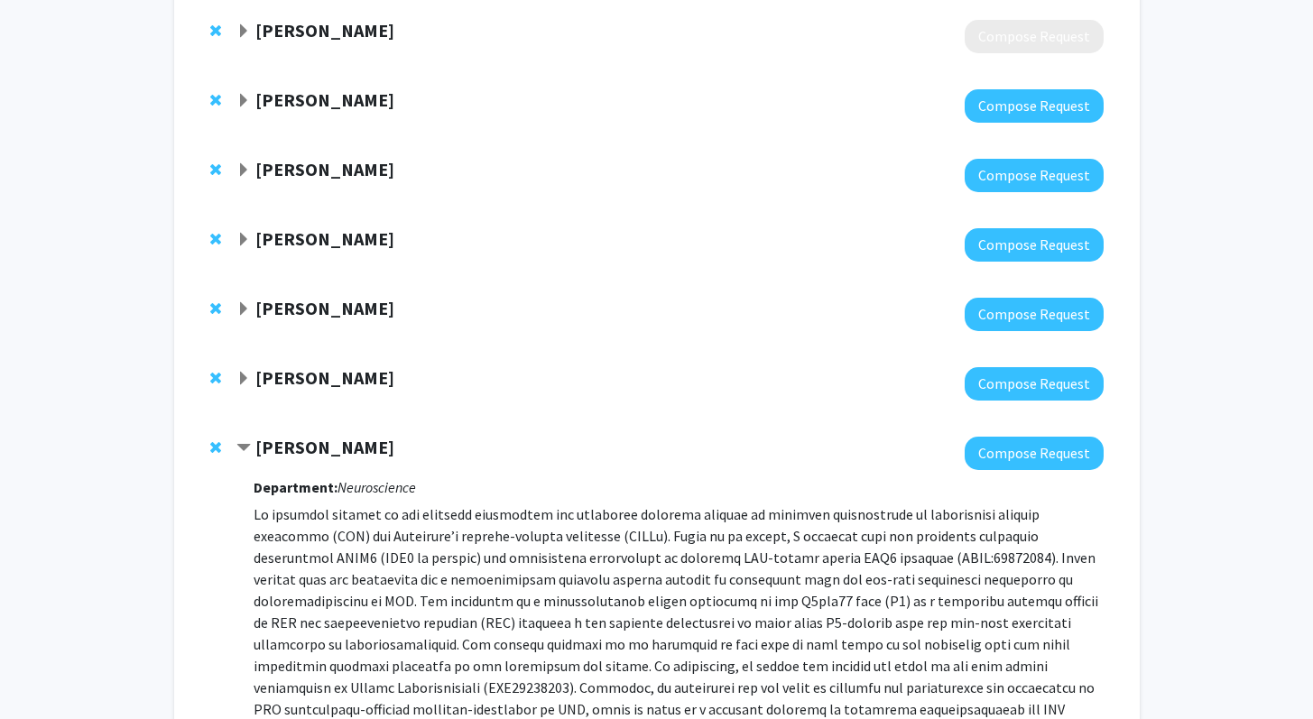
click at [322, 452] on strong "Davide Trotti" at bounding box center [324, 447] width 139 height 23
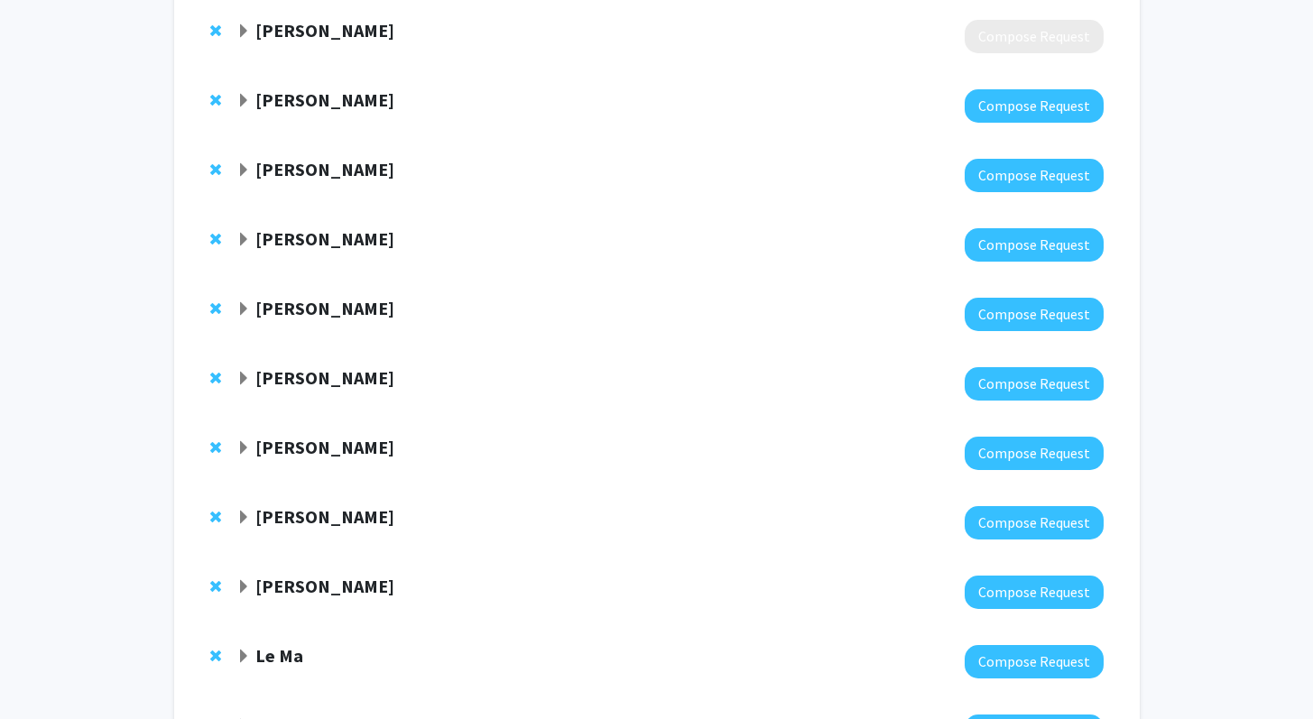
scroll to position [0, 0]
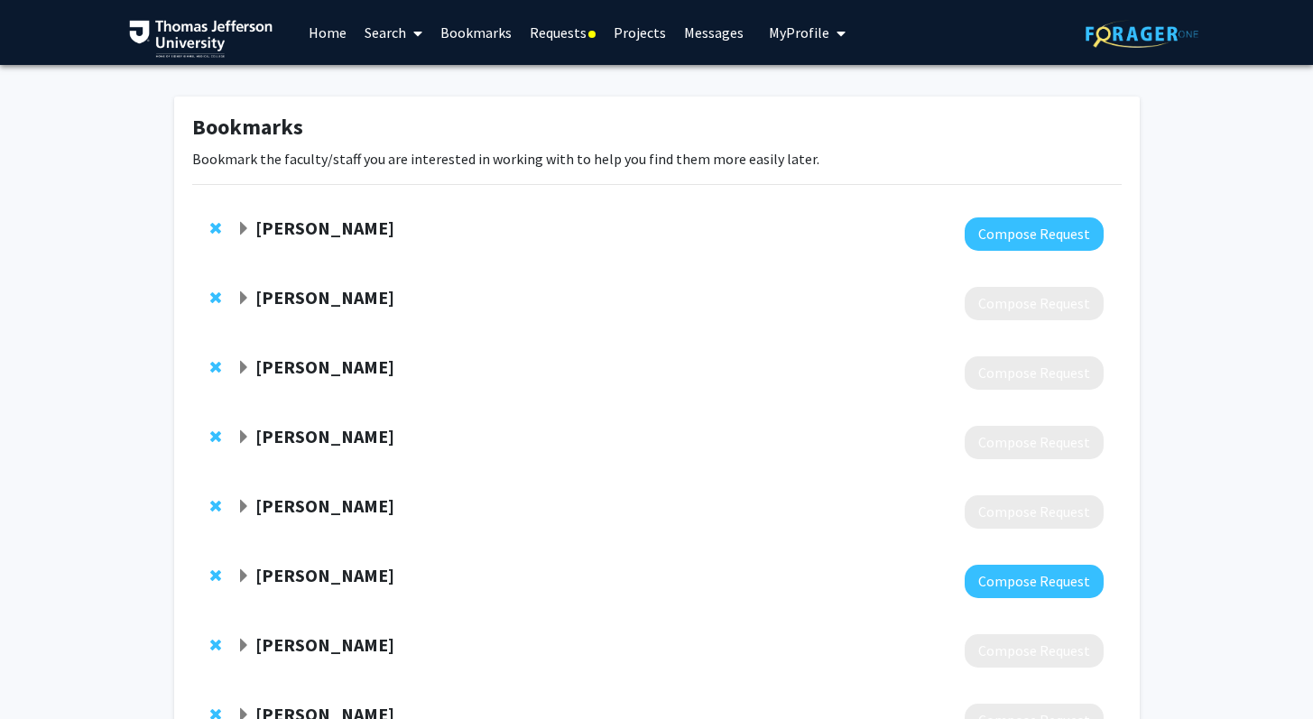
click at [390, 44] on link "Search" at bounding box center [393, 32] width 76 height 63
click at [402, 75] on span "Faculty/Staff" at bounding box center [421, 83] width 133 height 36
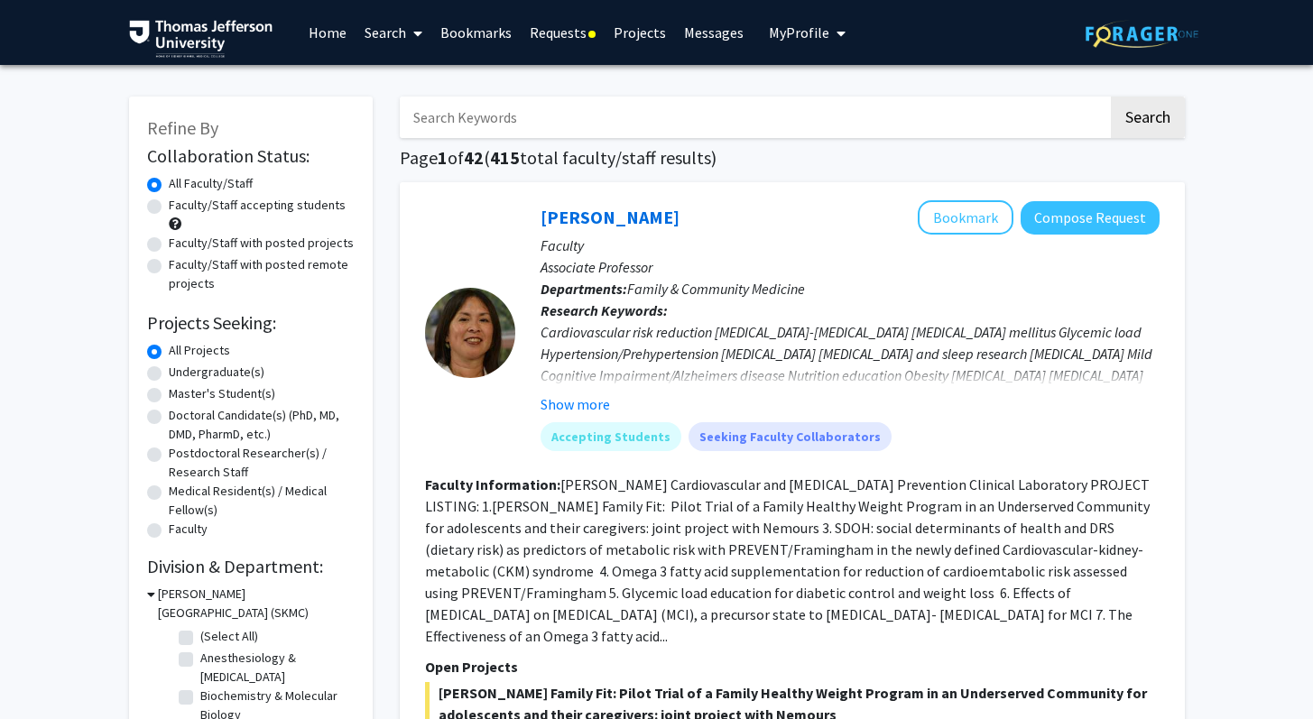
click at [548, 102] on input "Search Keywords" at bounding box center [754, 118] width 708 height 42
type input "pain"
click at [1111, 97] on button "Search" at bounding box center [1148, 118] width 74 height 42
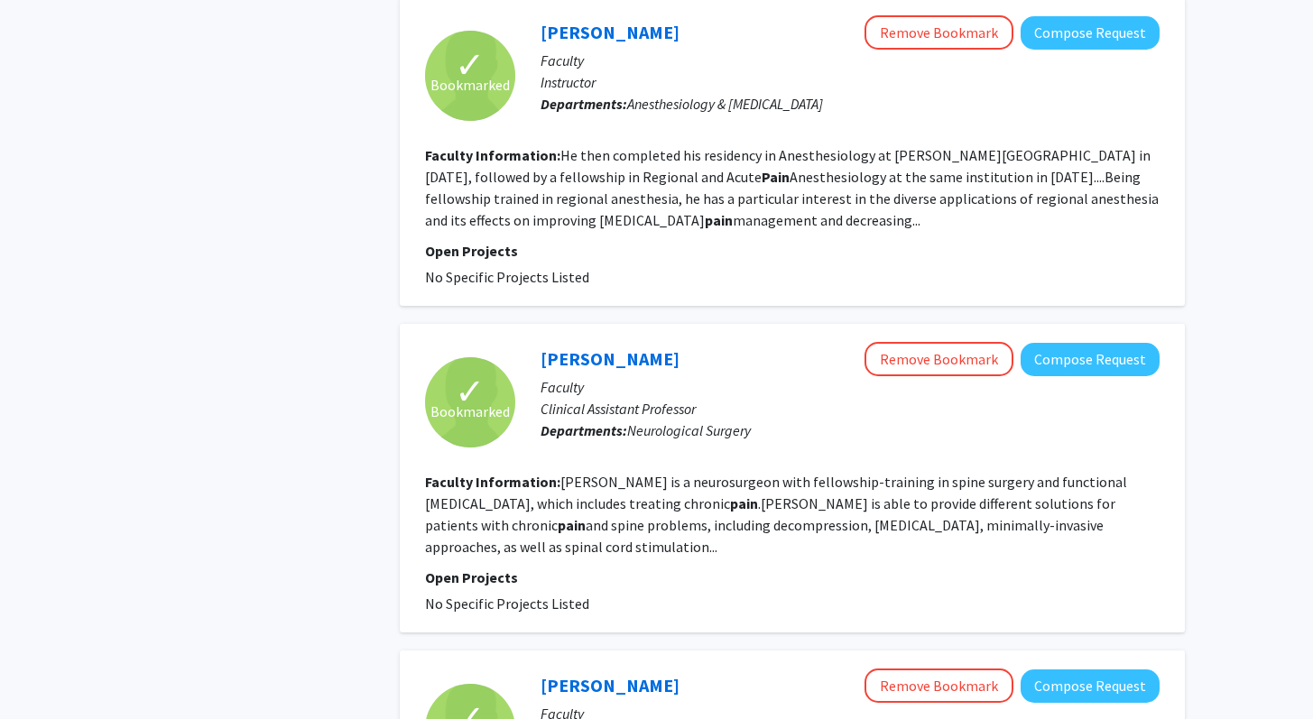
scroll to position [2627, 0]
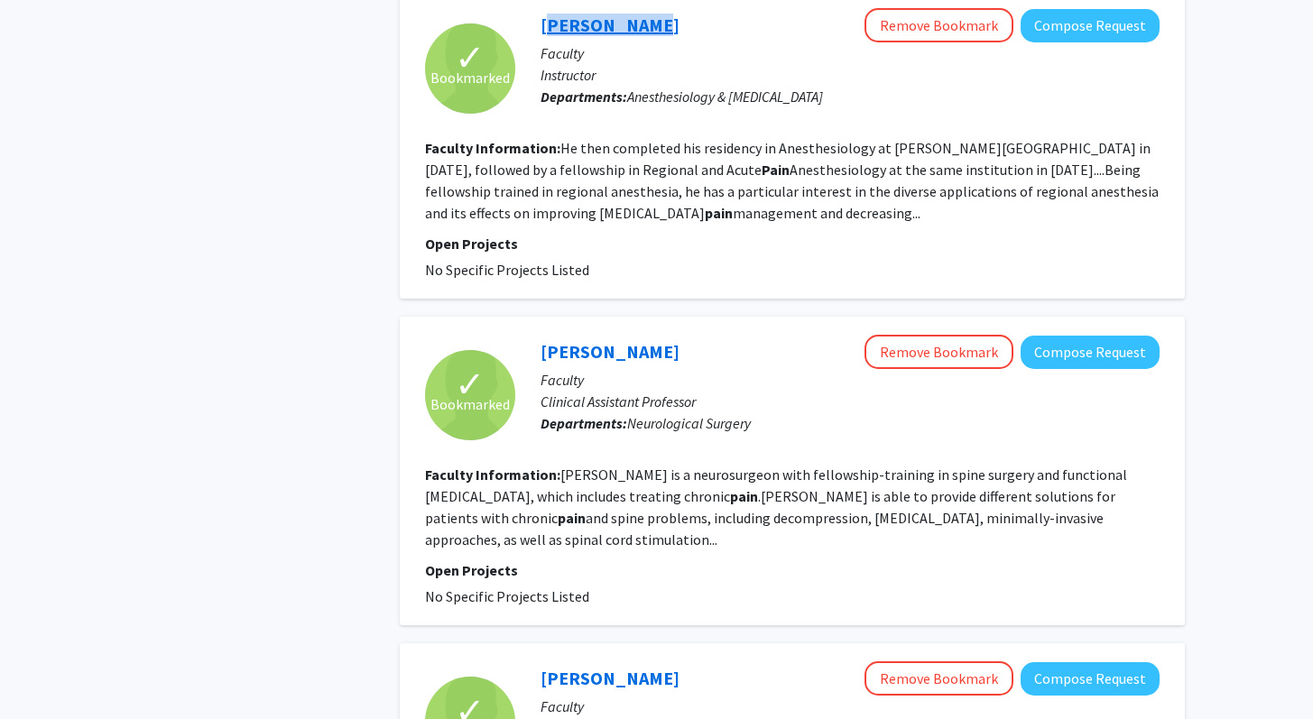
drag, startPoint x: 651, startPoint y: 47, endPoint x: 541, endPoint y: 46, distance: 110.1
click at [541, 42] on div "Aaron Ocker Remove Bookmark Compose Request" at bounding box center [849, 25] width 619 height 34
click at [557, 36] on link "Aaron Ocker" at bounding box center [609, 25] width 139 height 23
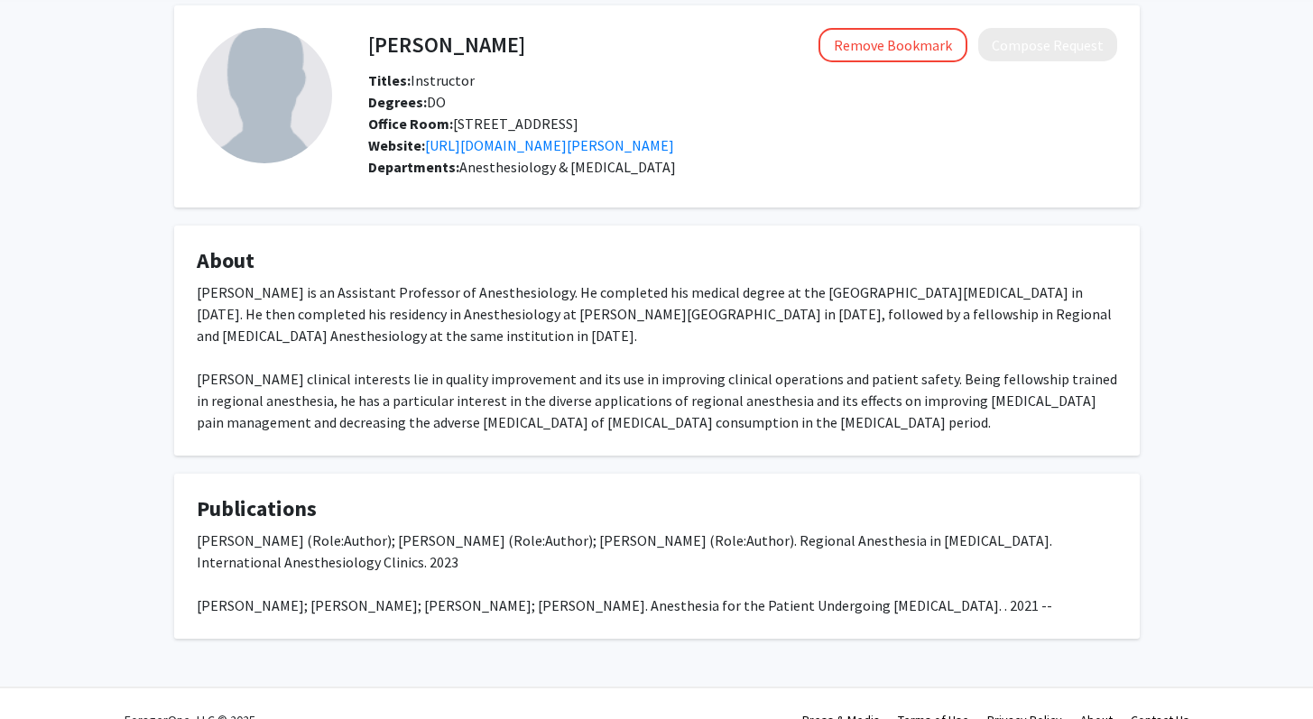
scroll to position [126, 0]
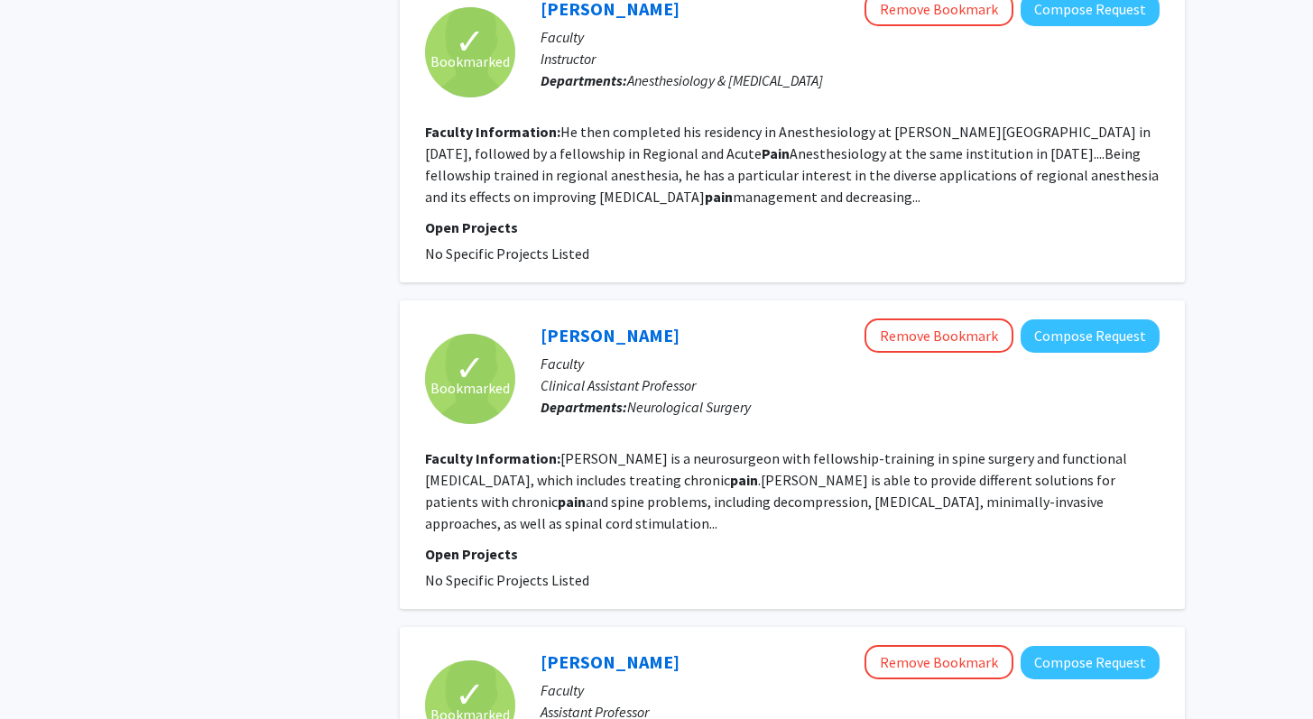
scroll to position [2643, 0]
click at [670, 486] on fg-read-more "Matias is a neurosurgeon with fellowship-training in spine surgery and function…" at bounding box center [776, 491] width 702 height 83
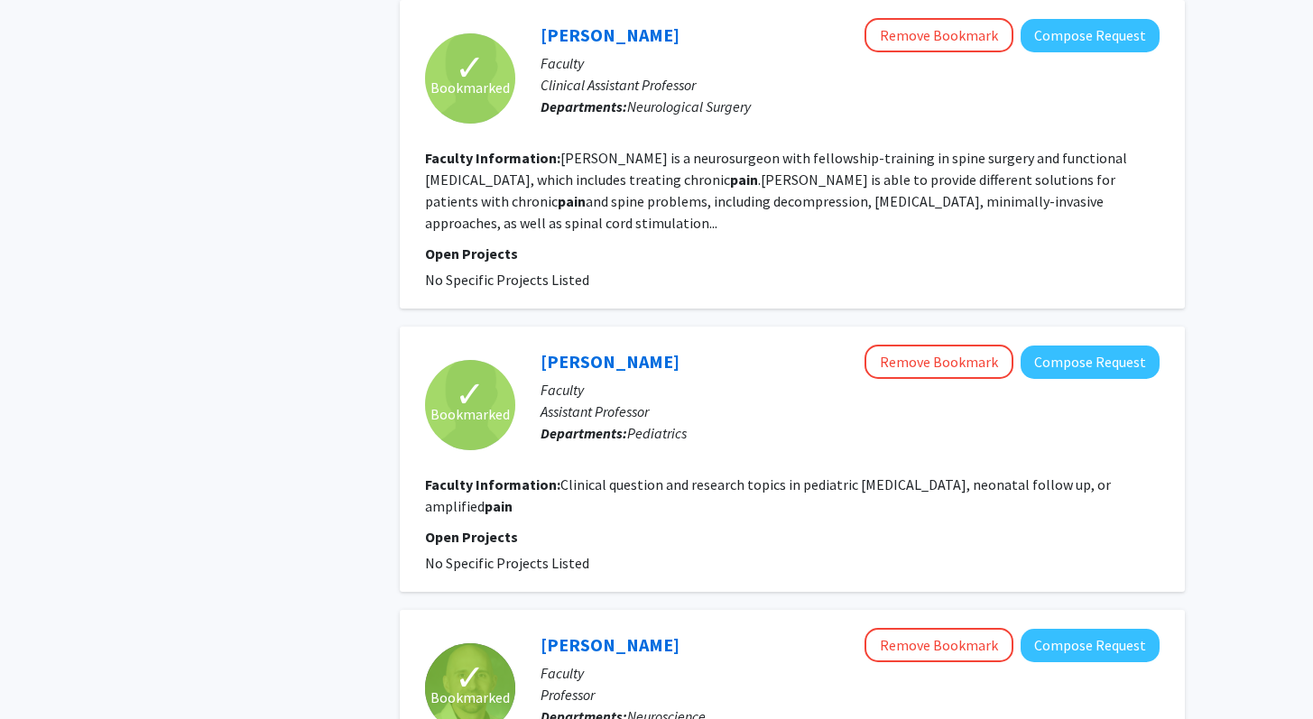
scroll to position [2948, 0]
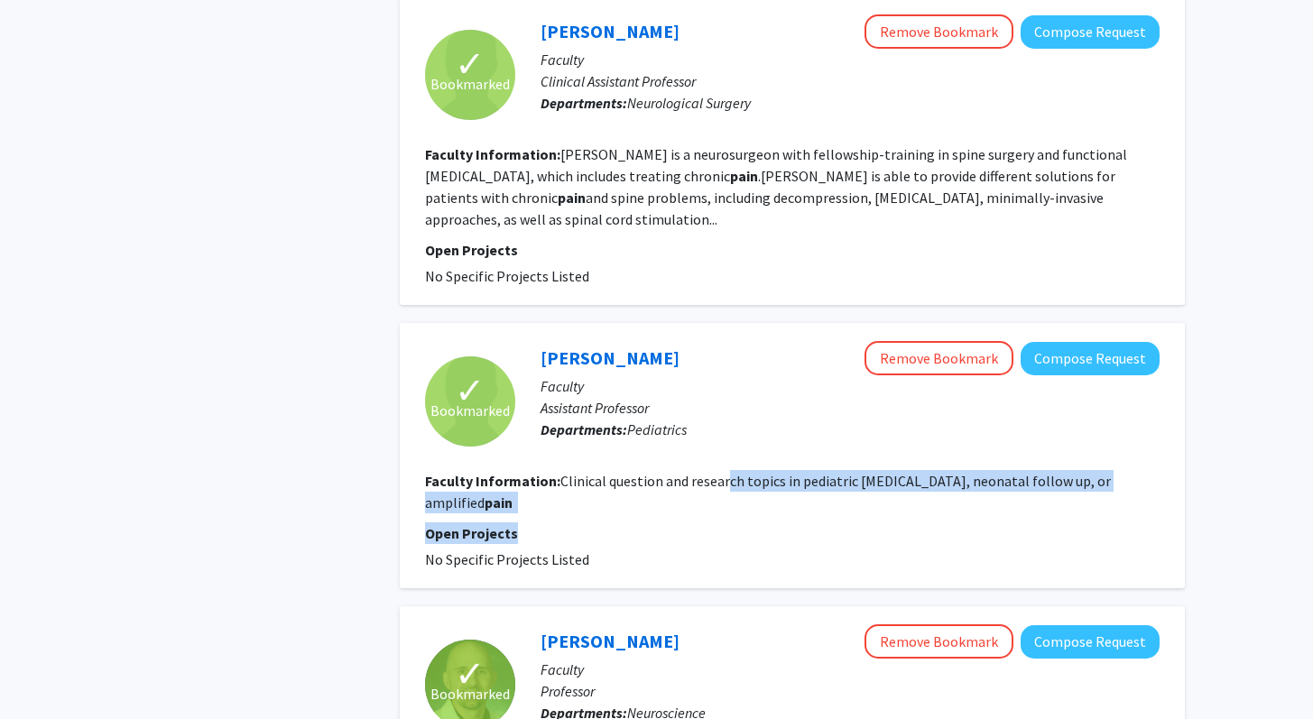
drag, startPoint x: 726, startPoint y: 485, endPoint x: 751, endPoint y: 506, distance: 32.0
click at [751, 506] on fg-search-faculty "✓ Bookmarked Rochelle Haas Remove Bookmark Compose Request Faculty Assistant Pr…" at bounding box center [792, 455] width 734 height 229
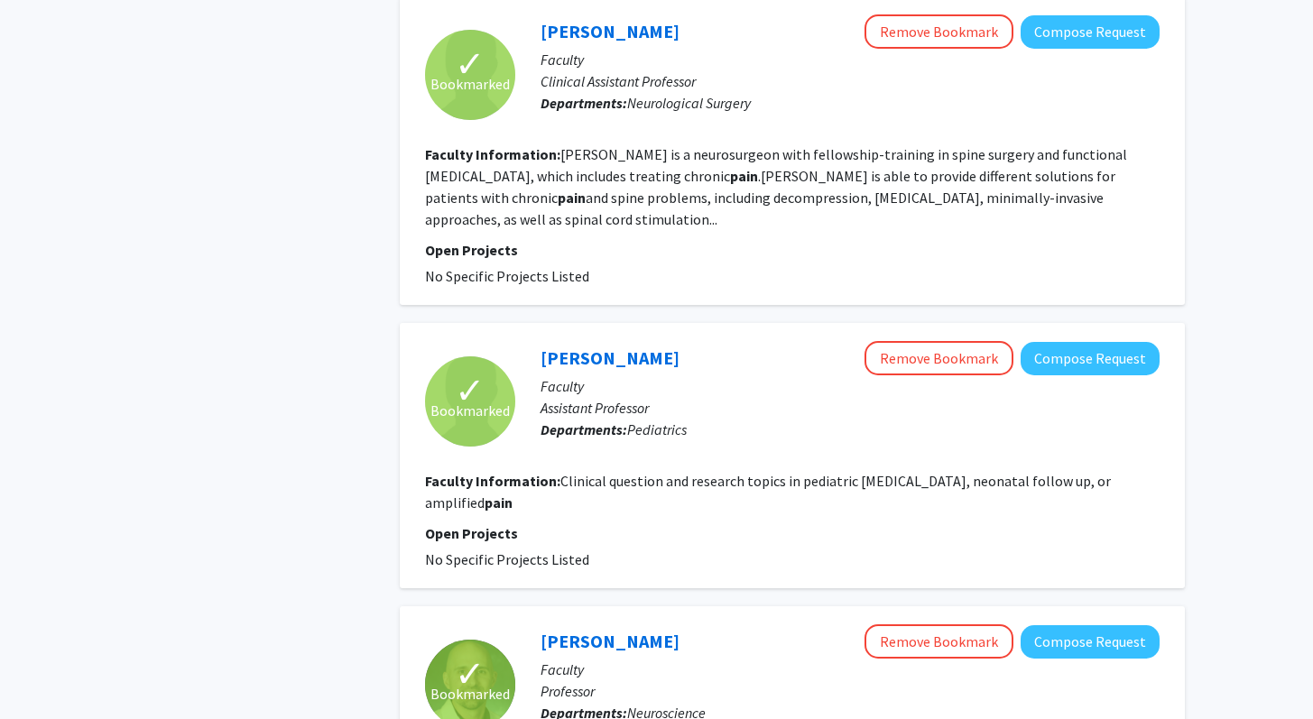
click at [702, 436] on p "Departments: Pediatrics" at bounding box center [849, 430] width 619 height 22
click at [581, 356] on link "Rochelle Haas" at bounding box center [609, 357] width 139 height 23
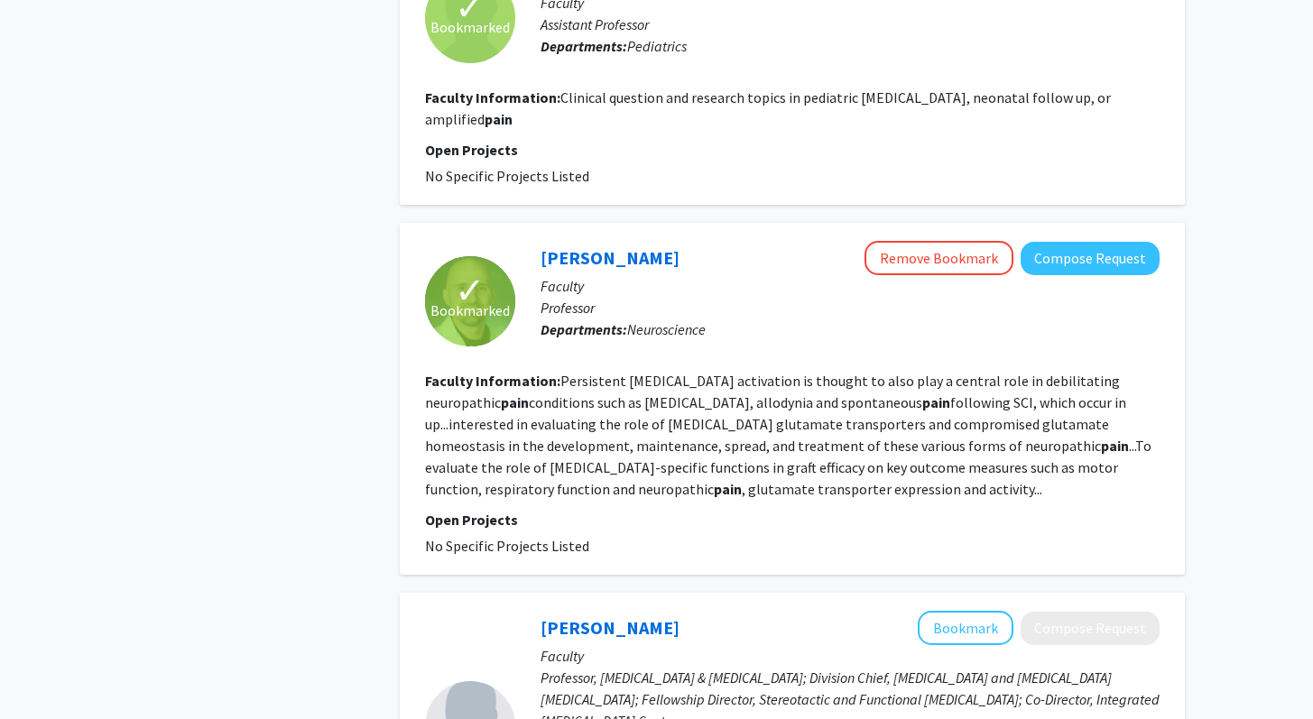
scroll to position [3342, 0]
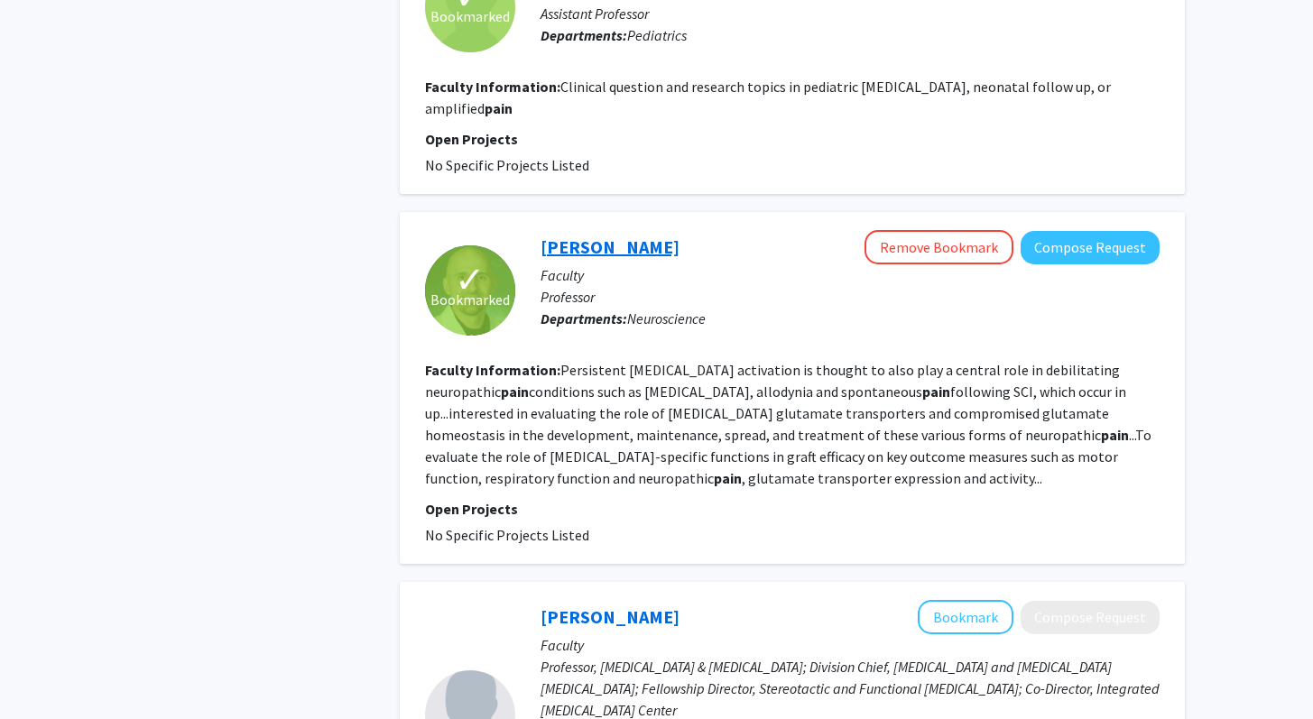
click at [574, 235] on link "Angelo Lepore" at bounding box center [609, 246] width 139 height 23
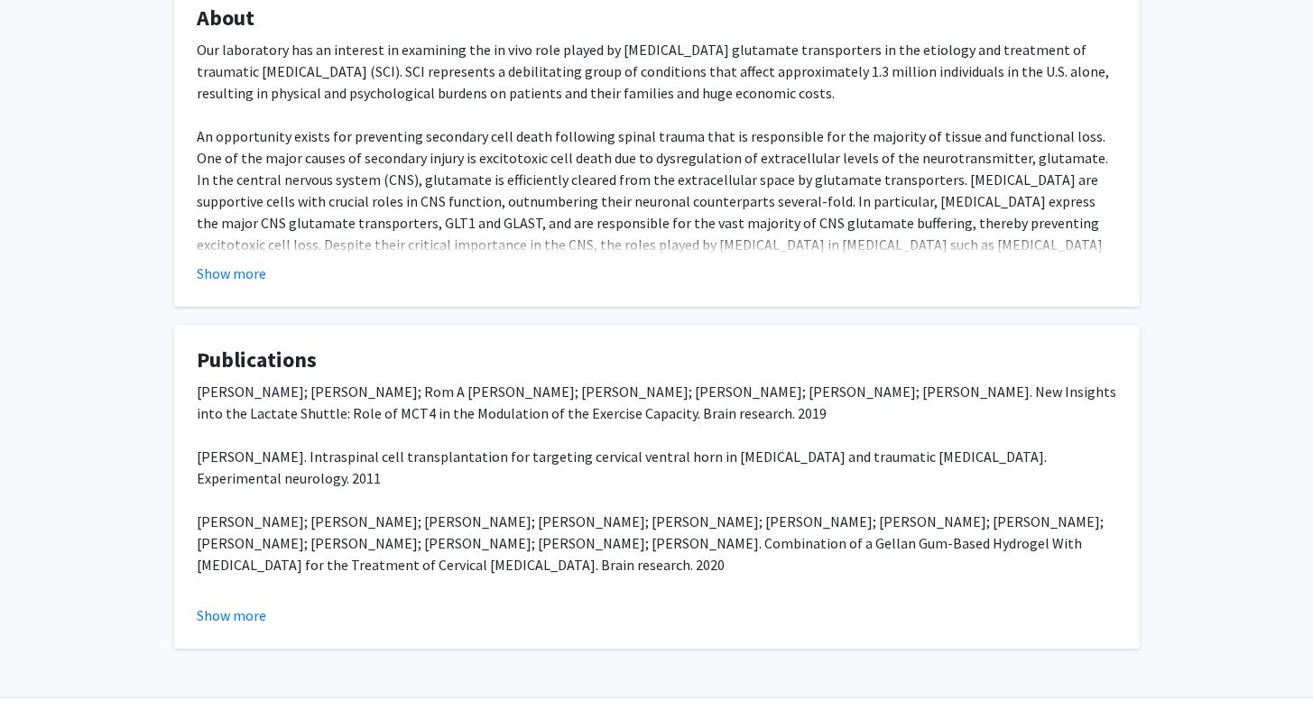
scroll to position [347, 0]
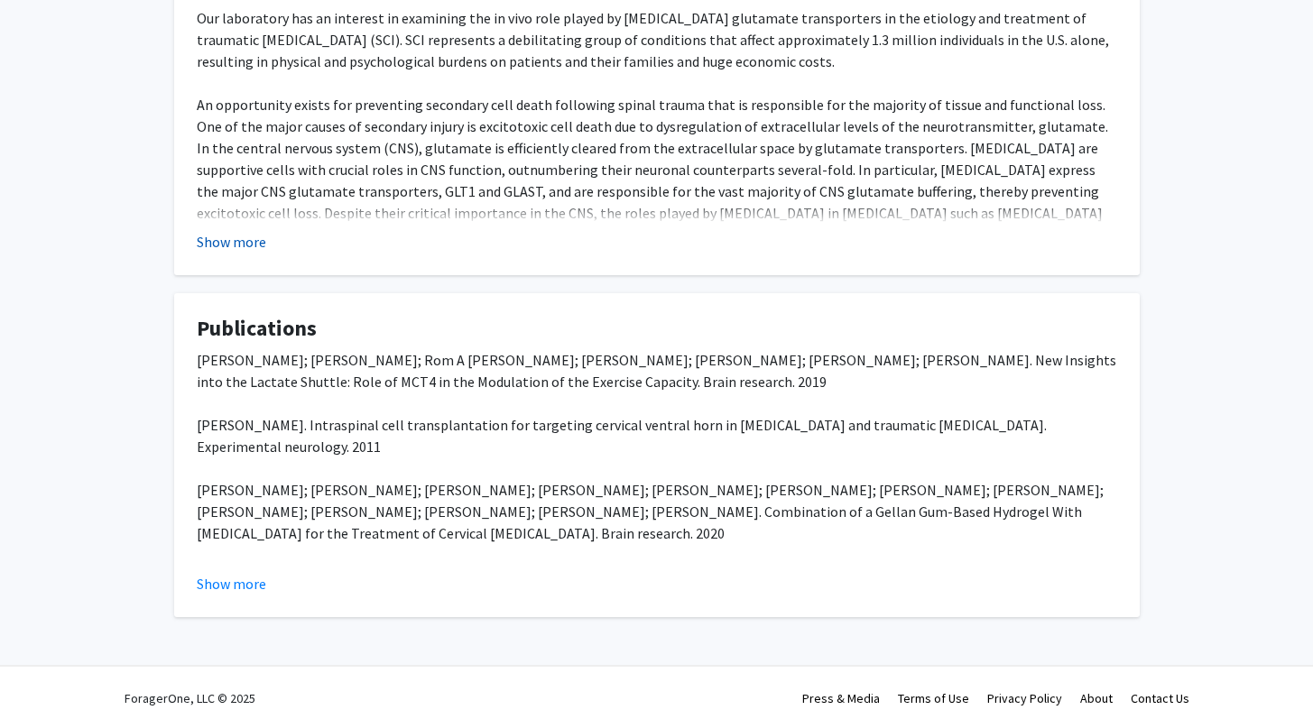
click at [236, 252] on button "Show more" at bounding box center [231, 242] width 69 height 22
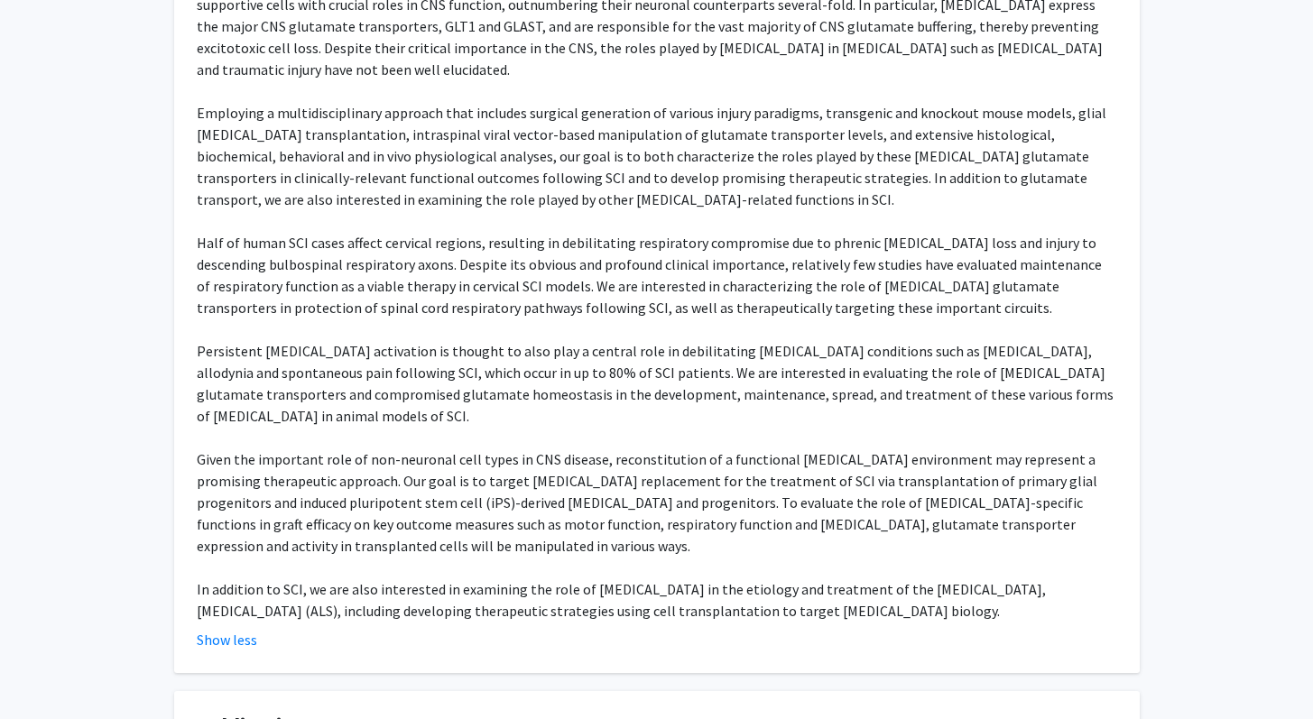
scroll to position [578, 0]
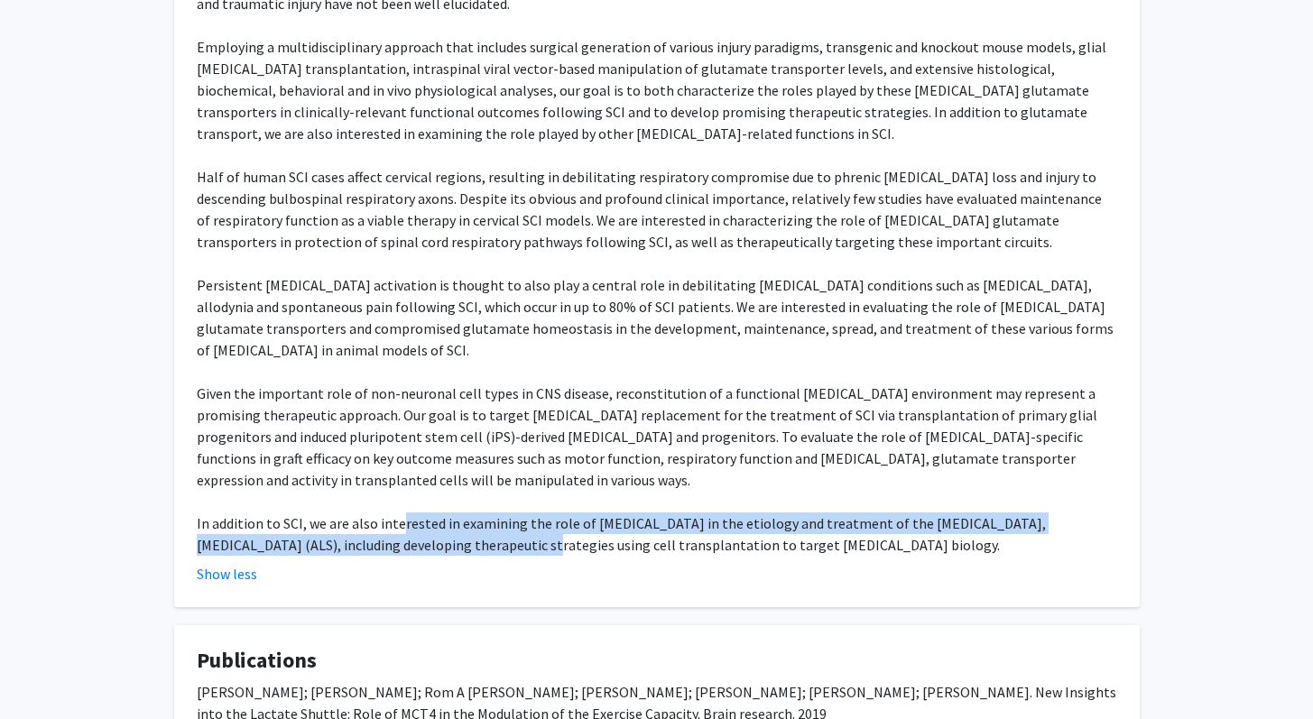
drag, startPoint x: 399, startPoint y: 519, endPoint x: 439, endPoint y: 548, distance: 49.8
click at [440, 549] on div "Our laboratory has an interest in examining the in vivo role played by astrocyt…" at bounding box center [657, 166] width 920 height 780
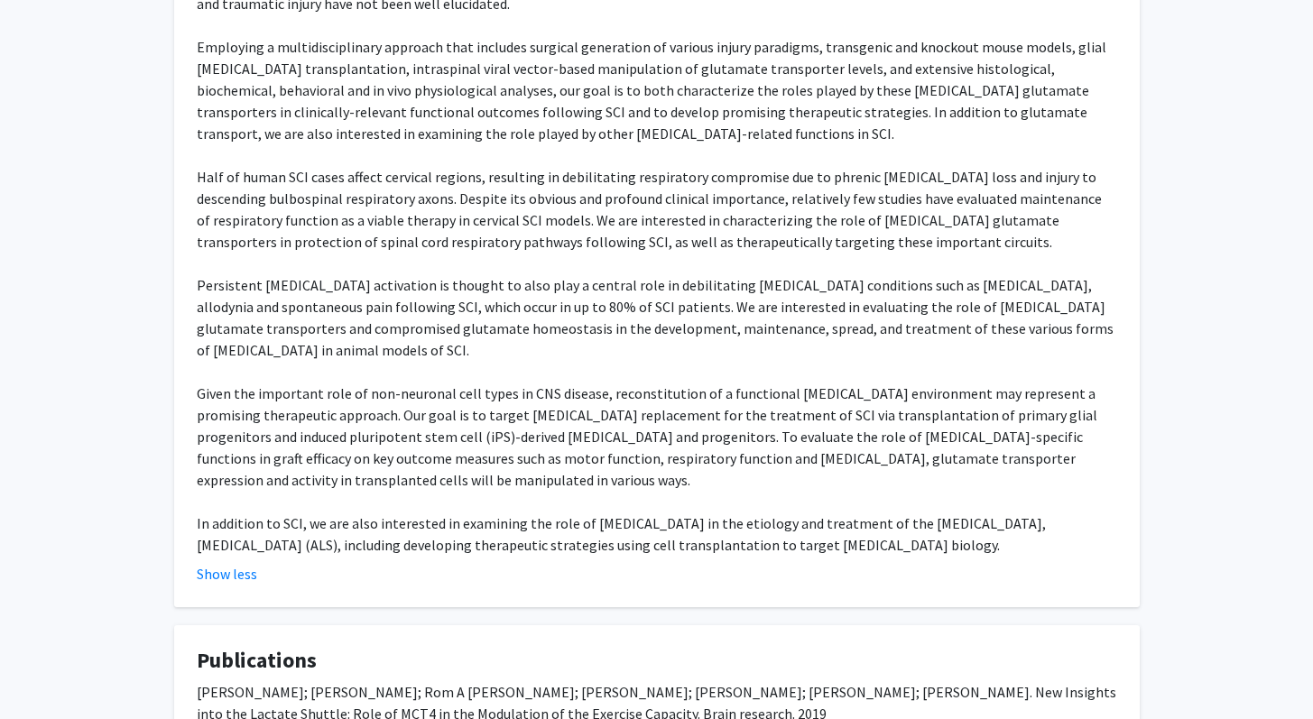
click at [525, 548] on div "Our laboratory has an interest in examining the in vivo role played by astrocyt…" at bounding box center [657, 166] width 920 height 780
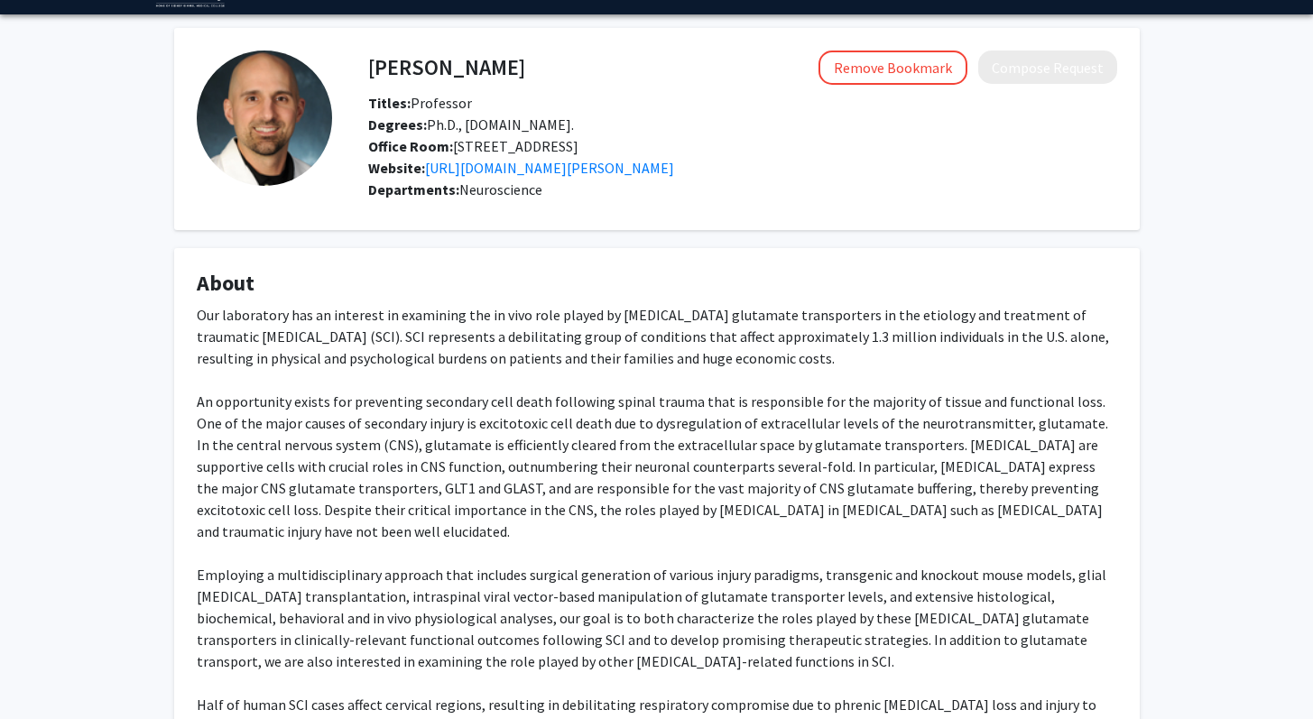
scroll to position [31, 0]
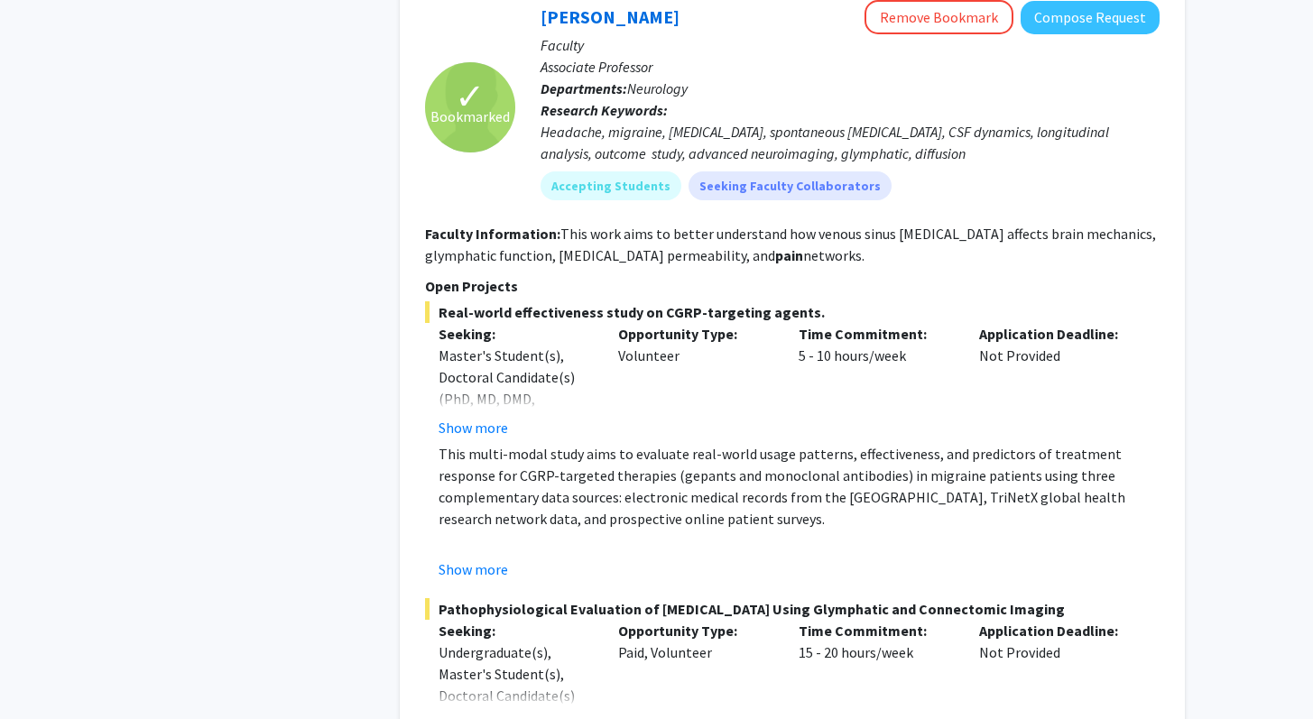
scroll to position [1683, 0]
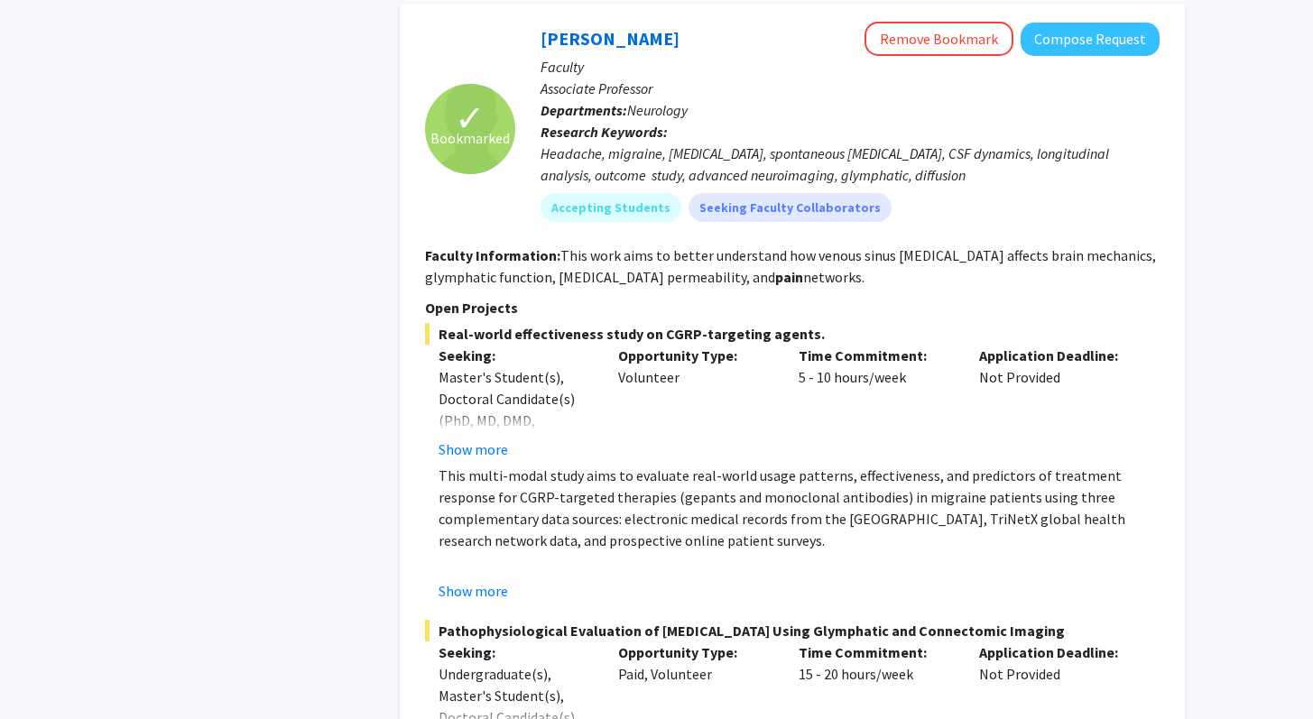
click at [614, 52] on div "Hsiangkuo Yuan Remove Bookmark Compose Request" at bounding box center [849, 39] width 619 height 34
click at [614, 43] on link "Hsiangkuo Yuan" at bounding box center [609, 38] width 139 height 23
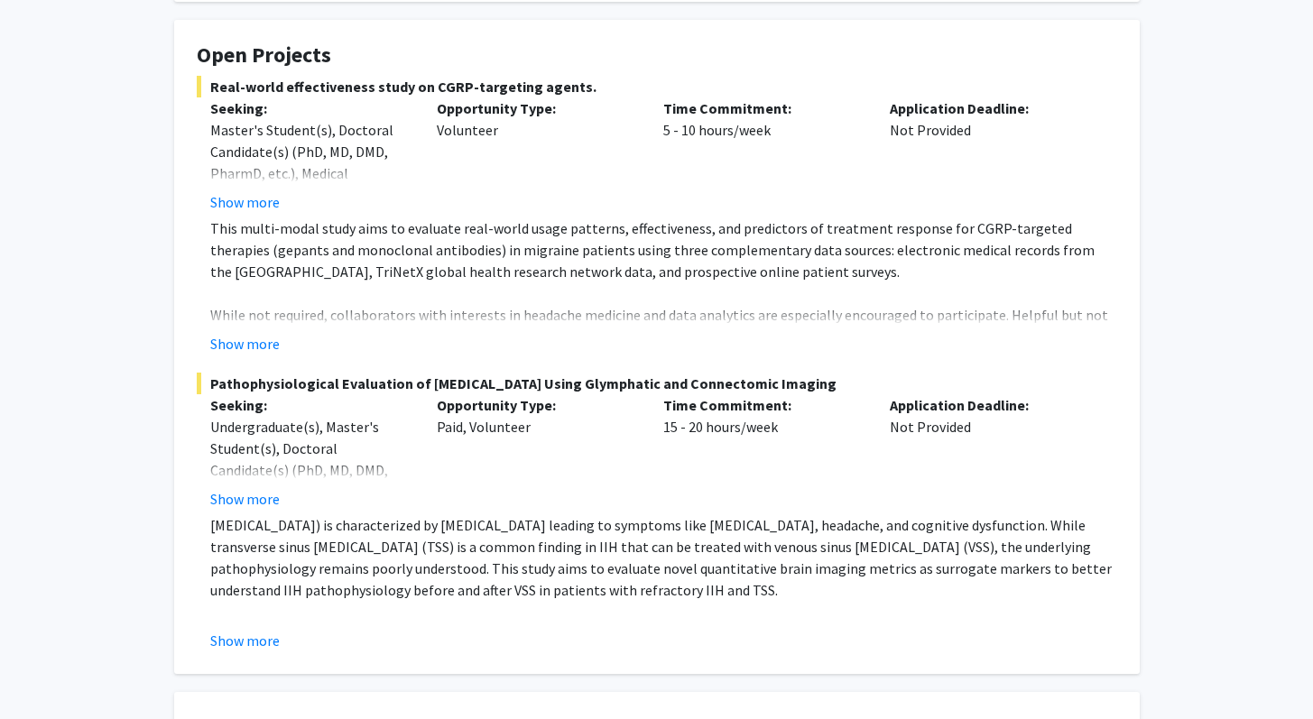
scroll to position [347, 0]
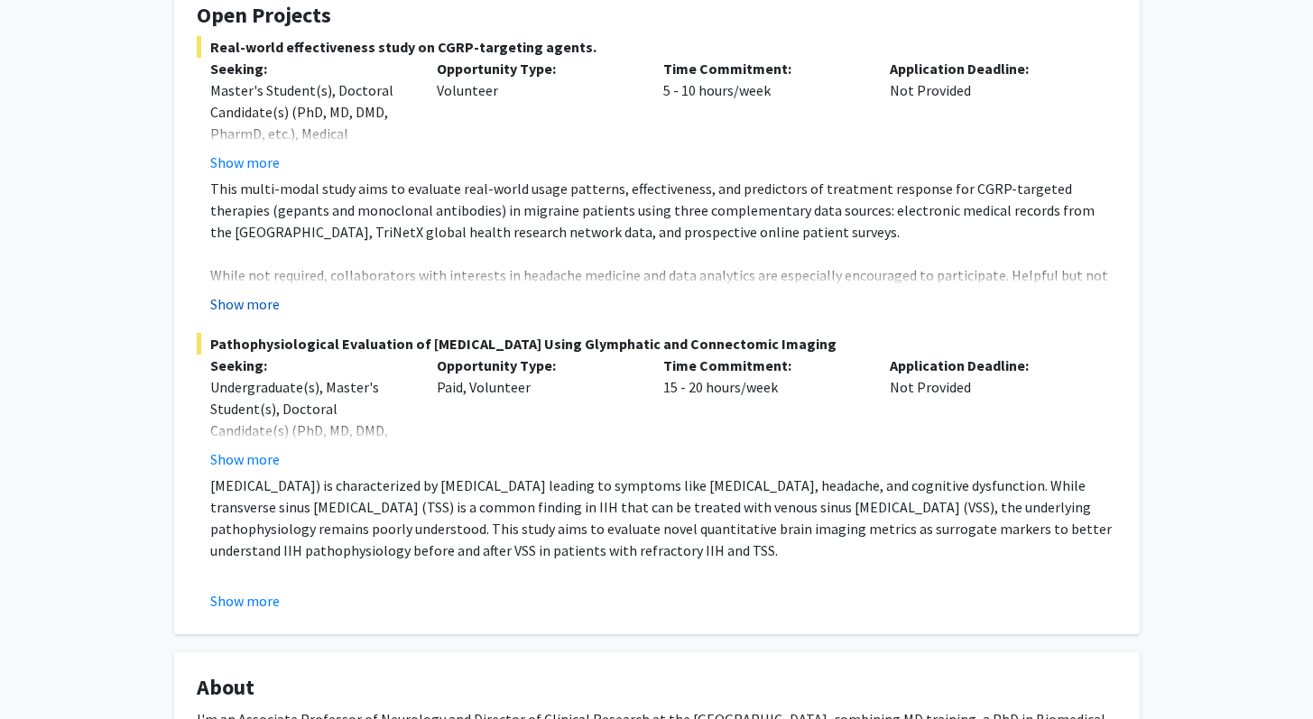
click at [230, 305] on button "Show more" at bounding box center [244, 304] width 69 height 22
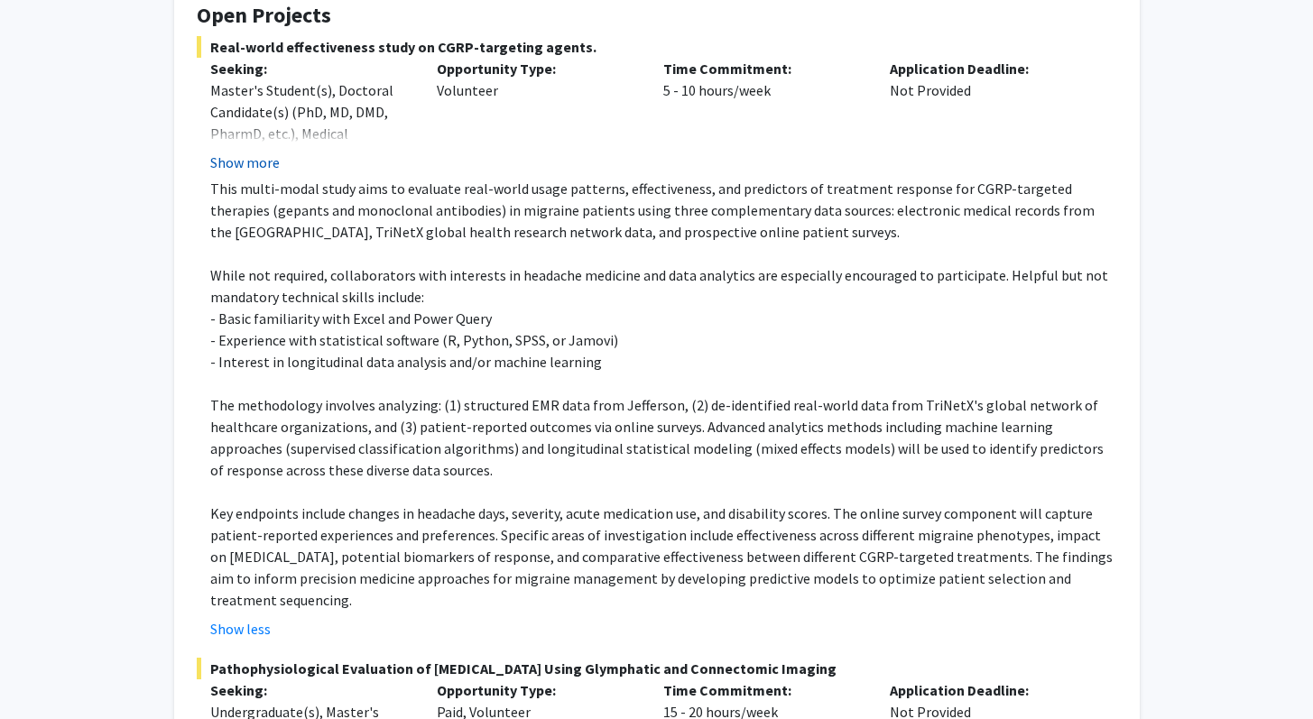
click at [265, 169] on button "Show more" at bounding box center [244, 163] width 69 height 22
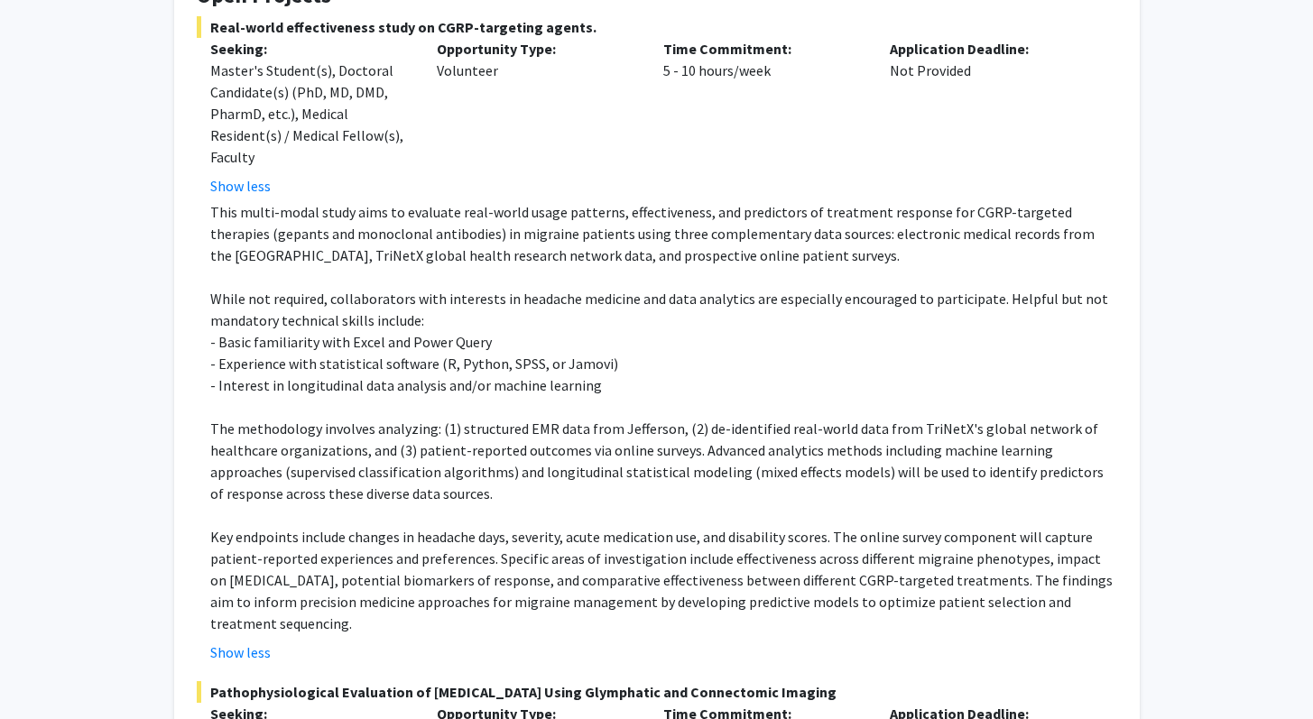
scroll to position [376, 0]
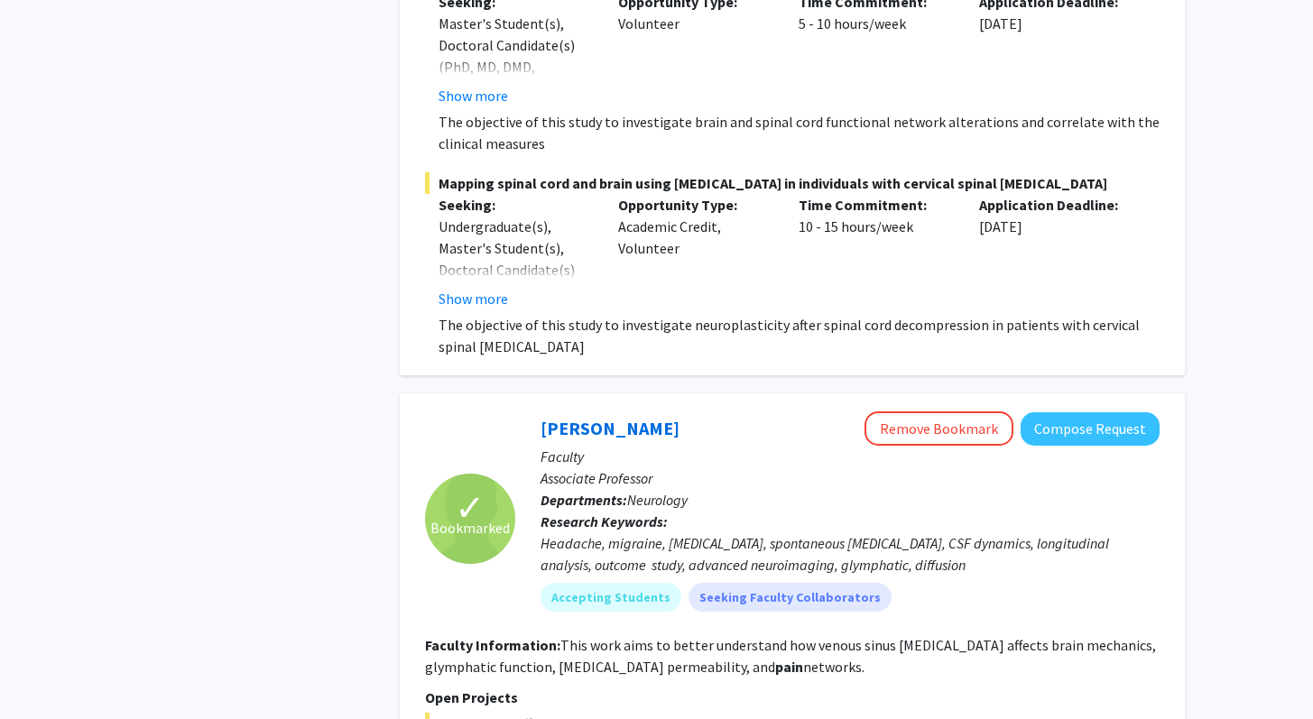
scroll to position [1394, 0]
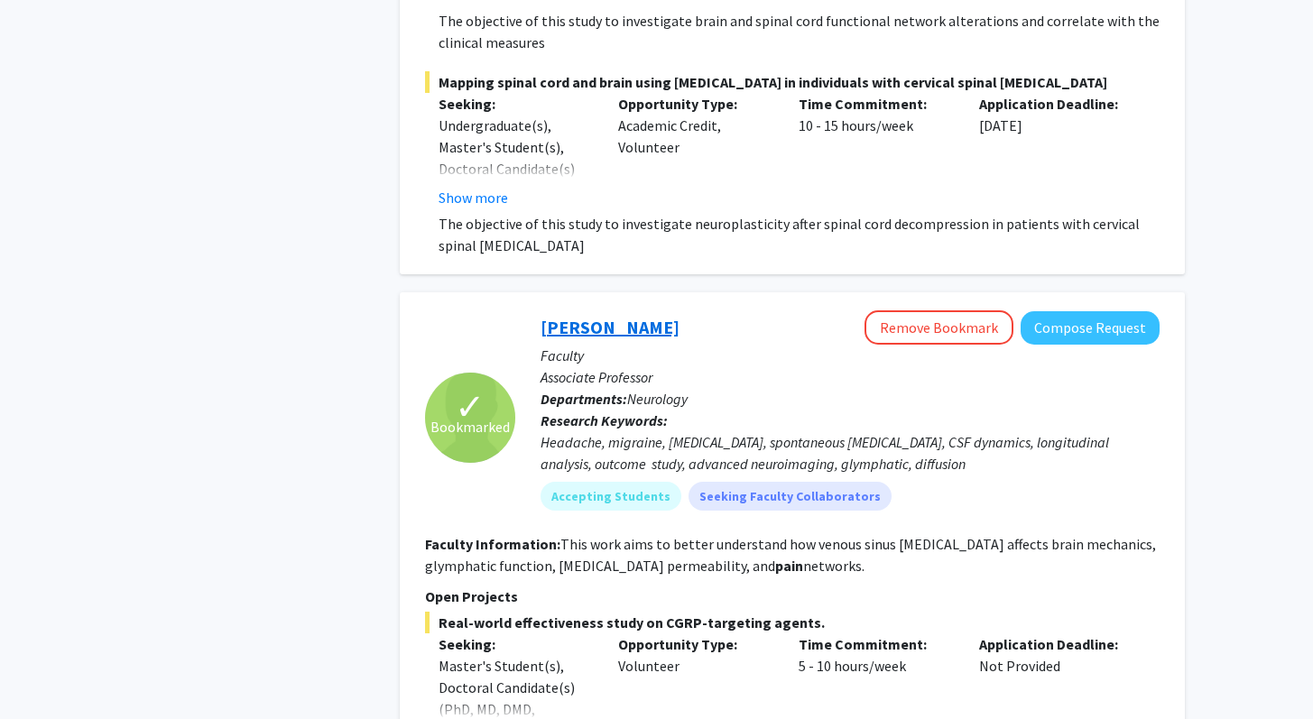
click at [581, 329] on link "Hsiangkuo Yuan" at bounding box center [609, 327] width 139 height 23
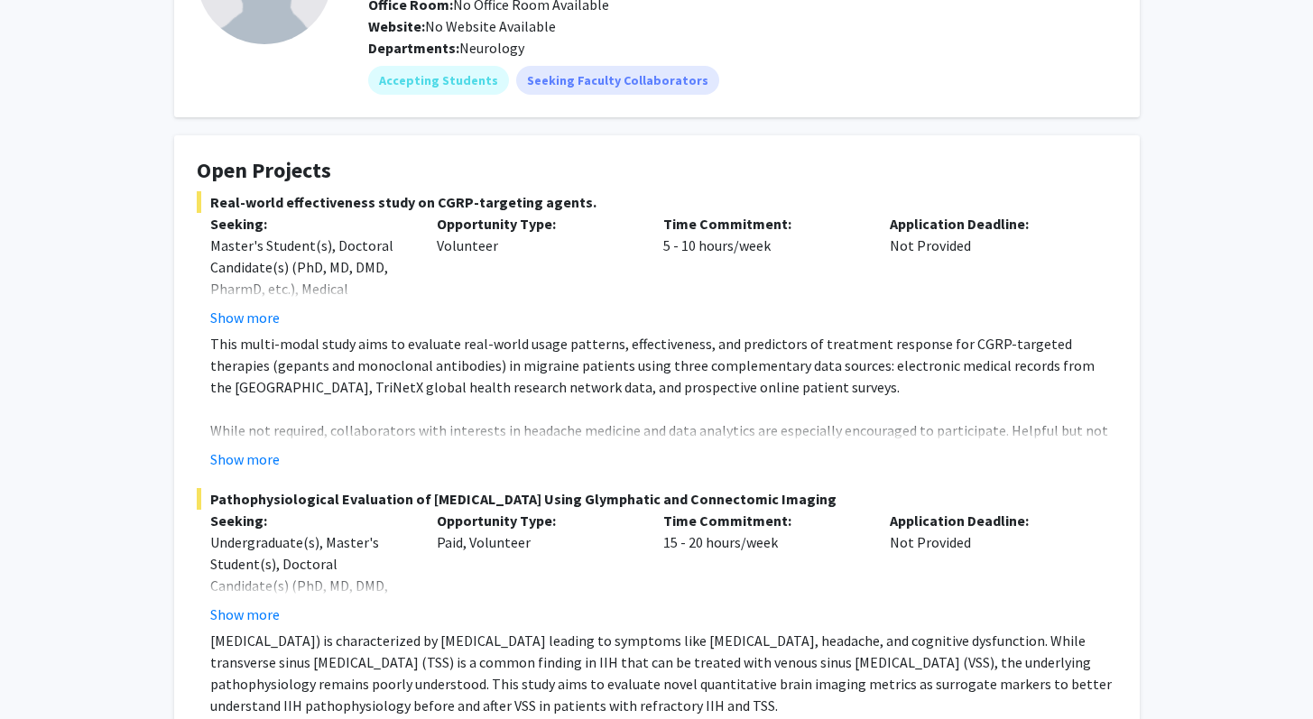
scroll to position [193, 0]
click at [264, 448] on button "Show more" at bounding box center [244, 459] width 69 height 22
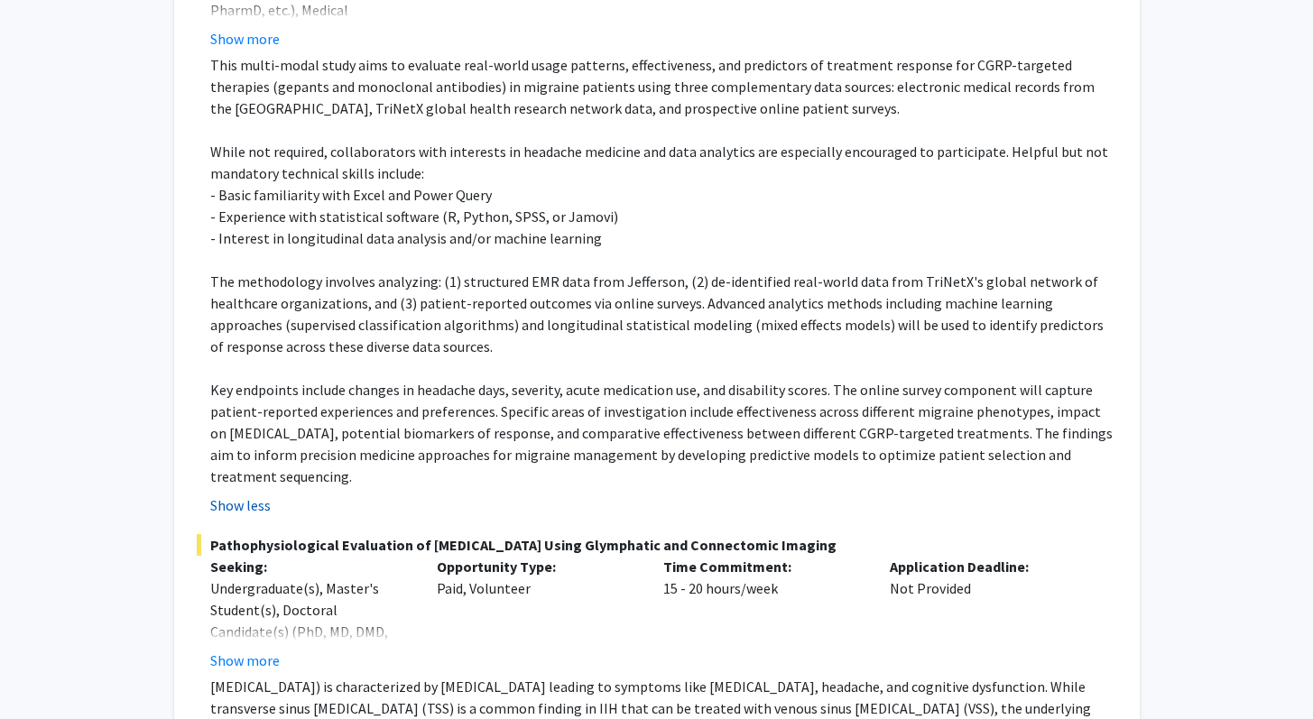
scroll to position [485, 0]
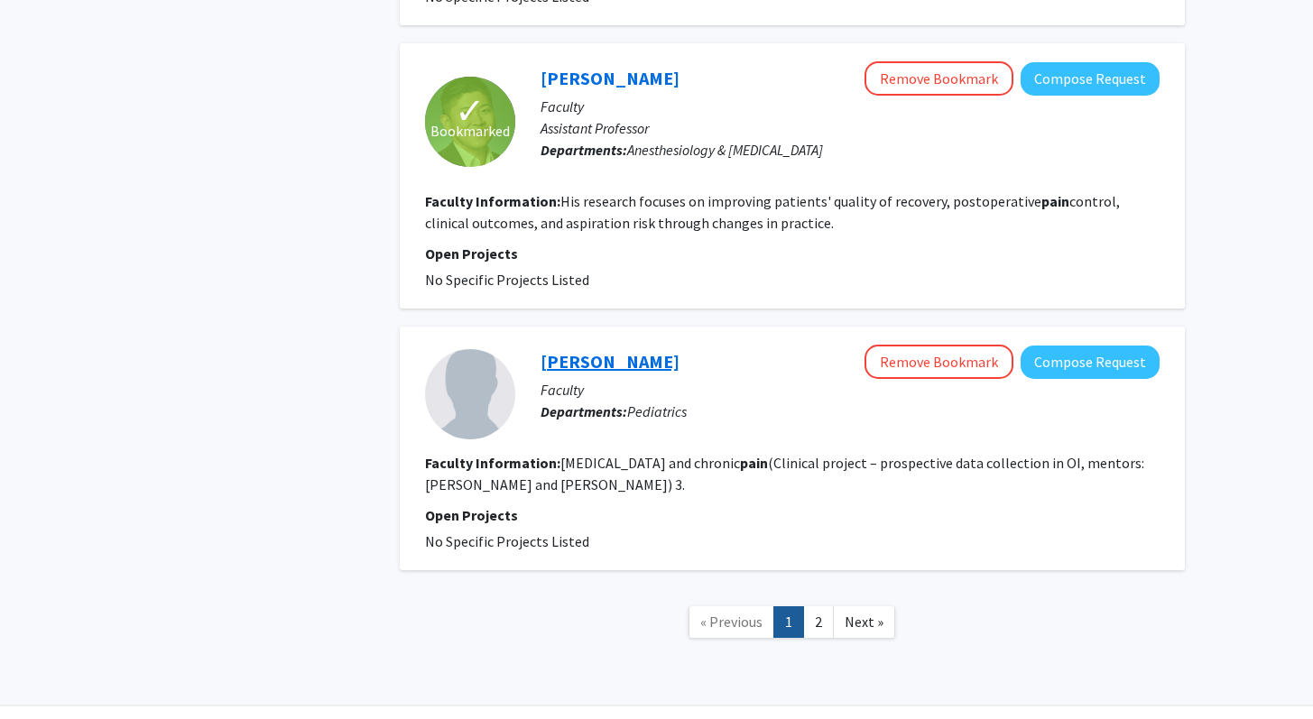
scroll to position [4586, 0]
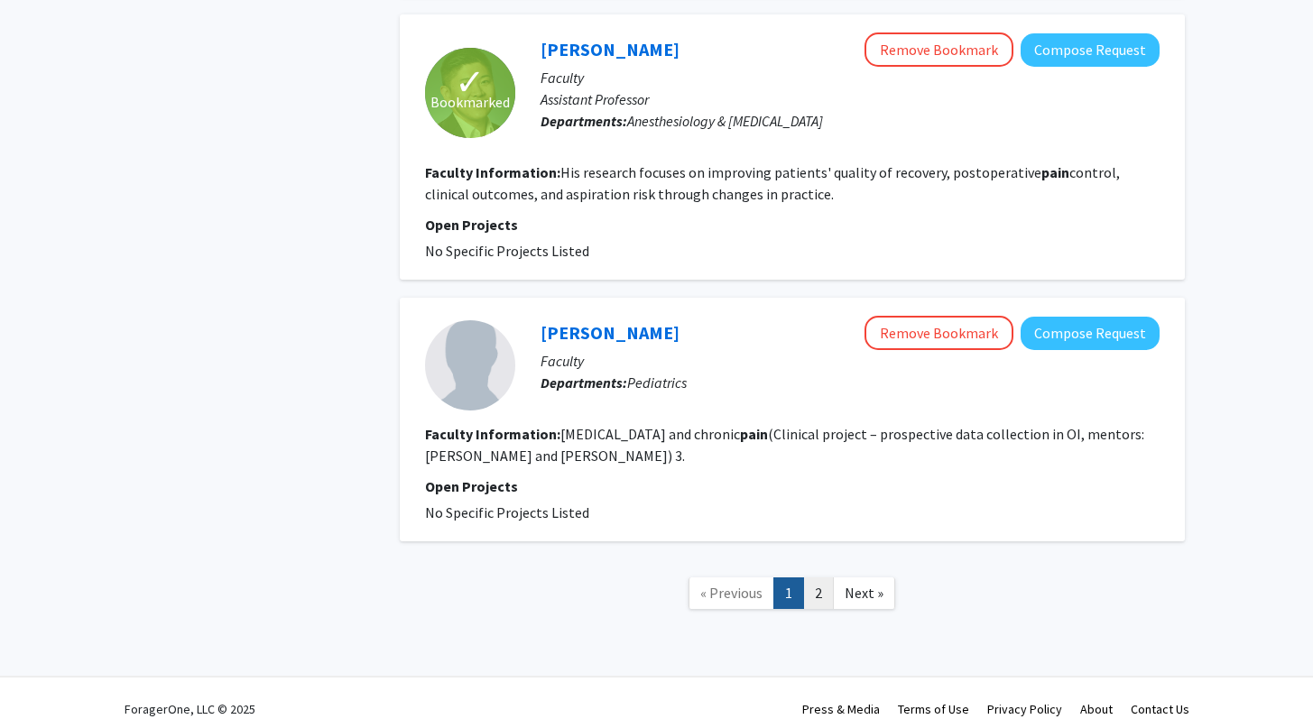
click at [811, 577] on link "2" at bounding box center [818, 593] width 31 height 32
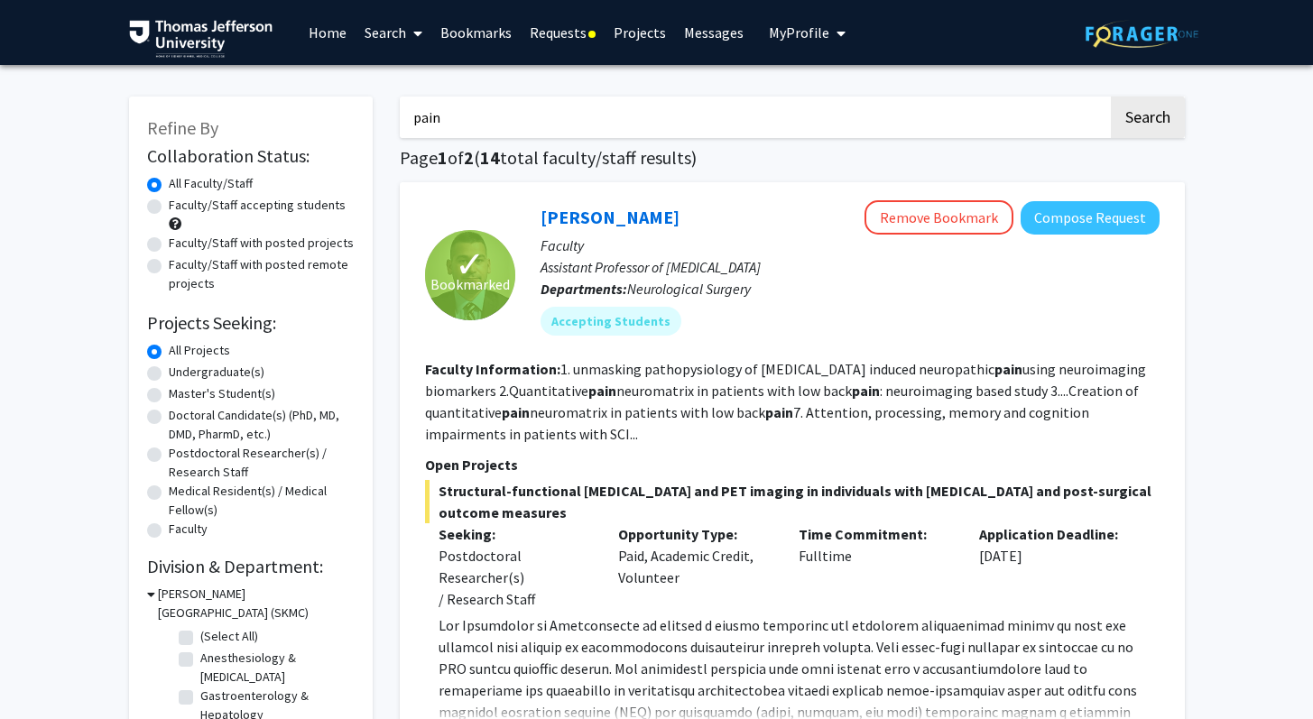
click at [450, 125] on input "pain" at bounding box center [754, 118] width 708 height 42
click at [541, 18] on link "Requests" at bounding box center [563, 32] width 84 height 63
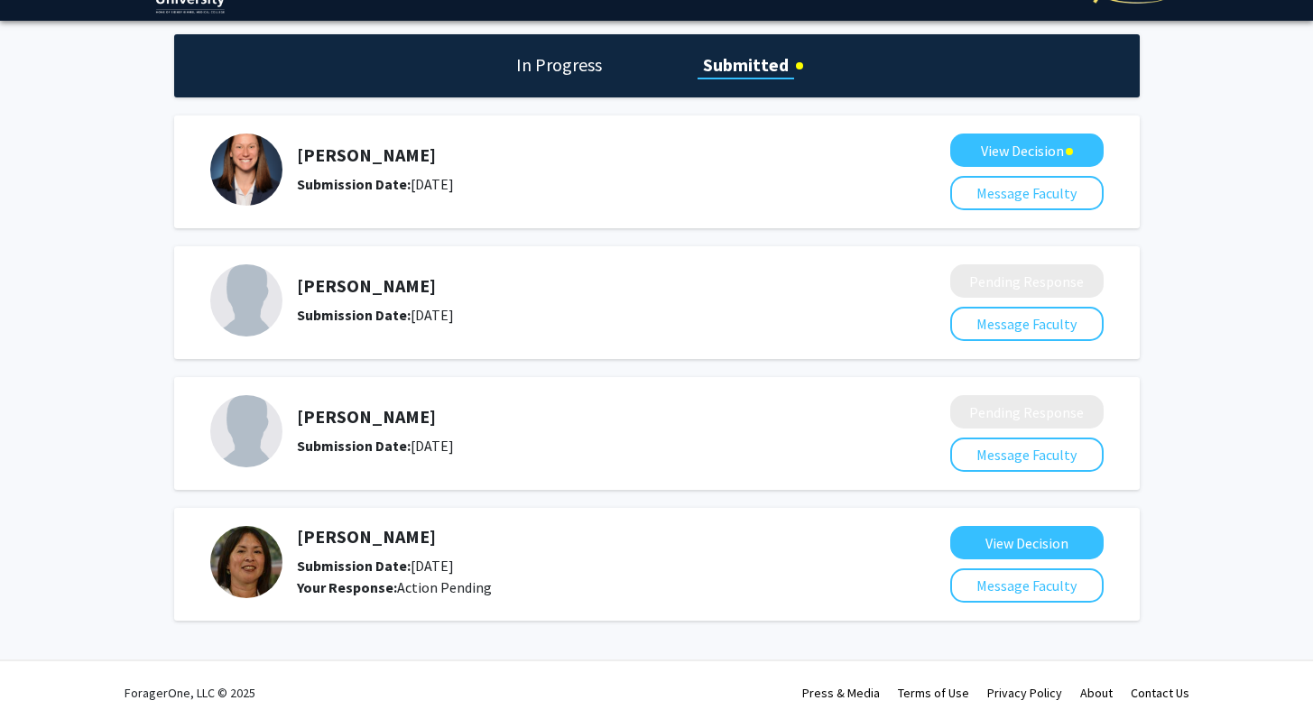
scroll to position [50, 0]
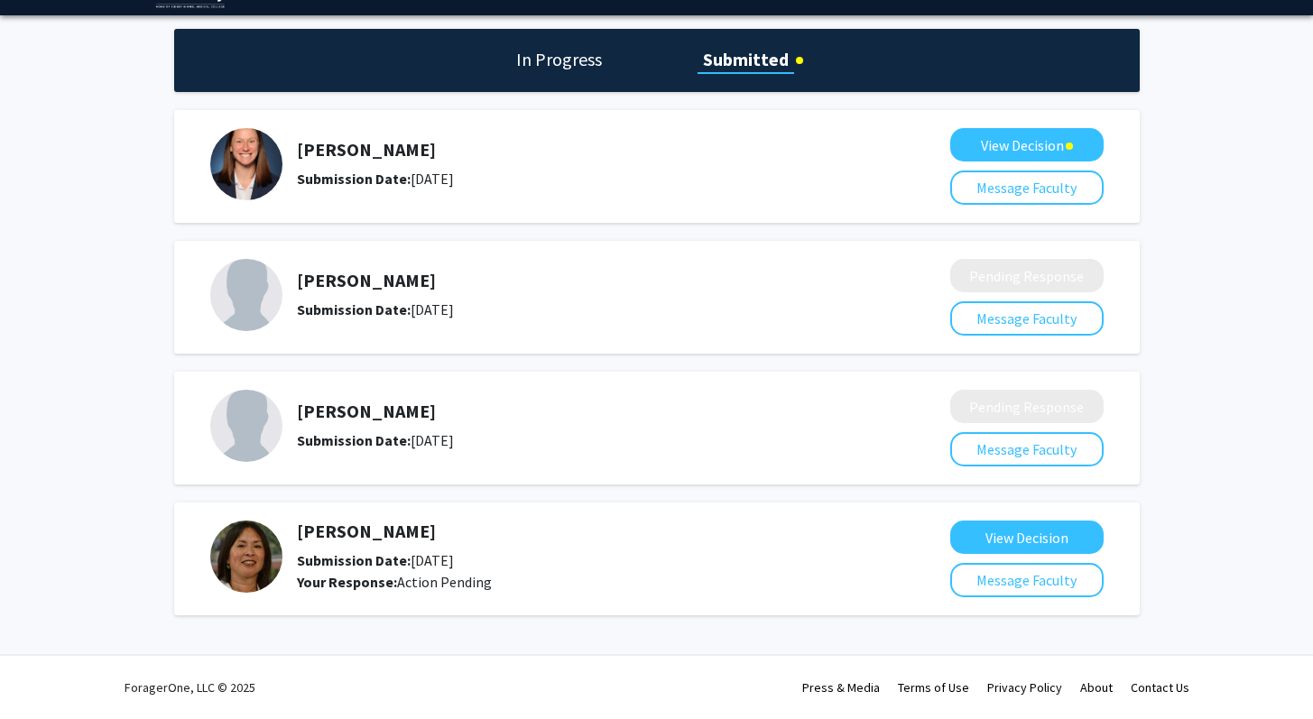
click at [549, 50] on h1 "In Progress" at bounding box center [559, 59] width 97 height 25
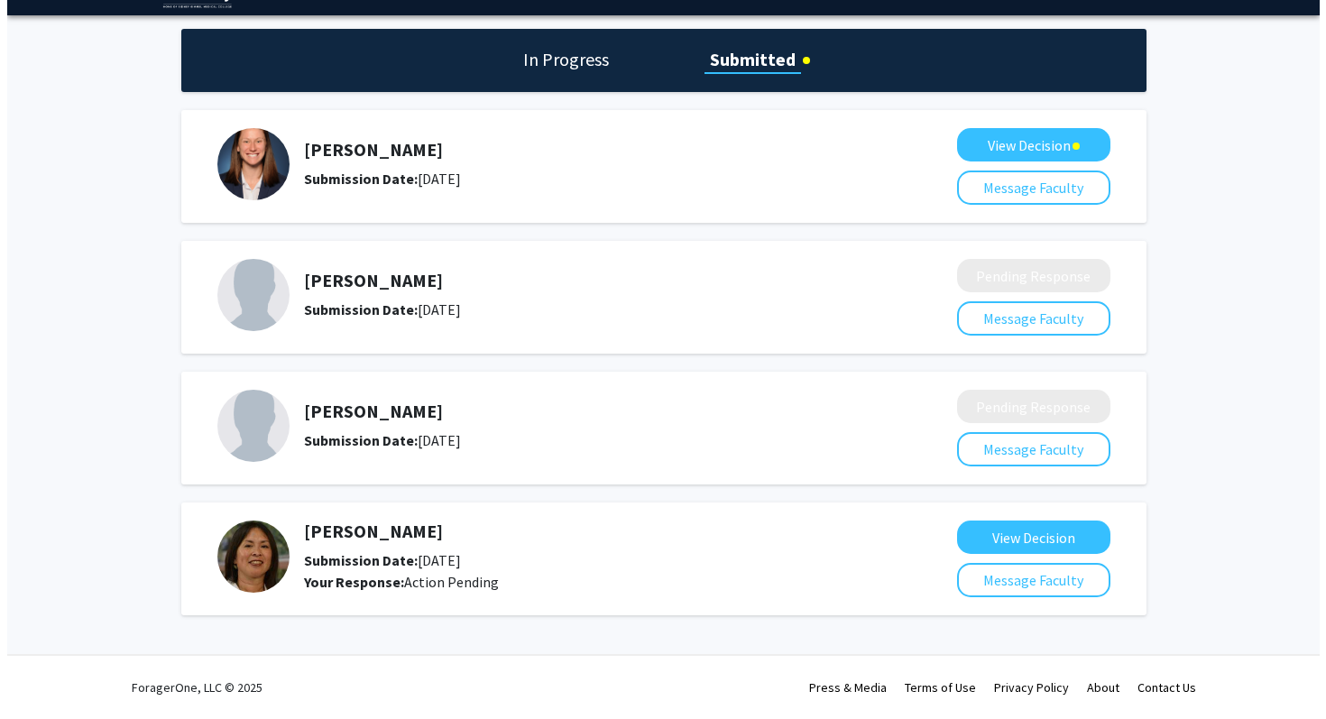
scroll to position [0, 0]
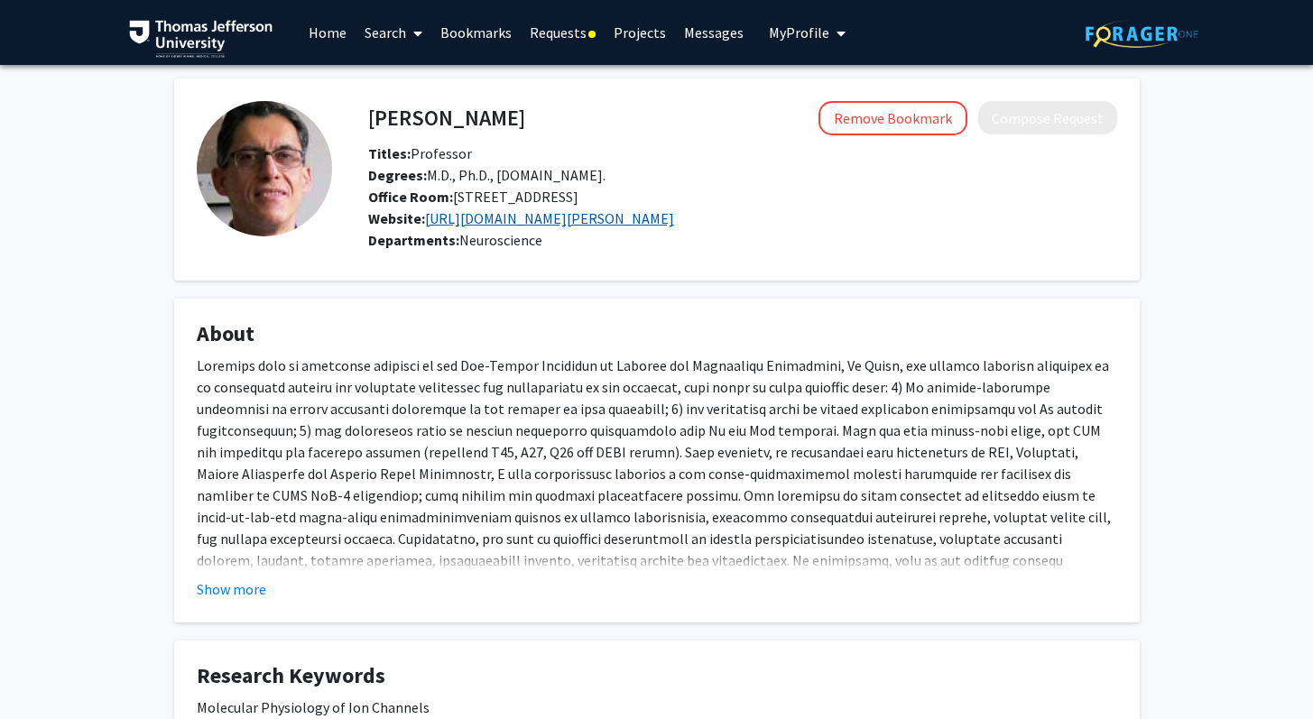
click at [531, 218] on link "[URL][DOMAIN_NAME][PERSON_NAME]" at bounding box center [549, 218] width 249 height 18
